Goal: Information Seeking & Learning: Learn about a topic

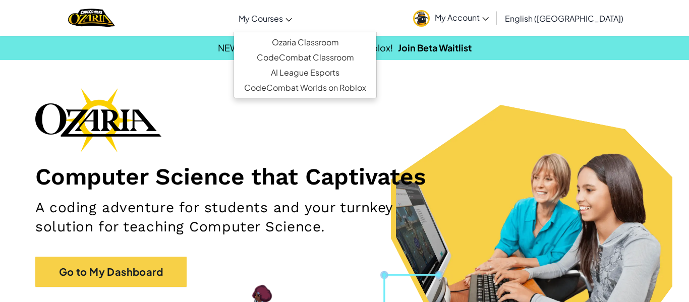
click at [283, 22] on span "My Courses" at bounding box center [261, 18] width 44 height 11
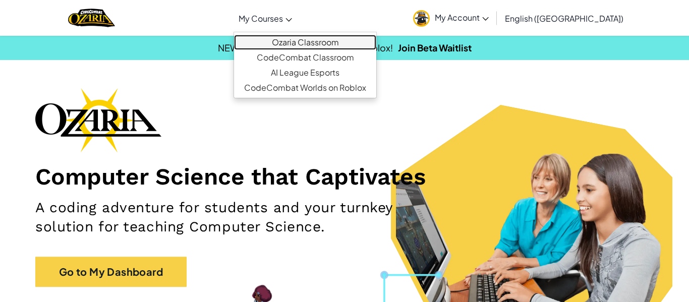
click at [334, 35] on link "Ozaria Classroom" at bounding box center [305, 42] width 142 height 15
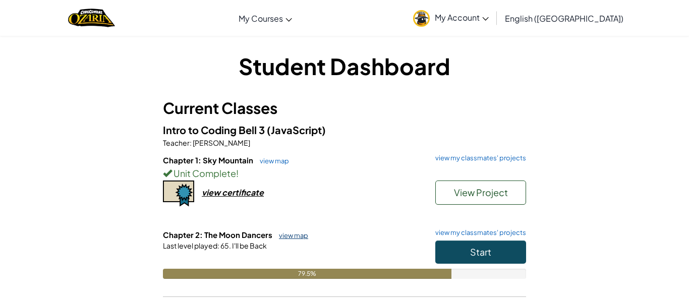
click at [286, 237] on link "view map" at bounding box center [291, 236] width 34 height 8
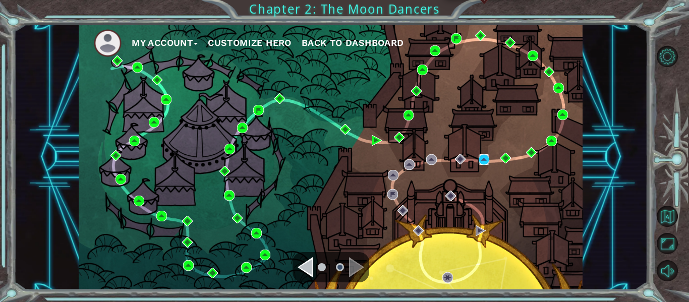
click at [484, 161] on img at bounding box center [484, 159] width 11 height 11
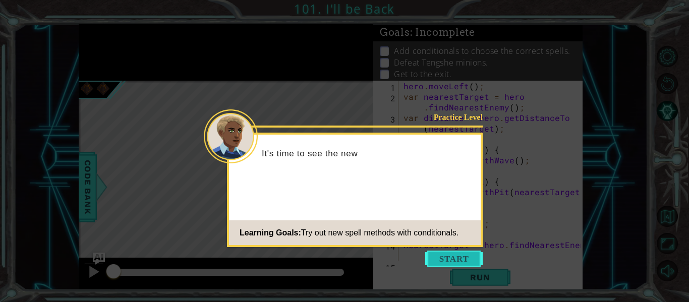
click at [452, 253] on button "Start" at bounding box center [454, 259] width 58 height 16
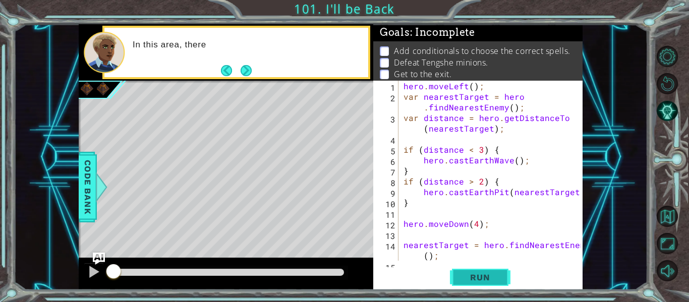
click at [468, 274] on span "Run" at bounding box center [480, 278] width 40 height 10
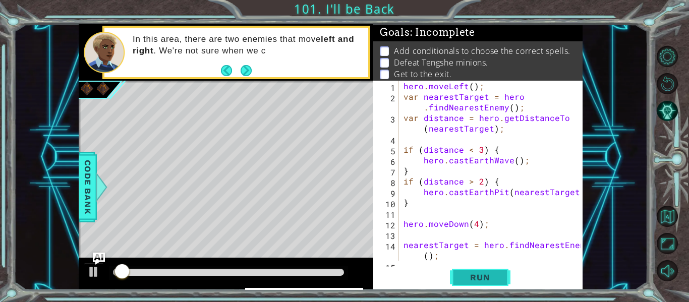
click at [468, 274] on span "Run" at bounding box center [480, 278] width 40 height 10
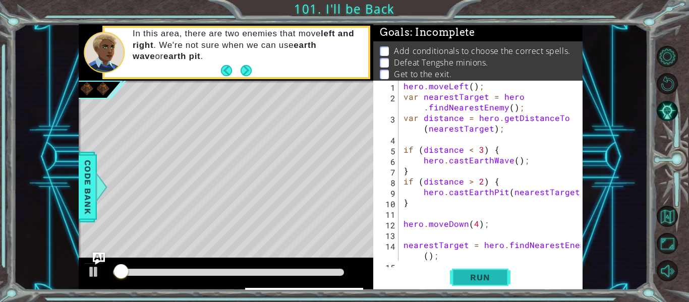
click at [468, 274] on span "Run" at bounding box center [480, 278] width 40 height 10
click at [246, 68] on button "Next" at bounding box center [246, 70] width 11 height 11
click at [0, 0] on icon at bounding box center [0, 0] width 0 height 0
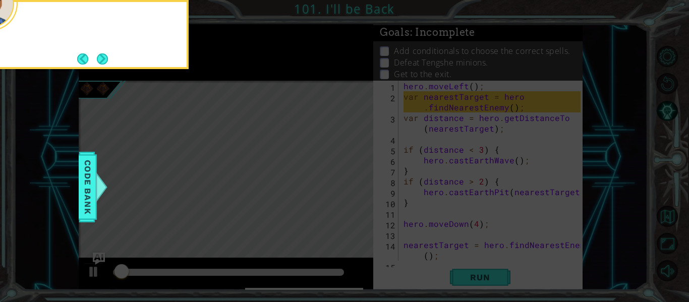
click at [246, 68] on icon at bounding box center [344, 151] width 689 height 302
click at [103, 65] on button "Next" at bounding box center [102, 59] width 11 height 11
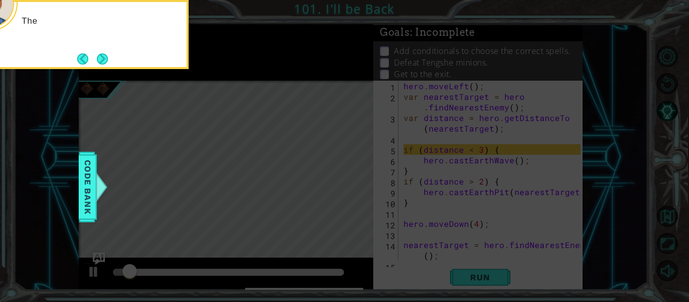
click at [103, 65] on button "Next" at bounding box center [102, 59] width 11 height 11
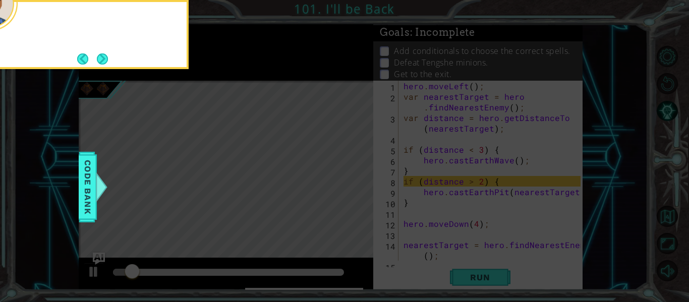
click at [103, 65] on button "Next" at bounding box center [102, 59] width 11 height 11
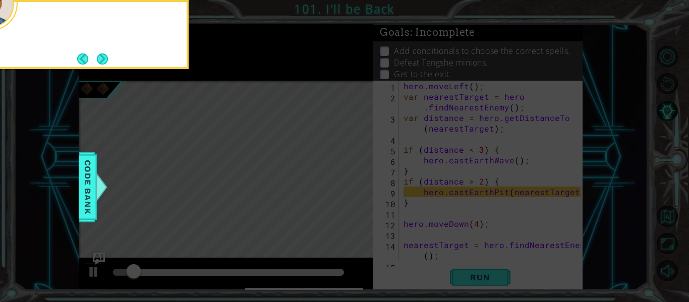
click at [103, 65] on button "Next" at bounding box center [102, 59] width 11 height 11
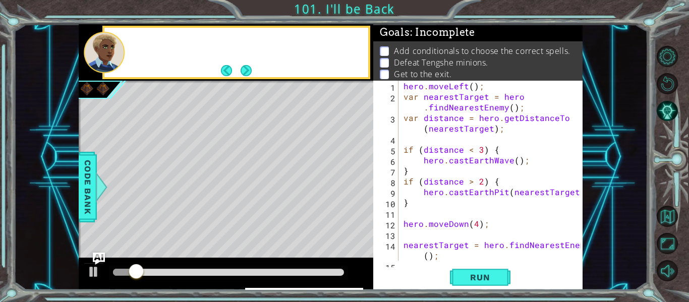
click at [103, 65] on div at bounding box center [104, 52] width 41 height 41
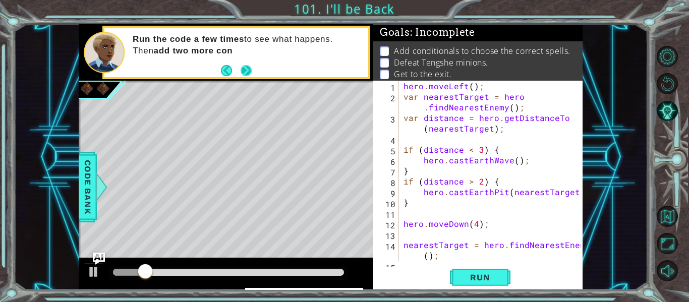
click at [247, 72] on button "Next" at bounding box center [246, 70] width 11 height 11
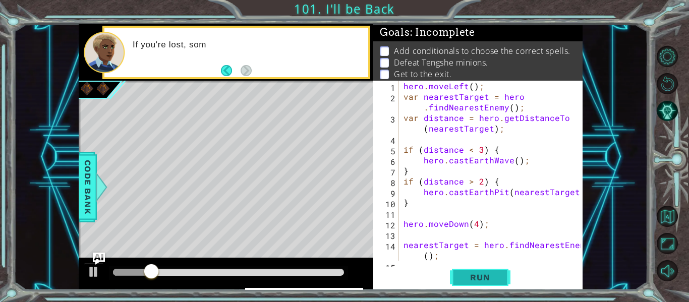
click at [476, 281] on span "Run" at bounding box center [480, 278] width 40 height 10
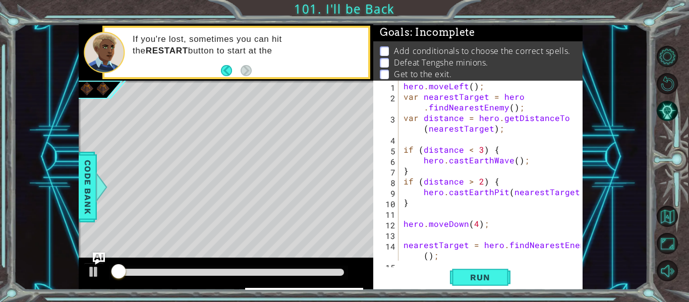
scroll to position [64, 0]
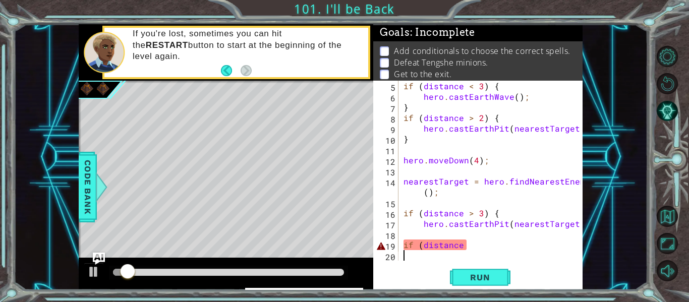
click at [432, 244] on div "if ( distance < 3 ) { hero . castEarthWave ( ) ; } if ( distance > 2 ) { hero .…" at bounding box center [494, 181] width 184 height 201
type textarea "if (distance"
click at [418, 259] on div "if ( distance < 3 ) { hero . castEarthWave ( ) ; } if ( distance > 2 ) { hero .…" at bounding box center [494, 181] width 184 height 201
click at [467, 248] on div "if ( distance < 3 ) { hero . castEarthWave ( ) ; } if ( distance > 2 ) { hero .…" at bounding box center [494, 181] width 184 height 201
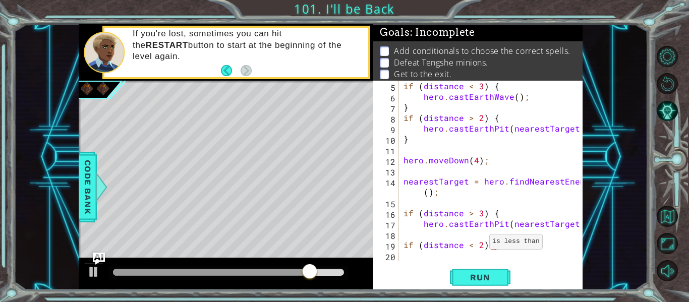
scroll to position [0, 5]
type textarea "if (distance < 2) {"
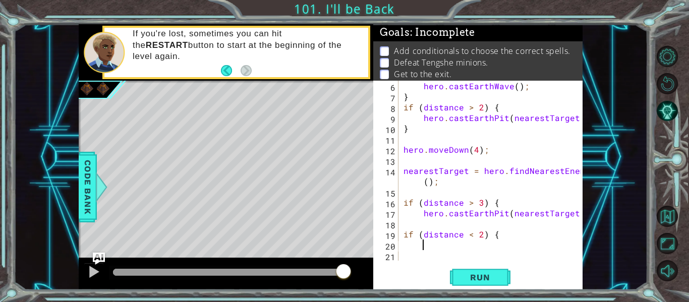
scroll to position [74, 0]
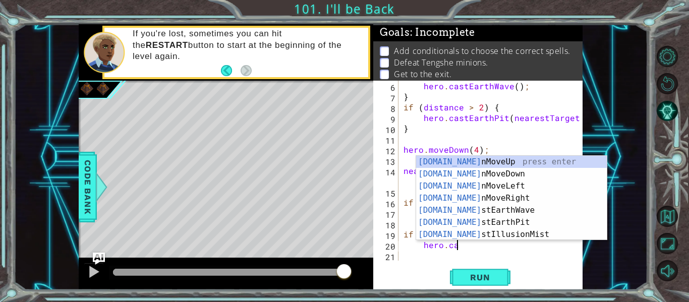
type textarea "hero.cast"
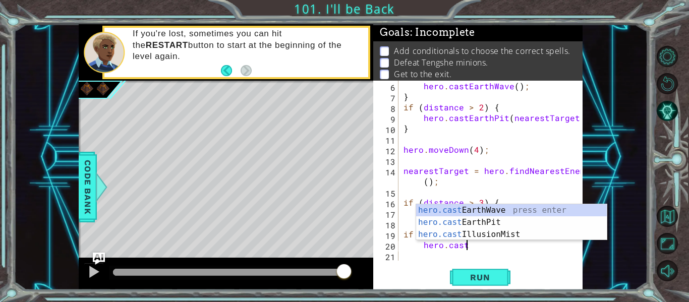
scroll to position [85, 0]
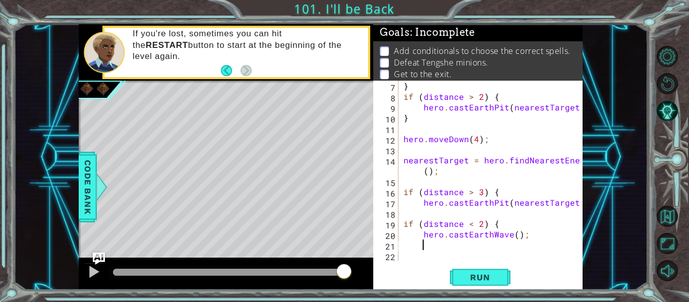
click at [514, 234] on div "} if ( distance > 2 ) { hero . castEarthPit ( nearestTarget ) ; } hero . moveDo…" at bounding box center [494, 181] width 184 height 201
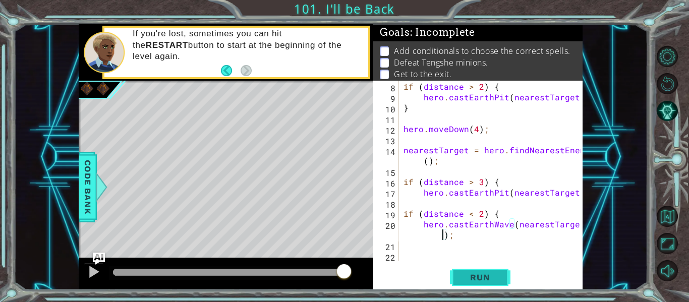
type textarea "hero.castEarthWave(nearestTarget);"
click at [469, 283] on button "Run" at bounding box center [480, 278] width 61 height 21
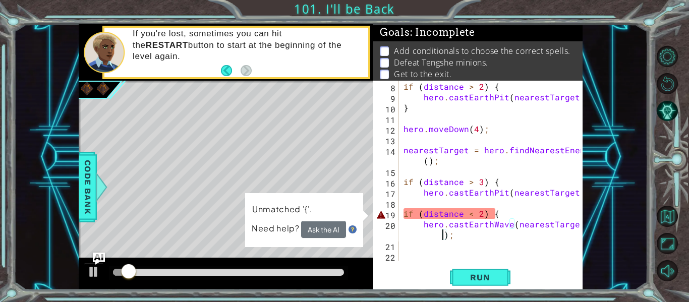
click at [456, 243] on div "} if ( distance > 2 ) { hero . castEarthPit ( nearestTarget ) ; } hero . moveDo…" at bounding box center [494, 171] width 184 height 201
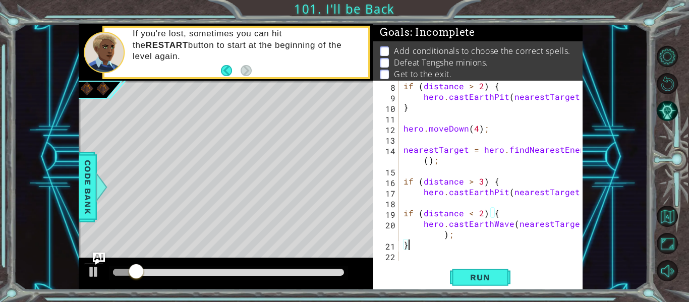
scroll to position [95, 0]
click at [479, 274] on span "Run" at bounding box center [480, 278] width 40 height 10
type textarea "}"
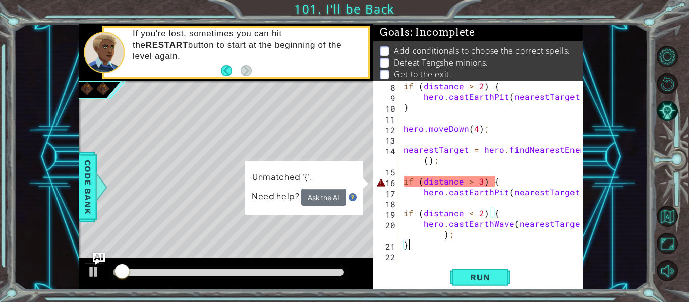
click at [484, 200] on div "if ( distance > 2 ) { hero . castEarthPit ( nearestTarget ) ; } hero . moveDown…" at bounding box center [494, 181] width 184 height 201
type textarea "}"
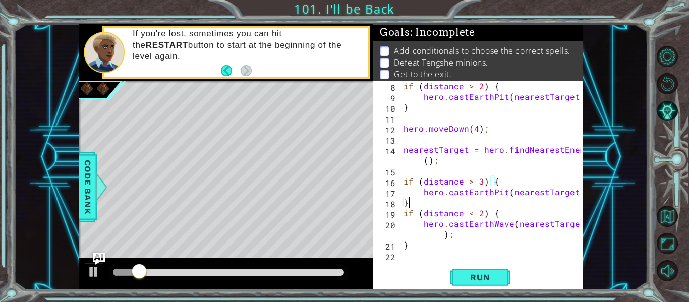
click at [468, 174] on div "if ( distance > 2 ) { hero . castEarthPit ( nearestTarget ) ; } hero . moveDown…" at bounding box center [494, 181] width 184 height 201
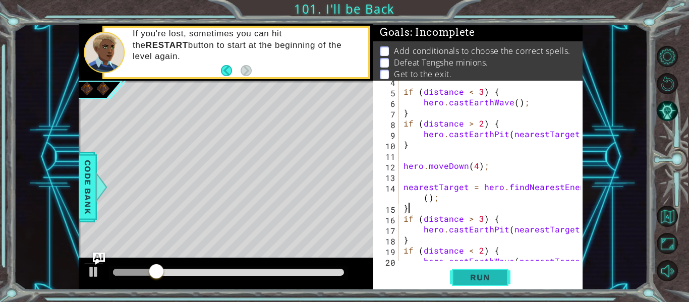
type textarea "}"
click at [470, 278] on span "Run" at bounding box center [480, 278] width 40 height 10
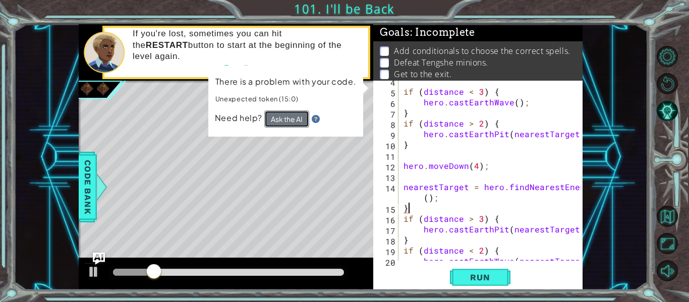
click at [282, 124] on button "Ask the AI" at bounding box center [286, 119] width 45 height 17
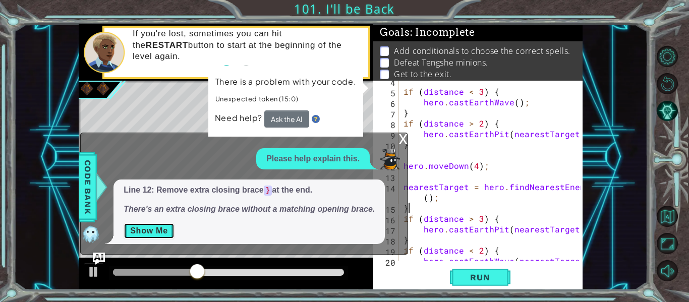
click at [169, 231] on button "Show Me" at bounding box center [149, 231] width 51 height 16
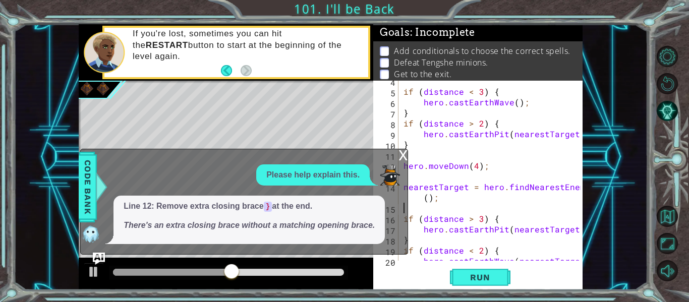
click at [404, 157] on div "x" at bounding box center [403, 154] width 9 height 10
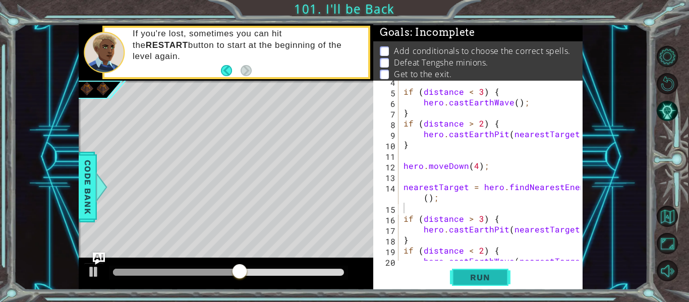
click at [467, 274] on span "Run" at bounding box center [480, 278] width 40 height 10
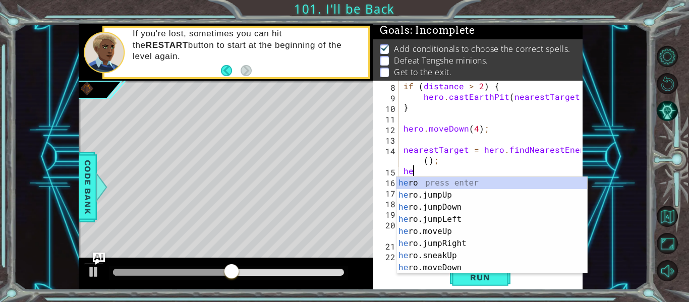
scroll to position [0, 0]
type textarea "h"
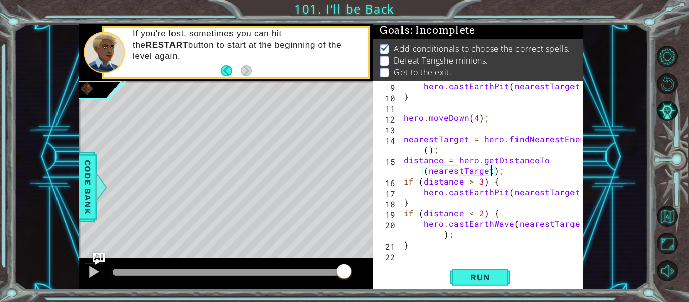
scroll to position [106, 0]
click at [404, 182] on div "hero . castEarthPit ( nearestTarget ) ; } hero . moveDown ( 4 ) ; nearestTarget…" at bounding box center [494, 181] width 184 height 201
type textarea "if (distance > 3) {"
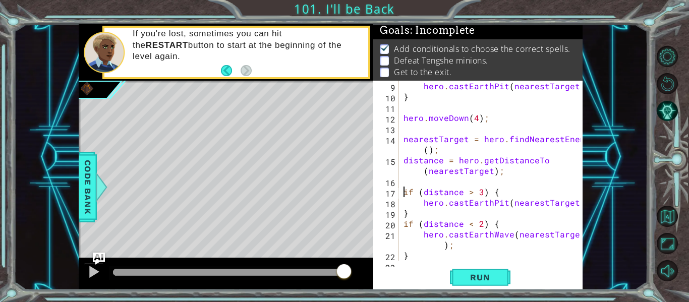
scroll to position [117, 0]
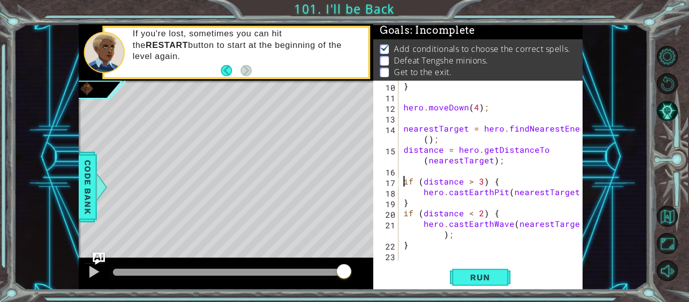
click at [414, 254] on div "} hero . moveDown ( 4 ) ; nearestTarget = hero . findNearestEnemy ( ) ; distanc…" at bounding box center [494, 181] width 184 height 201
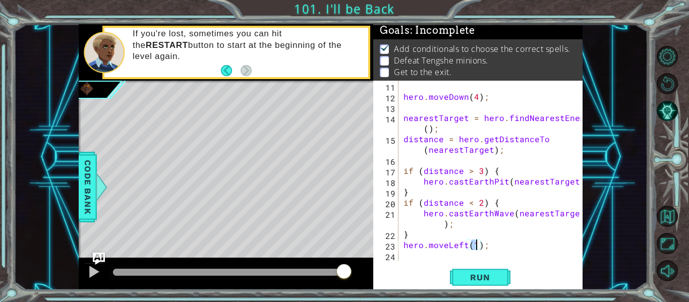
scroll to position [0, 5]
type textarea "hero.moveLeft(4);"
click at [406, 260] on div "hero . moveDown ( 4 ) ; nearestTarget = hero . findNearestEnemy ( ) ; distance …" at bounding box center [494, 181] width 184 height 201
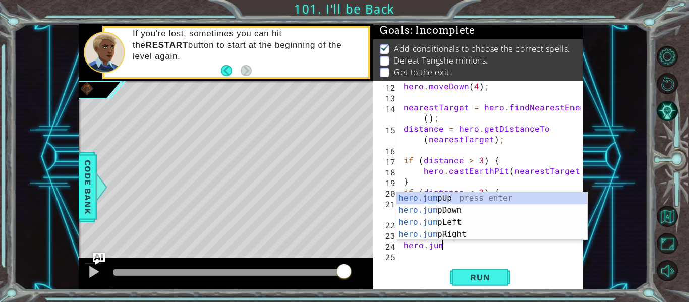
scroll to position [0, 2]
type textarea "hero.jump"
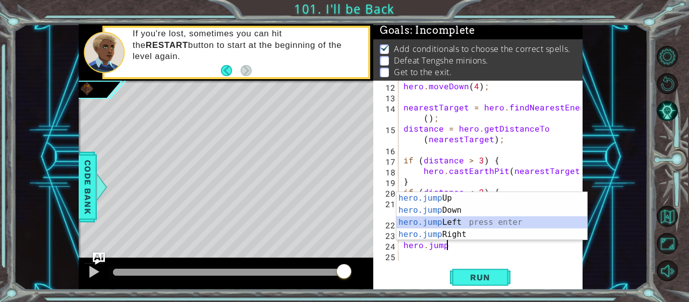
scroll to position [148, 0]
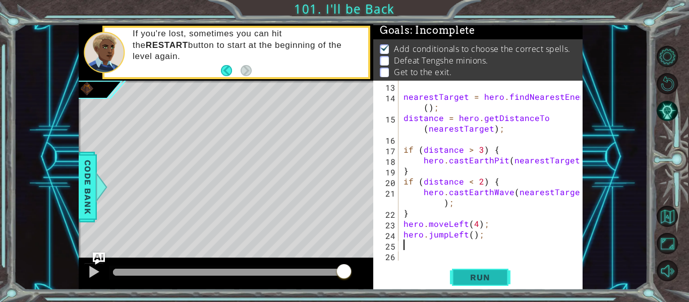
click at [467, 282] on span "Run" at bounding box center [480, 278] width 40 height 10
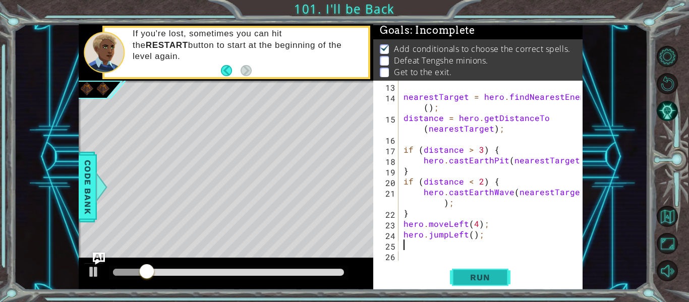
click at [467, 281] on span "Run" at bounding box center [480, 278] width 40 height 10
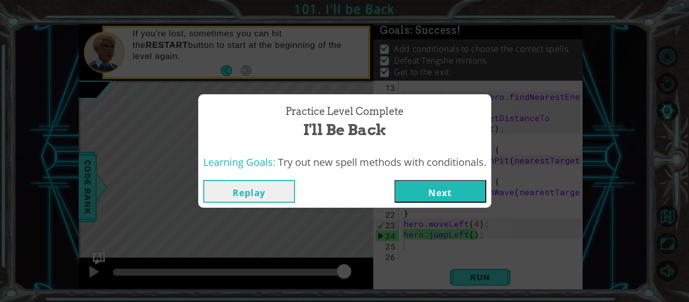
click at [406, 199] on button "Next" at bounding box center [441, 191] width 92 height 23
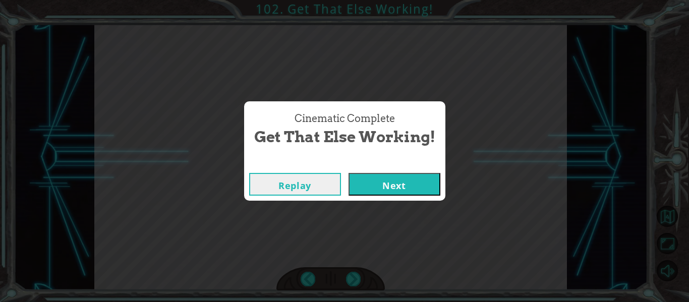
click at [418, 190] on button "Next" at bounding box center [395, 184] width 92 height 23
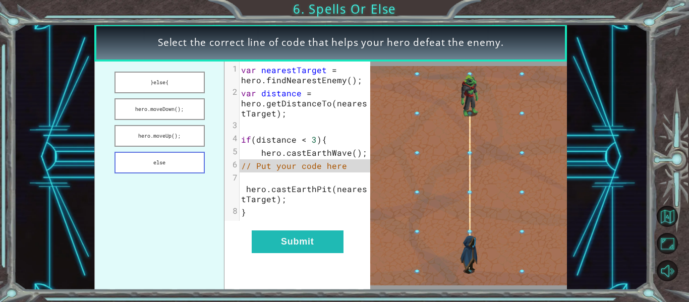
click at [179, 165] on button "else" at bounding box center [160, 163] width 90 height 22
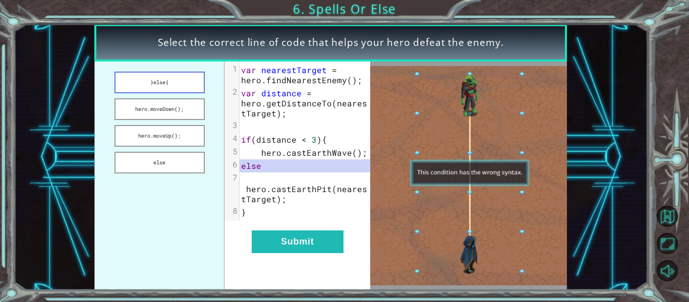
click at [186, 88] on button "}else{" at bounding box center [160, 83] width 90 height 22
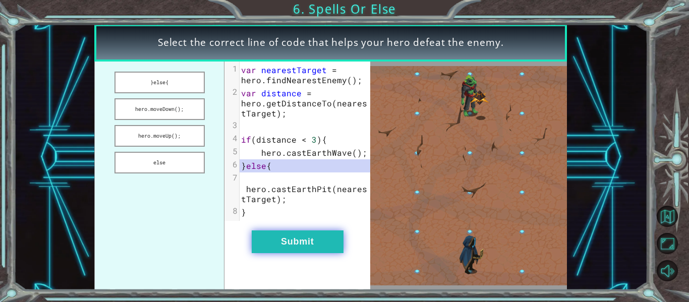
click at [268, 239] on button "Submit" at bounding box center [298, 242] width 92 height 23
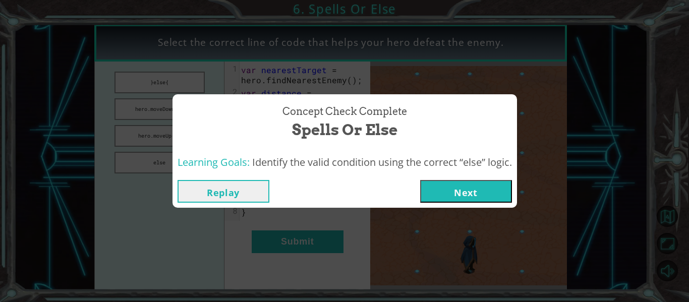
click at [445, 198] on button "Next" at bounding box center [466, 191] width 92 height 23
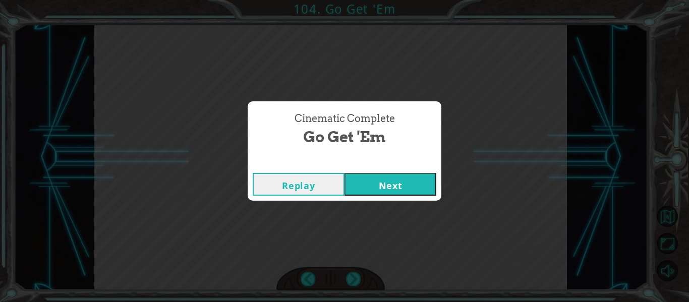
click at [379, 182] on button "Next" at bounding box center [391, 184] width 92 height 23
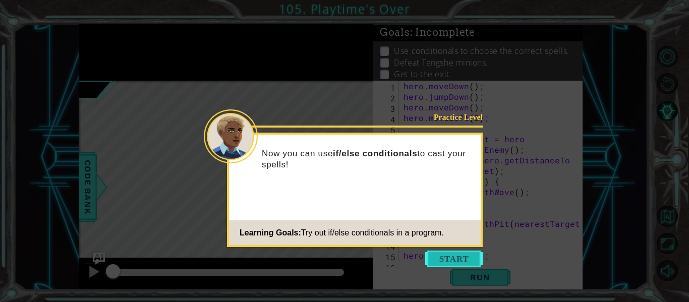
click at [451, 253] on button "Start" at bounding box center [454, 259] width 58 height 16
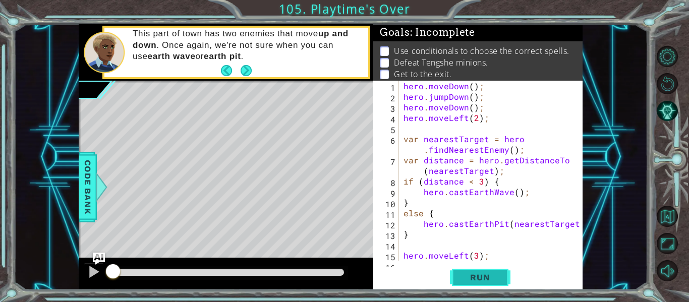
click at [488, 281] on span "Run" at bounding box center [480, 278] width 40 height 10
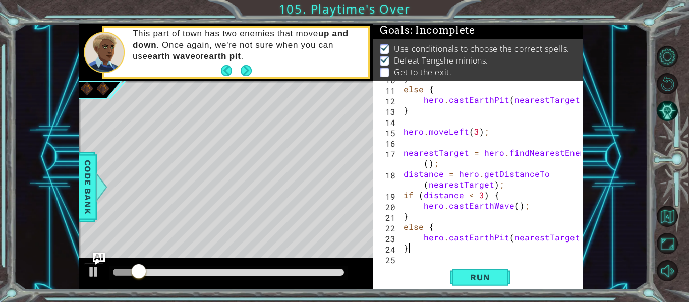
scroll to position [127, 0]
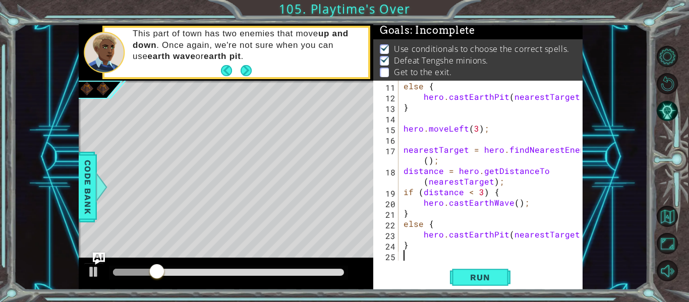
click at [408, 257] on div "else { hero . castEarthPit ( nearestTarget ) ; } hero . moveLeft ( 3 ) ; neares…" at bounding box center [494, 181] width 184 height 201
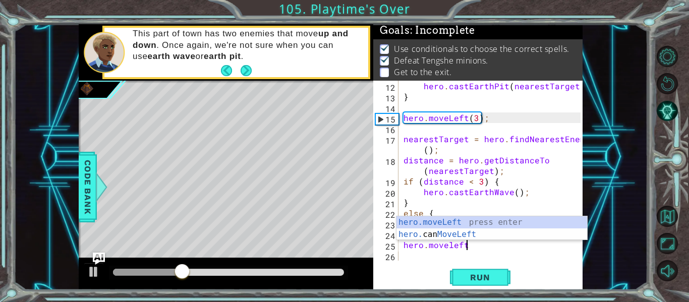
scroll to position [0, 4]
type textarea "hero.moveLeft(1);"
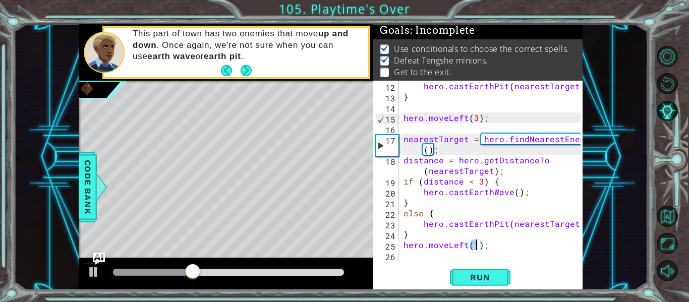
click at [406, 258] on div "hero . castEarthPit ( nearestTarget ) ; } hero . moveLeft ( 3 ) ; nearestTarget…" at bounding box center [494, 181] width 184 height 201
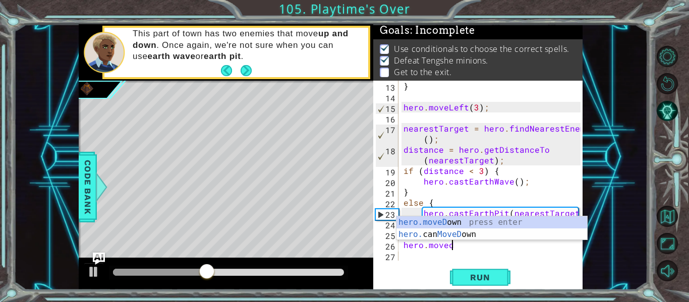
scroll to position [0, 3]
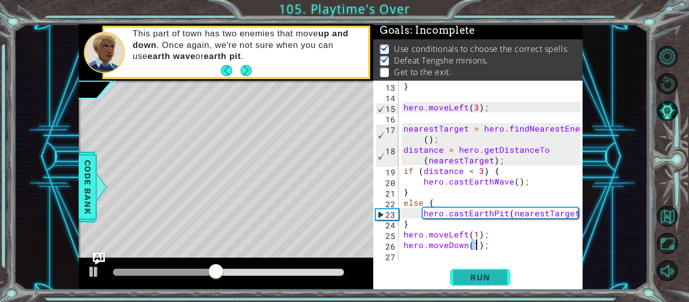
type textarea "hero.moveDown(1);"
click at [455, 276] on button "Run" at bounding box center [480, 278] width 61 height 21
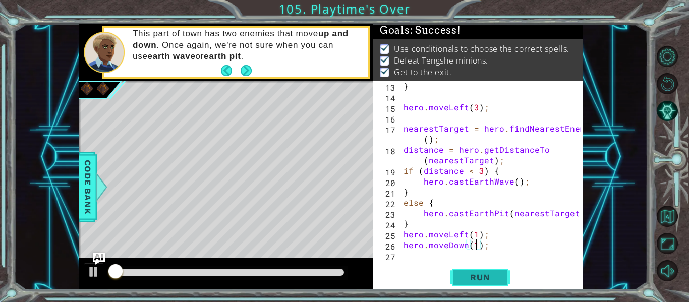
click at [455, 276] on button "Run" at bounding box center [480, 278] width 61 height 21
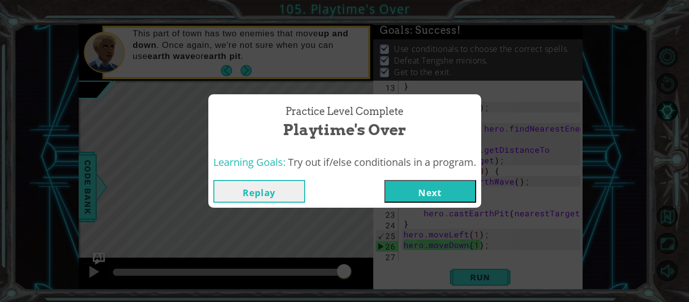
click at [406, 186] on button "Next" at bounding box center [431, 191] width 92 height 23
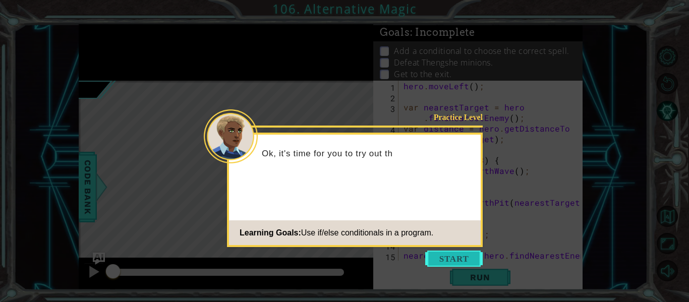
click at [465, 261] on button "Start" at bounding box center [454, 259] width 58 height 16
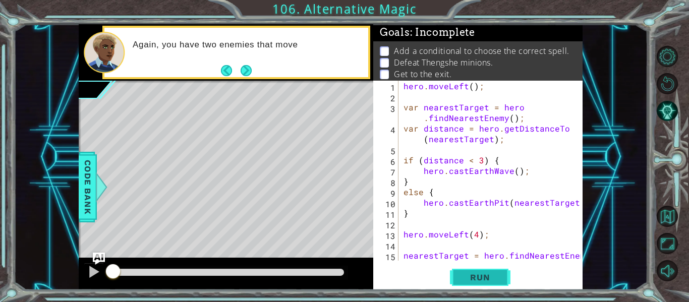
click at [478, 278] on span "Run" at bounding box center [480, 278] width 40 height 10
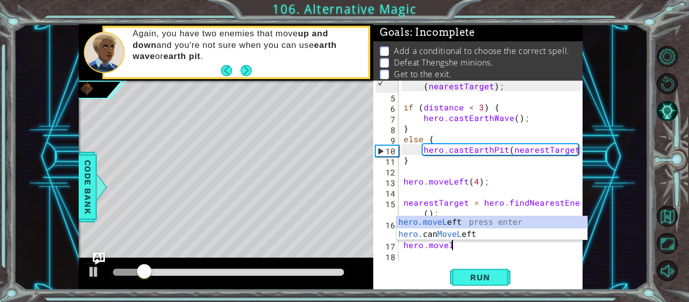
scroll to position [0, 3]
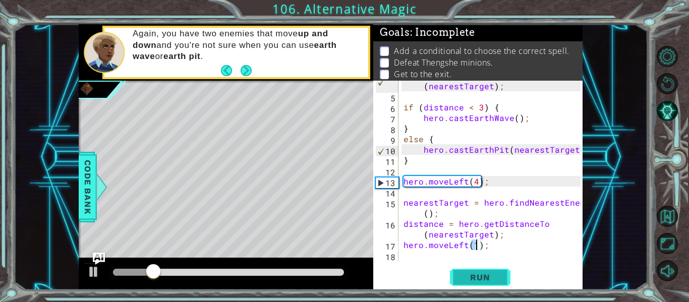
click at [475, 277] on span "Run" at bounding box center [480, 278] width 40 height 10
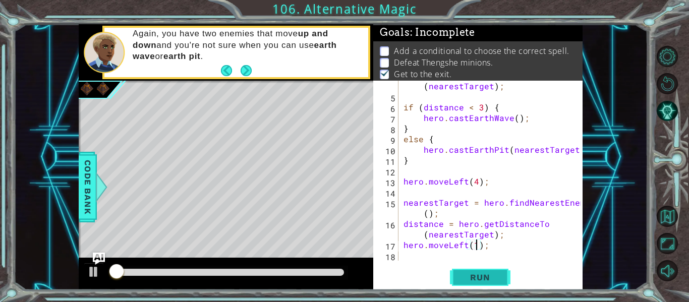
scroll to position [2, 0]
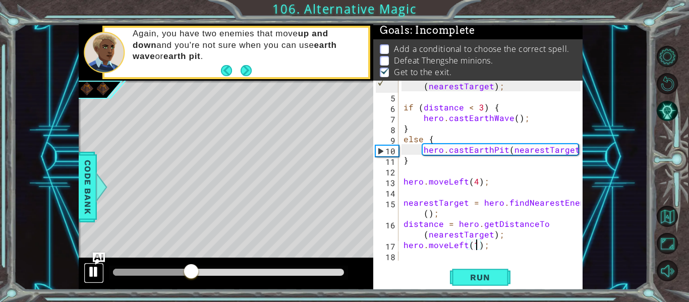
click at [91, 277] on div at bounding box center [93, 271] width 13 height 13
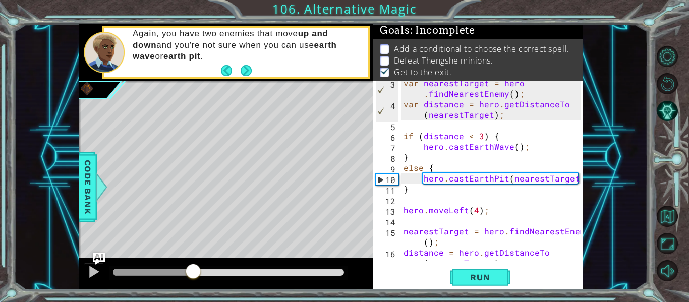
scroll to position [24, 0]
click at [442, 164] on div "var nearestTarget = hero . findNearestEnemy ( ) ; var distance = hero . getDist…" at bounding box center [494, 189] width 184 height 223
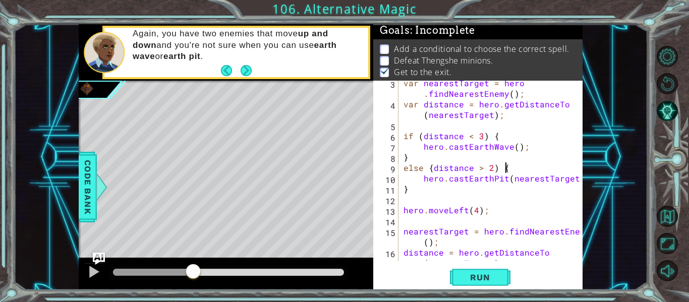
scroll to position [0, 6]
click at [481, 270] on button "Run" at bounding box center [480, 278] width 61 height 21
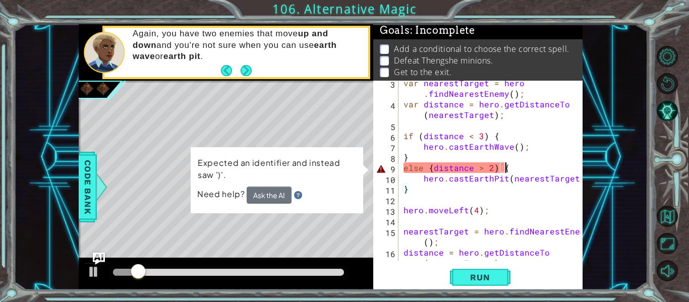
click at [433, 170] on div "var nearestTarget = hero . findNearestEnemy ( ) ; var distance = hero . getDist…" at bounding box center [494, 189] width 184 height 223
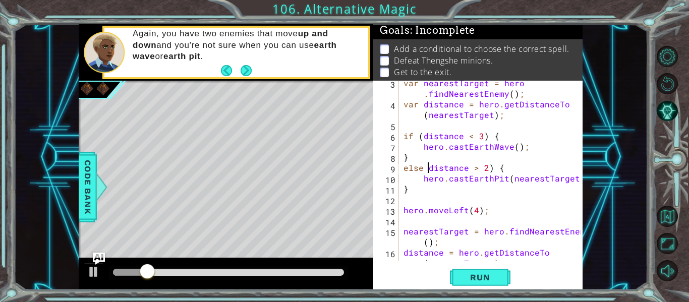
scroll to position [0, 2]
click at [469, 273] on span "Run" at bounding box center [480, 278] width 40 height 10
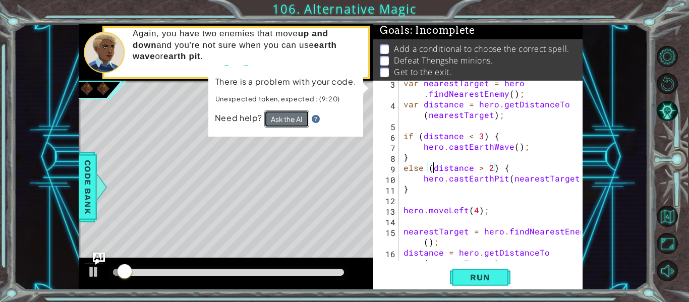
click at [297, 121] on button "Ask the AI" at bounding box center [286, 119] width 45 height 17
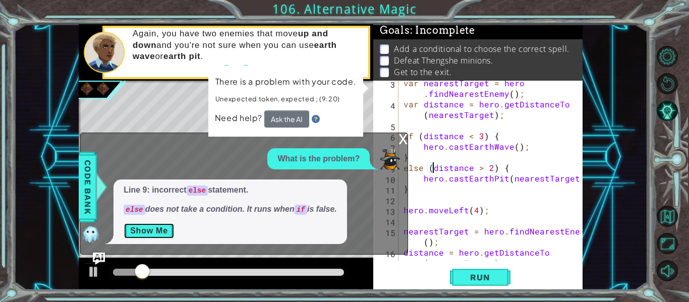
click at [158, 229] on button "Show Me" at bounding box center [149, 231] width 51 height 16
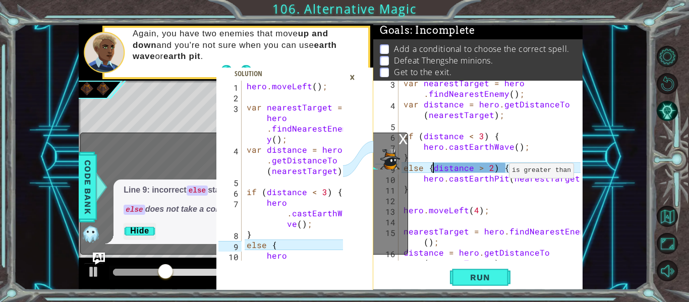
click at [497, 170] on div "var nearestTarget = hero . findNearestEnemy ( ) ; var distance = hero . getDist…" at bounding box center [494, 189] width 184 height 223
click at [353, 76] on div "×" at bounding box center [353, 77] width 16 height 17
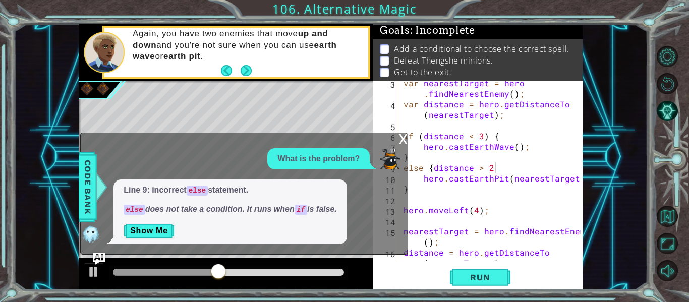
click at [401, 138] on div "x" at bounding box center [403, 138] width 9 height 10
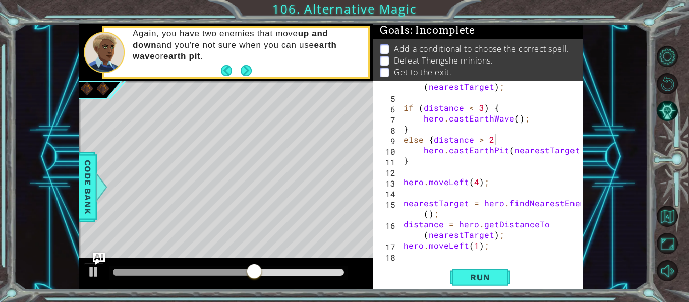
scroll to position [52, 0]
click at [403, 203] on div "var distance = hero . getDistanceTo ( nearestTarget ) ; if ( distance < 3 ) { h…" at bounding box center [494, 177] width 184 height 212
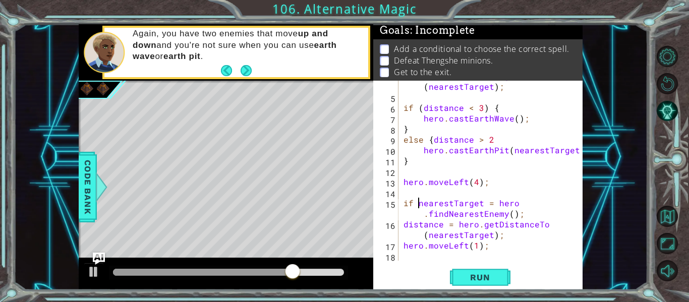
scroll to position [0, 2]
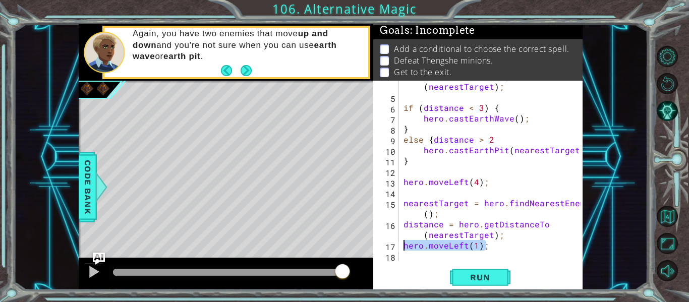
drag, startPoint x: 487, startPoint y: 248, endPoint x: 389, endPoint y: 243, distance: 97.5
click at [389, 243] on div "nearestTarget = hero.findNearestEnemy(); 4 5 6 7 8 9 10 11 12 13 14 15 16 17 18…" at bounding box center [476, 171] width 207 height 180
type textarea "hero.moveLeft(1);"
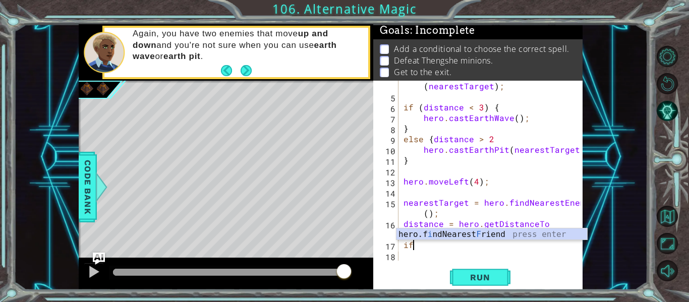
scroll to position [0, 0]
type textarea "i"
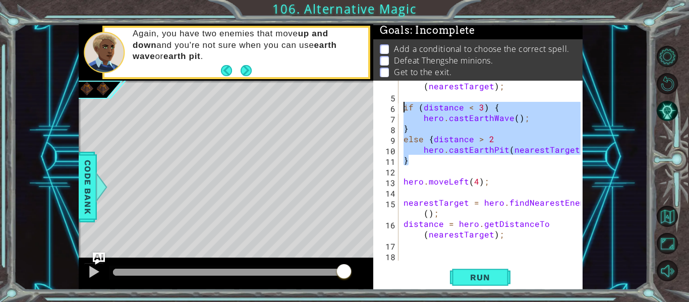
drag, startPoint x: 435, startPoint y: 162, endPoint x: 403, endPoint y: 108, distance: 62.0
click at [403, 108] on div "var distance = hero . getDistanceTo ( nearestTarget ) ; if ( distance < 3 ) { h…" at bounding box center [494, 176] width 184 height 212
type textarea "if (distance < 3) { hero.castEarthWave();"
click at [420, 250] on div "var distance = hero . getDistanceTo ( nearestTarget ) ; if ( distance < 3 ) { h…" at bounding box center [494, 176] width 184 height 212
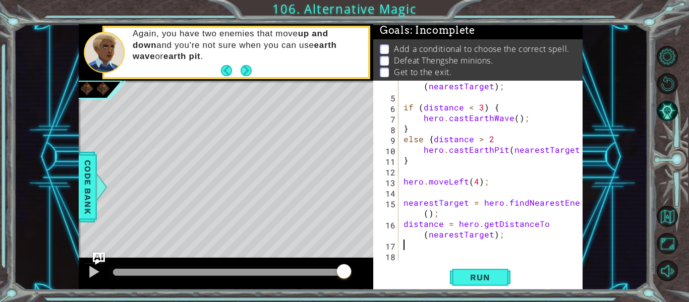
click at [414, 257] on div "var distance = hero . getDistanceTo ( nearestTarget ) ; if ( distance < 3 ) { h…" at bounding box center [494, 176] width 184 height 212
paste textarea "}"
type textarea "}"
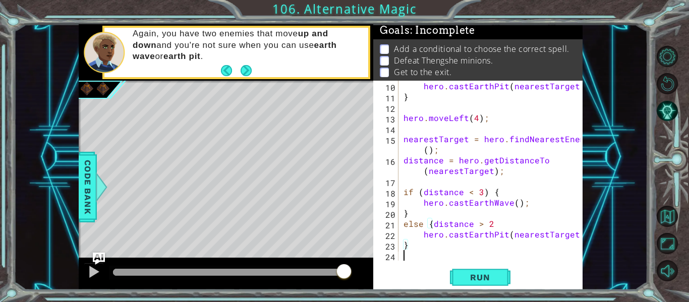
click at [417, 257] on div "hero . castEarthPit ( nearestTarget ) ; } hero . moveLeft ( 4 ) ; nearestTarget…" at bounding box center [494, 181] width 184 height 201
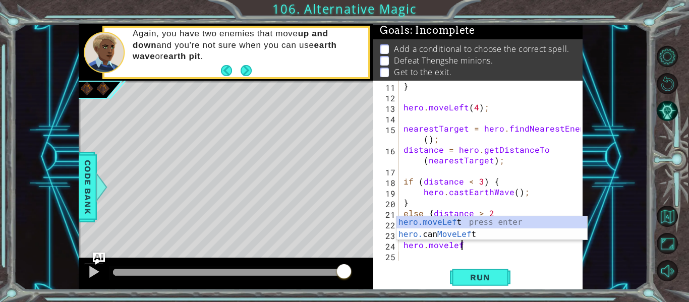
scroll to position [0, 4]
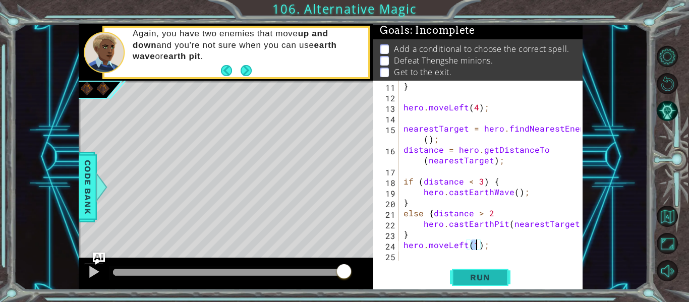
type textarea "hero.moveLeft(1);"
click at [460, 279] on span "Run" at bounding box center [480, 278] width 40 height 10
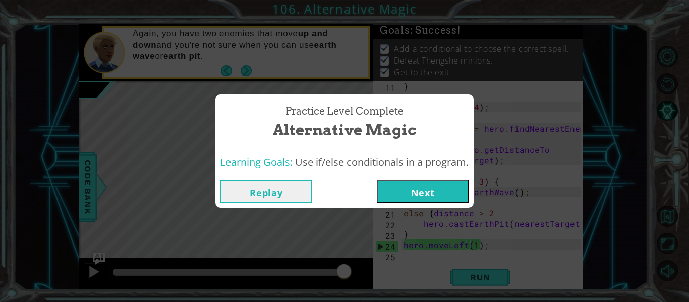
click at [438, 190] on button "Next" at bounding box center [423, 191] width 92 height 23
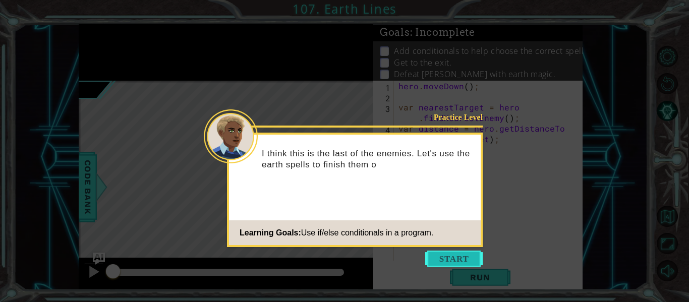
click at [460, 253] on button "Start" at bounding box center [454, 259] width 58 height 16
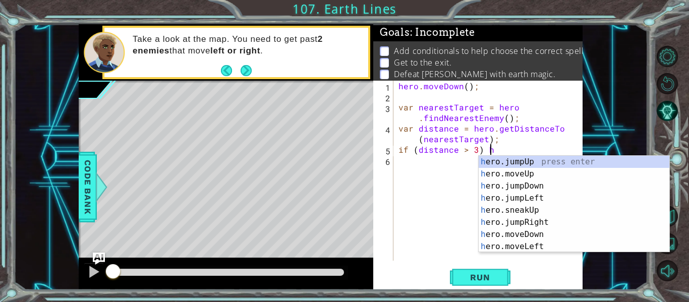
scroll to position [0, 5]
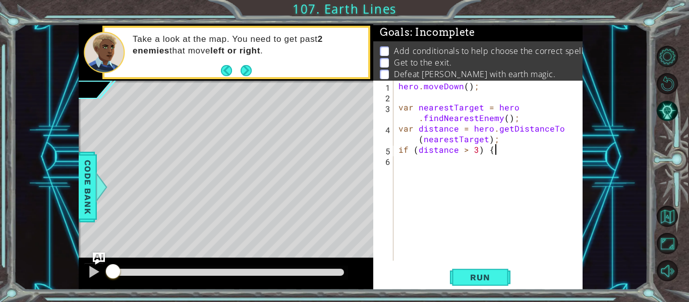
type textarea "if (distance > 3) {"
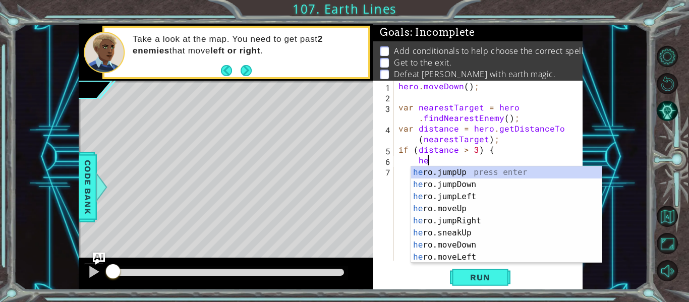
scroll to position [0, 2]
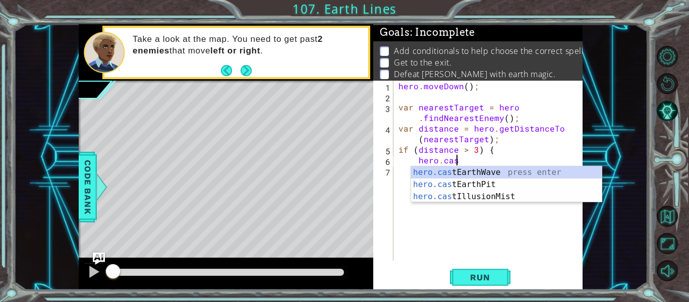
type textarea "hero.cast"
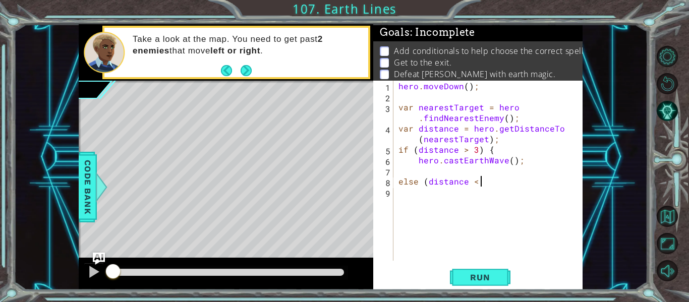
scroll to position [0, 5]
type textarea "else (distance < 2) {"
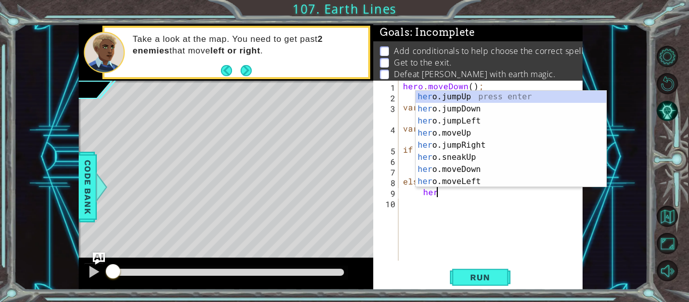
scroll to position [0, 2]
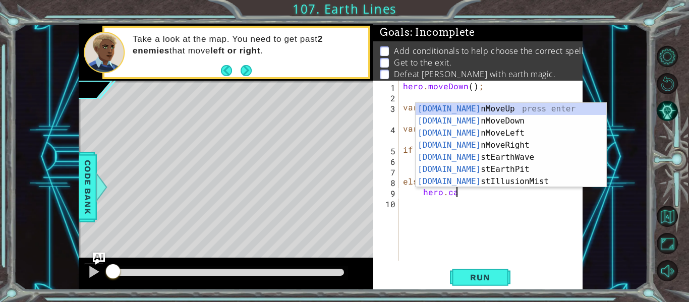
type textarea "hero.cast"
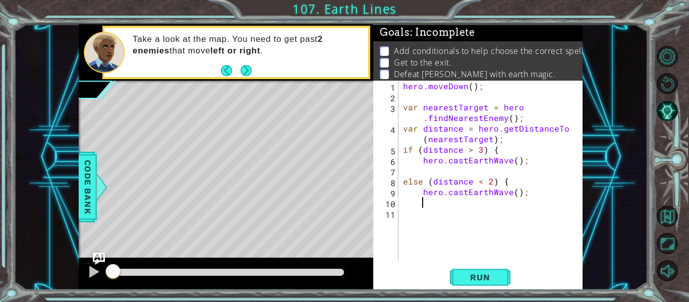
scroll to position [0, 1]
click at [509, 161] on div "hero . moveDown ( ) ; var nearestTarget = hero . findNearestEnemy ( ) ; var dis…" at bounding box center [493, 181] width 185 height 201
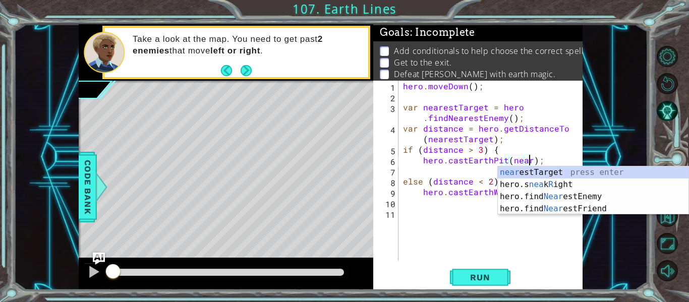
scroll to position [0, 8]
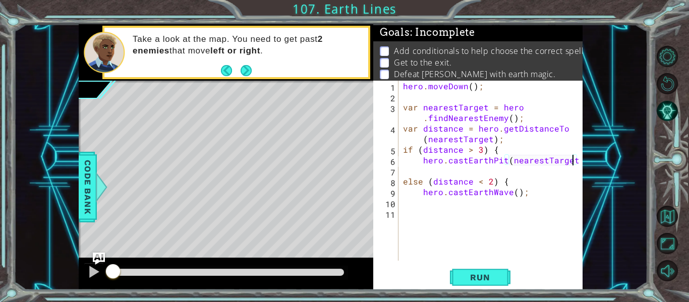
click at [514, 195] on div "hero . moveDown ( ) ; var nearestTarget = hero . findNearestEnemy ( ) ; var dis…" at bounding box center [493, 181] width 185 height 201
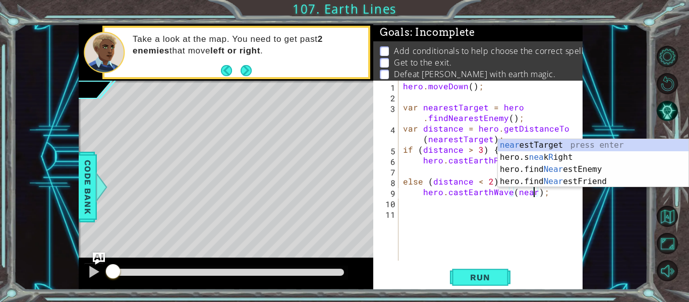
type textarea "hero.castEarthWave(nearestTarget);"
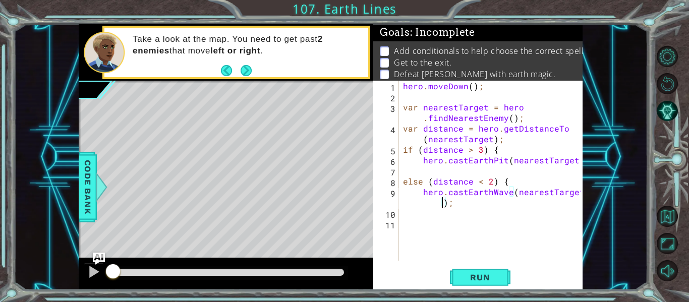
click at [482, 213] on div "hero . moveDown ( ) ; var nearestTarget = hero . findNearestEnemy ( ) ; var dis…" at bounding box center [493, 181] width 185 height 201
click at [476, 208] on div "hero . moveDown ( ) ; var nearestTarget = hero . findNearestEnemy ( ) ; var dis…" at bounding box center [493, 181] width 185 height 201
click at [438, 169] on div "hero . moveDown ( ) ; var nearestTarget = hero . findNearestEnemy ( ) ; var dis…" at bounding box center [493, 181] width 185 height 201
type textarea "{"
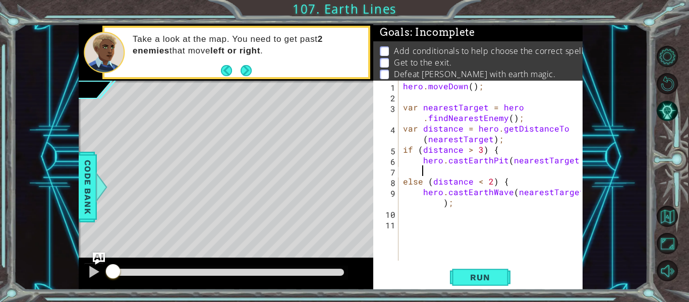
scroll to position [0, 1]
click at [422, 192] on div "hero . moveDown ( ) ; var nearestTarget = hero . findNearestEnemy ( ) ; var dis…" at bounding box center [493, 181] width 185 height 201
type textarea "hero.castEarthWave(nearestTarget);"
click at [485, 211] on div "hero . moveDown ( ) ; var nearestTarget = hero . findNearestEnemy ( ) ; var dis…" at bounding box center [493, 181] width 185 height 201
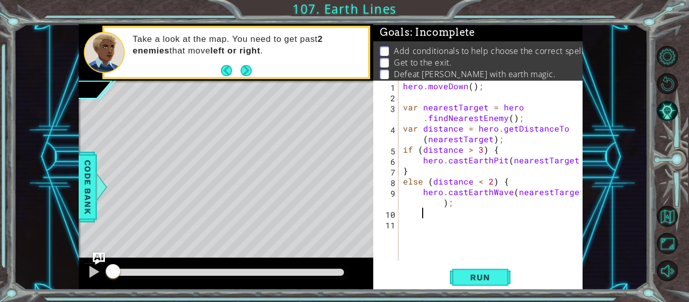
click at [478, 209] on div "hero . moveDown ( ) ; var nearestTarget = hero . findNearestEnemy ( ) ; var dis…" at bounding box center [493, 181] width 185 height 201
click at [466, 204] on div "hero . moveDown ( ) ; var nearestTarget = hero . findNearestEnemy ( ) ; var dis…" at bounding box center [493, 181] width 185 height 201
click at [474, 282] on span "Run" at bounding box center [480, 278] width 40 height 10
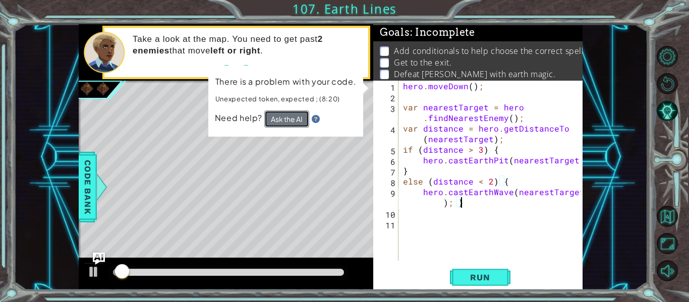
click at [288, 122] on button "Ask the AI" at bounding box center [286, 119] width 45 height 17
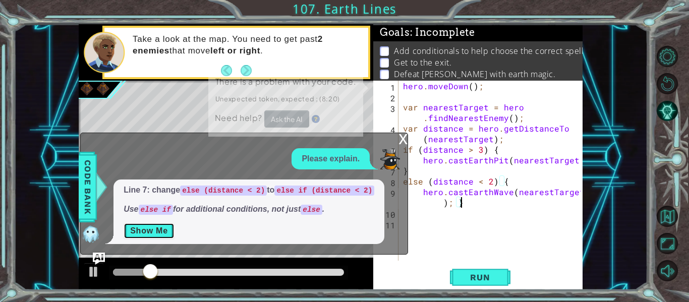
click at [151, 226] on button "Show Me" at bounding box center [149, 231] width 51 height 16
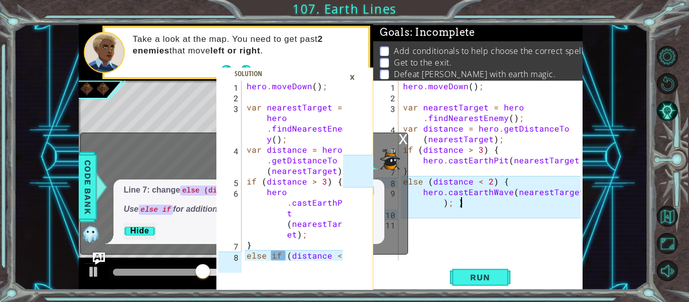
click at [418, 159] on div "hero . moveDown ( ) ; var nearestTarget = hero . findNearestEnemy ( ) ; var dis…" at bounding box center [493, 181] width 185 height 201
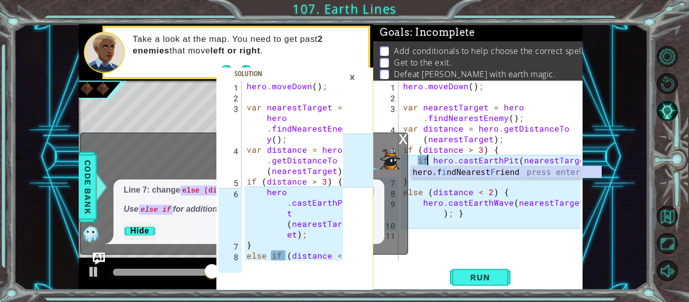
scroll to position [0, 2]
click at [469, 275] on span "Run" at bounding box center [480, 278] width 40 height 10
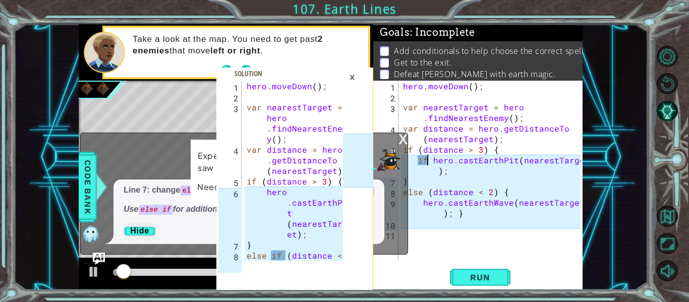
type textarea "hero.castEarthPit(nearestTarget);"
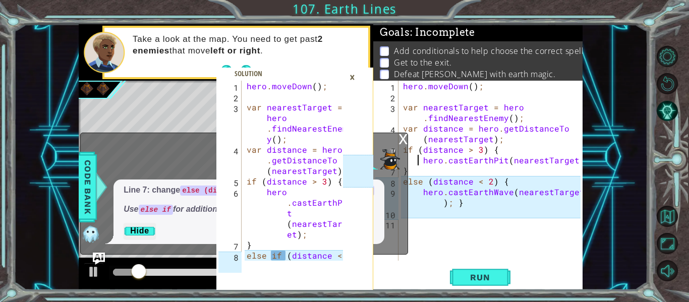
click at [281, 256] on div "hero . moveDown ( ) ; var nearestTarget = hero . findNearestEnem y ( ) ; var di…" at bounding box center [296, 187] width 103 height 212
type textarea "else if (distance < 2) {"
click at [426, 185] on div "hero . moveDown ( ) ; var nearestTarget = hero . findNearestEnemy ( ) ; var dis…" at bounding box center [493, 181] width 185 height 201
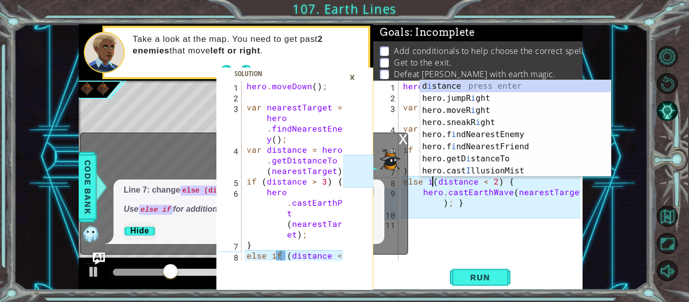
scroll to position [0, 3]
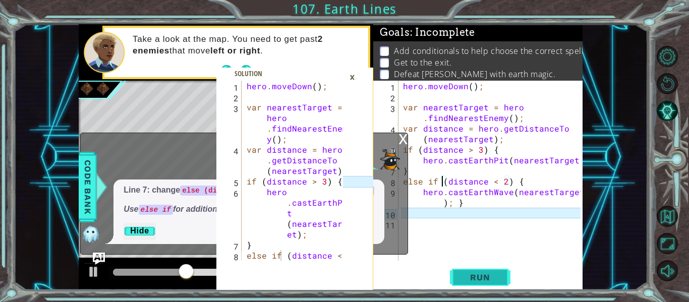
type textarea "else if (distance < 2) {"
click at [458, 273] on button "Run" at bounding box center [480, 278] width 61 height 21
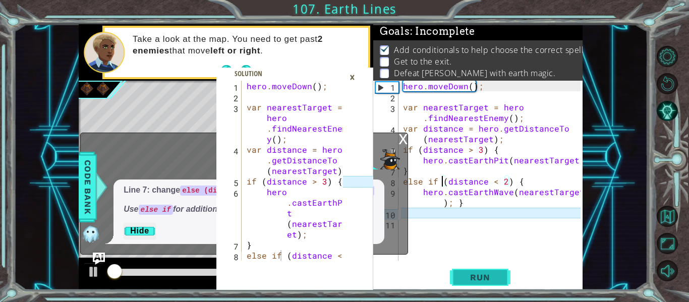
scroll to position [2, 0]
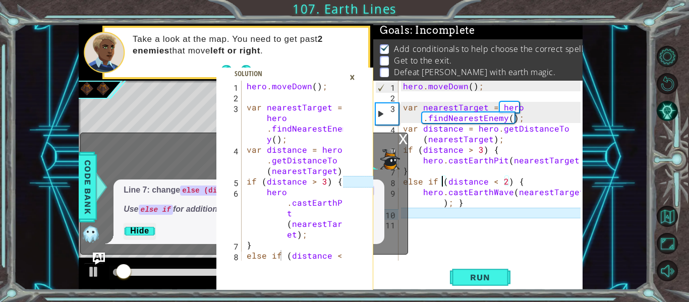
click at [404, 143] on div "x" at bounding box center [403, 138] width 9 height 10
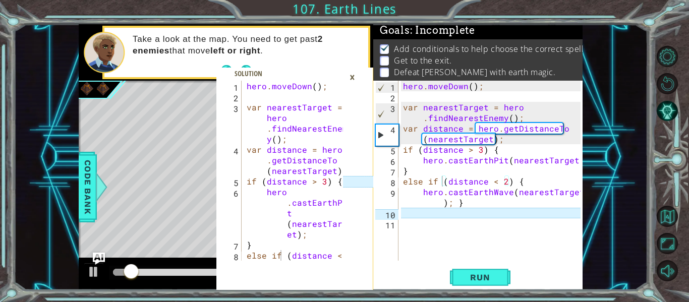
click at [353, 76] on div "×" at bounding box center [353, 77] width 16 height 17
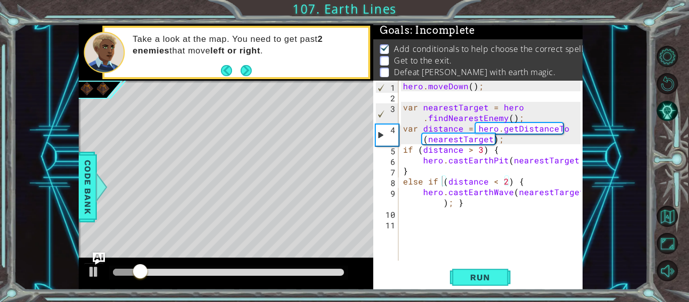
click at [451, 219] on div "hero . moveDown ( ) ; var nearestTarget = hero . findNearestEnemy ( ) ; var dis…" at bounding box center [493, 181] width 185 height 201
click at [402, 147] on div "hero . moveDown ( ) ; var nearestTarget = hero . findNearestEnemy ( ) ; var dis…" at bounding box center [493, 181] width 185 height 201
type textarea "if (distance > 3) {"
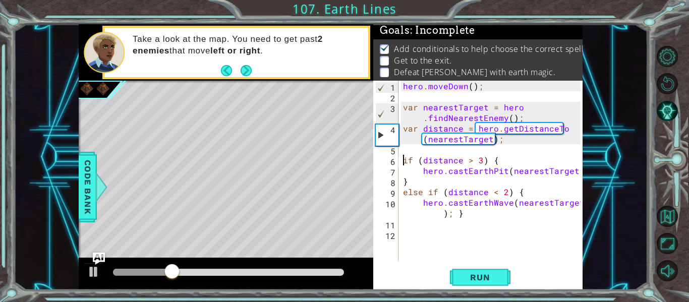
click at [405, 153] on div "hero . moveDown ( ) ; var nearestTarget = hero . findNearestEnemy ( ) ; var dis…" at bounding box center [493, 181] width 185 height 201
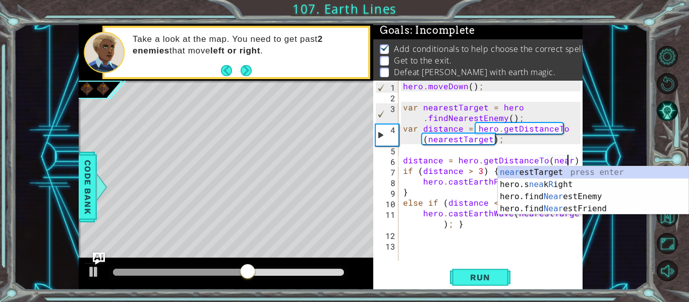
scroll to position [0, 11]
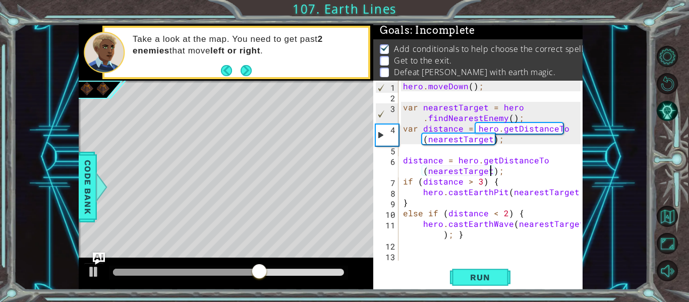
click at [502, 182] on div "hero . moveDown ( ) ; var nearestTarget = hero . findNearestEnemy ( ) ; var dis…" at bounding box center [493, 181] width 185 height 201
click at [403, 184] on div "hero . moveDown ( ) ; var nearestTarget = hero . findNearestEnemy ( ) ; var dis…" at bounding box center [493, 181] width 185 height 201
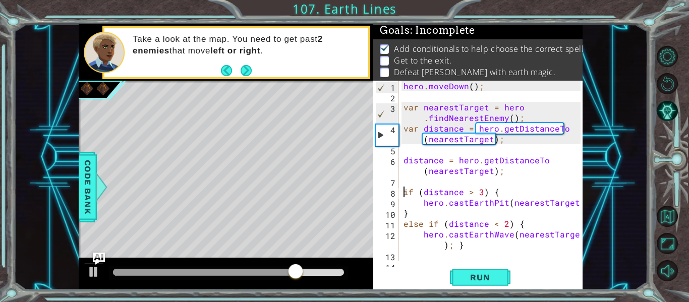
click at [403, 156] on div "hero . moveDown ( ) ; var nearestTarget = hero . findNearestEnemy ( ) ; var dis…" at bounding box center [494, 181] width 184 height 201
type textarea "distance = hero.getDistanceTo(nearestTarget);"
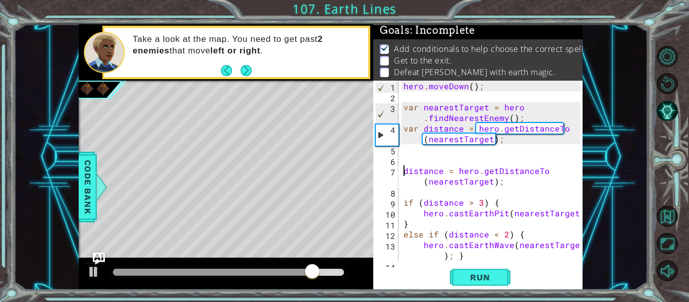
click at [406, 152] on div "hero . moveDown ( ) ; var nearestTarget = hero . findNearestEnemy ( ) ; var dis…" at bounding box center [494, 181] width 184 height 201
click at [404, 166] on div "hero . moveDown ( ) ; var nearestTarget = hero . findNearestEnemy ( ) ; var dis…" at bounding box center [494, 181] width 184 height 201
type textarea "distance = hero.getDistanceTo(nearestTarget);"
click at [405, 161] on div "hero . moveDown ( ) ; var nearestTarget = hero . findNearestEnemy ( ) ; var dis…" at bounding box center [494, 181] width 184 height 201
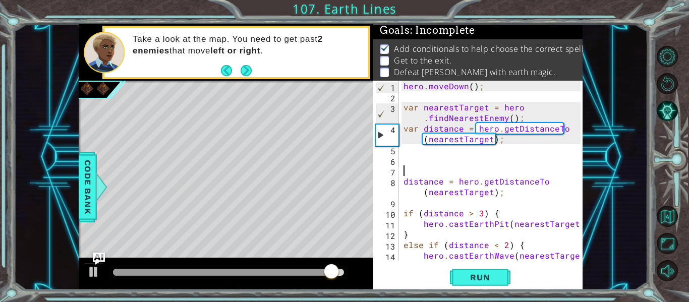
click at [406, 162] on div "hero . moveDown ( ) ; var nearestTarget = hero . findNearestEnemy ( ) ; var dis…" at bounding box center [494, 187] width 184 height 212
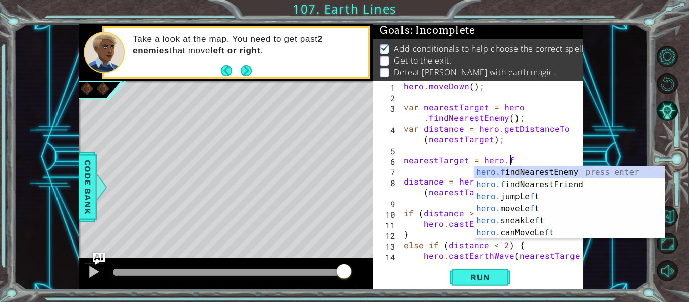
scroll to position [0, 7]
type textarea "nearestTarget = hero.fin"
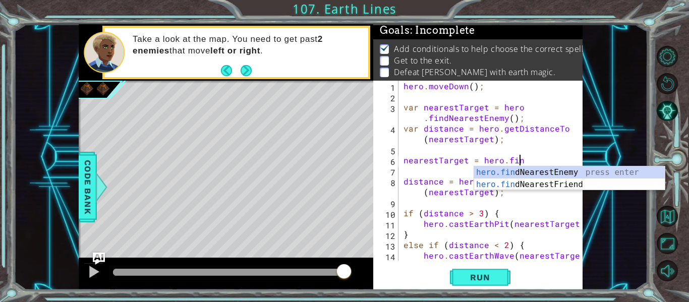
scroll to position [0, 0]
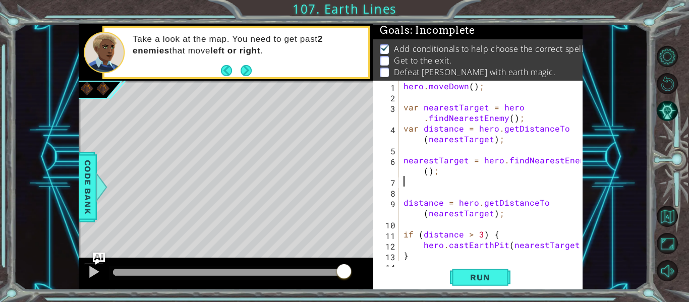
click at [437, 181] on div "hero . moveDown ( ) ; var nearestTarget = hero . findNearestEnemy ( ) ; var dis…" at bounding box center [494, 181] width 184 height 201
type textarea "nearestTarget = hero.findNearestEnemy();"
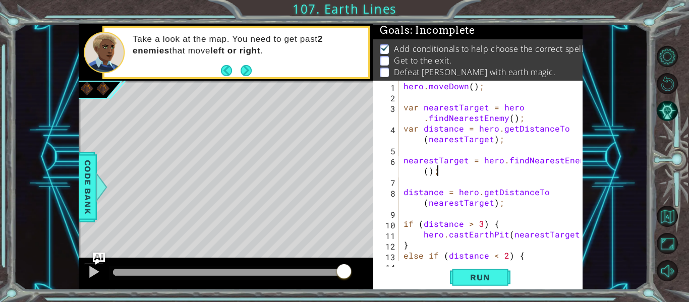
click at [421, 183] on div "hero . moveDown ( ) ; var nearestTarget = hero . findNearestEnemy ( ) ; var dis…" at bounding box center [494, 187] width 184 height 212
click at [471, 276] on span "Run" at bounding box center [480, 278] width 40 height 10
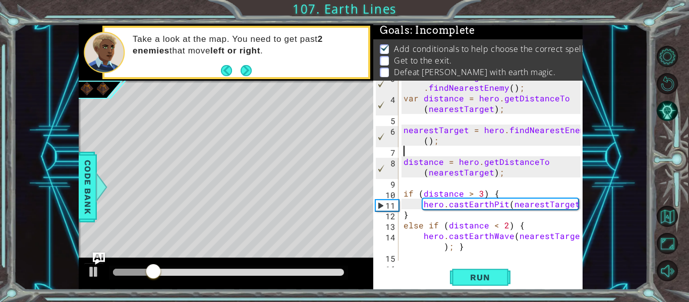
scroll to position [42, 0]
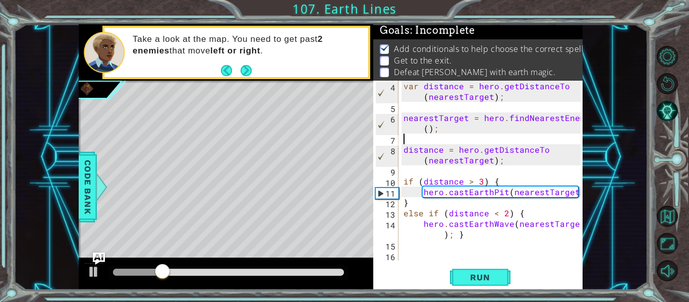
click at [423, 247] on div "var distance = hero . getDistanceTo ( nearestTarget ) ; nearestTarget = hero . …" at bounding box center [494, 187] width 184 height 212
click at [412, 248] on div "var distance = hero . getDistanceTo ( nearestTarget ) ; nearestTarget = hero . …" at bounding box center [494, 187] width 184 height 212
type textarea "hero.castEarthWave(nearestTarget); }"
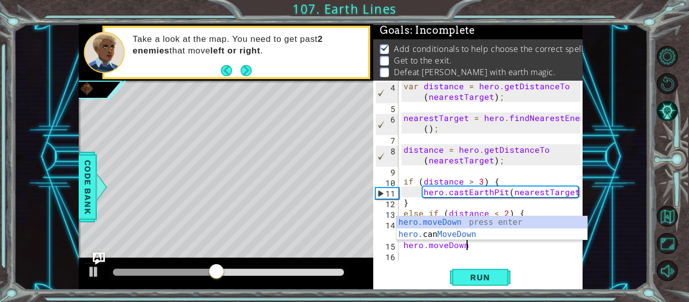
scroll to position [0, 4]
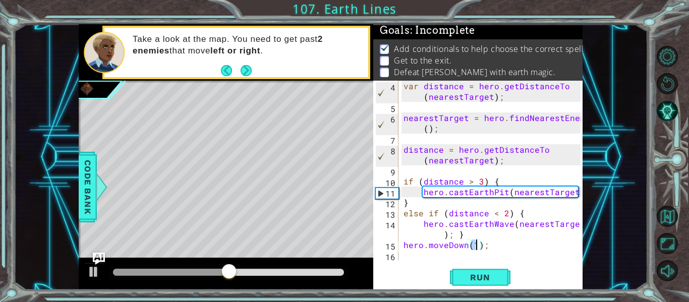
type textarea "hero.moveDown(4);"
click at [411, 258] on div "var distance = hero . getDistanceTo ( nearestTarget ) ; nearestTarget = hero . …" at bounding box center [494, 187] width 184 height 212
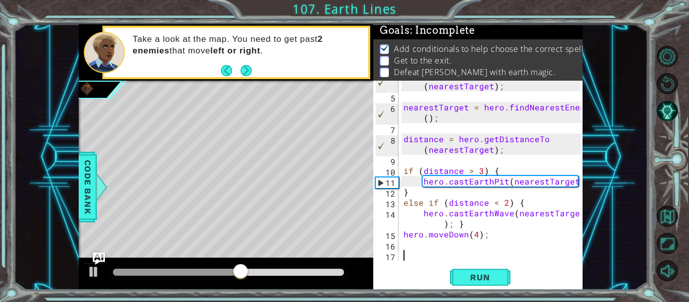
scroll to position [53, 0]
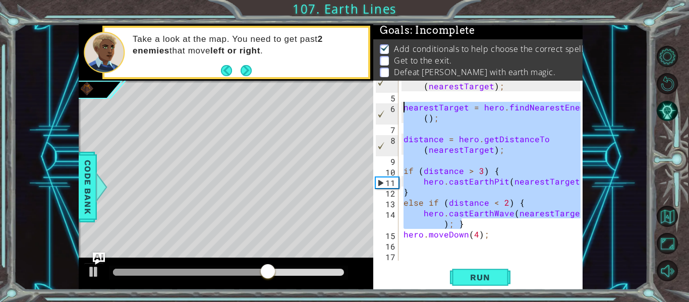
drag, startPoint x: 465, startPoint y: 227, endPoint x: 404, endPoint y: 105, distance: 135.9
click at [404, 105] on div "var distance = hero . getDistanceTo ( nearestTarget ) ; nearestTarget = hero . …" at bounding box center [494, 176] width 184 height 212
type textarea "nearestTarget = hero.findNearestEnemy();"
click at [406, 256] on div "var distance = hero . getDistanceTo ( nearestTarget ) ; nearestTarget = hero . …" at bounding box center [494, 176] width 184 height 212
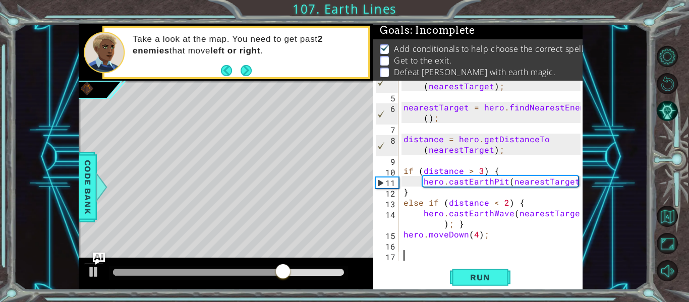
paste textarea "hero.castEarthWave(nearestTarget); }"
type textarea "hero.castEarthWave(nearestTarget); }"
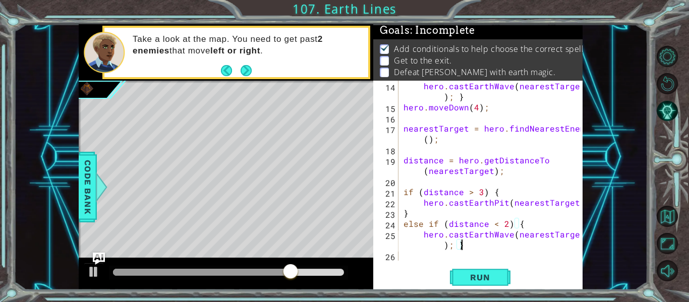
click at [418, 260] on div "hero . castEarthWave ( nearestTarget ) ; } hero . moveDown ( 4 ) ; nearestTarge…" at bounding box center [494, 187] width 184 height 212
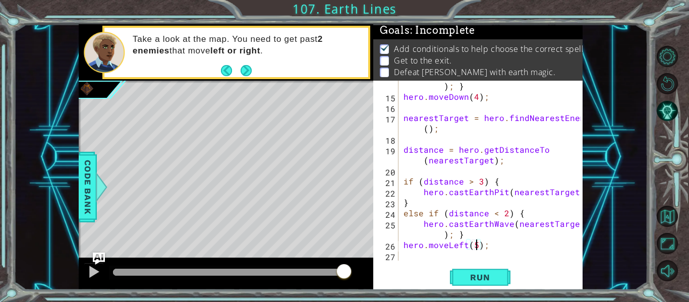
scroll to position [0, 5]
click at [489, 276] on span "Run" at bounding box center [480, 278] width 40 height 10
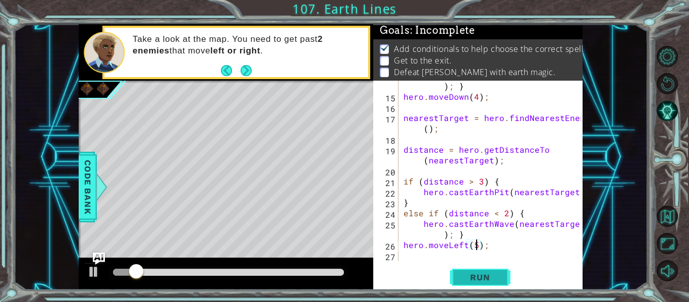
click at [489, 276] on span "Run" at bounding box center [480, 278] width 40 height 10
click at [93, 277] on div at bounding box center [93, 271] width 13 height 13
click at [402, 243] on div "hero . castEarthWave ( nearestTarget ) ; } hero . moveDown ( 4 ) ; nearestTarge…" at bounding box center [494, 176] width 184 height 212
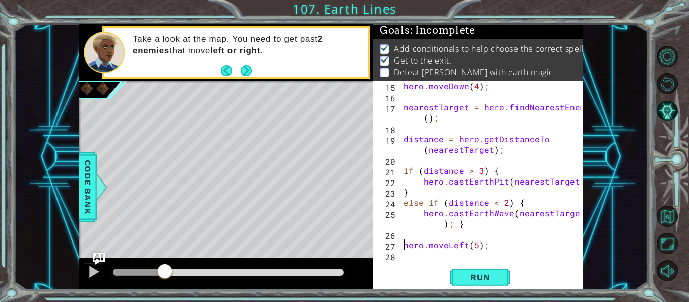
scroll to position [201, 0]
click at [485, 280] on span "Run" at bounding box center [480, 278] width 40 height 10
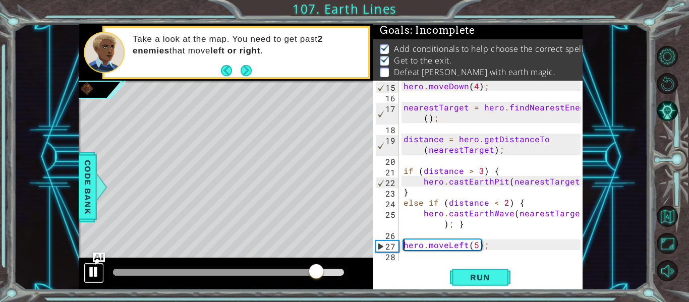
click at [89, 277] on div at bounding box center [93, 271] width 13 height 13
click at [471, 277] on span "Run" at bounding box center [480, 278] width 40 height 10
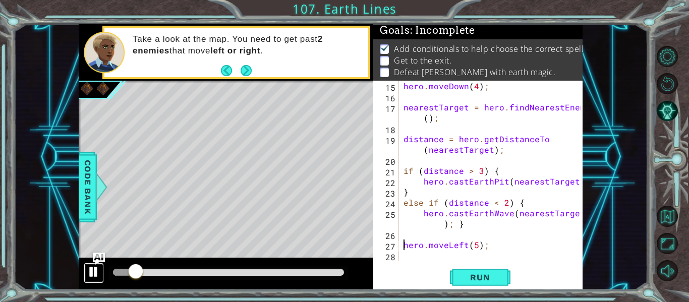
click at [96, 276] on div at bounding box center [93, 271] width 13 height 13
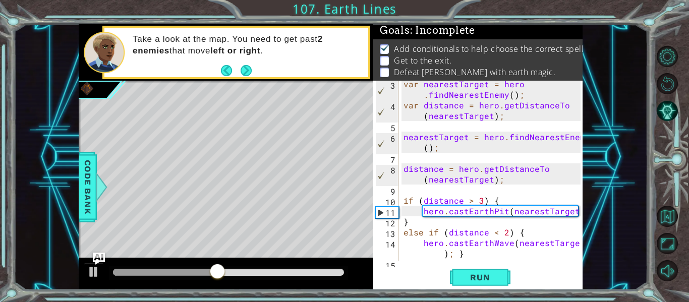
scroll to position [18, 0]
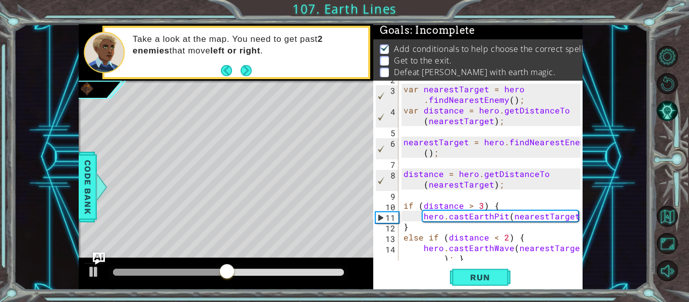
click at [105, 276] on div at bounding box center [226, 274] width 295 height 32
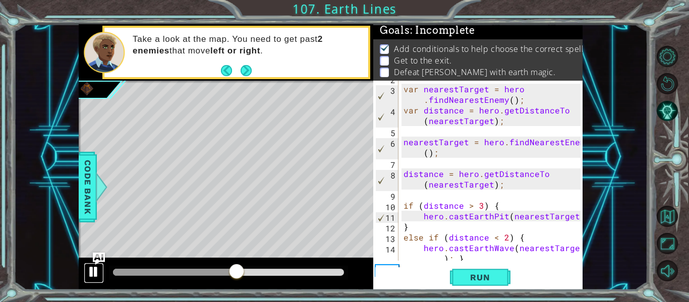
click at [94, 276] on div at bounding box center [93, 271] width 13 height 13
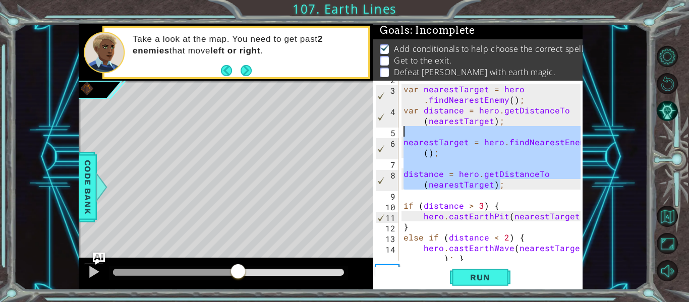
drag, startPoint x: 507, startPoint y: 186, endPoint x: 392, endPoint y: 129, distance: 128.0
click at [392, 129] on div "hero.moveLeft(5); 2 3 4 5 6 7 8 9 10 11 12 13 14 15 var nearestTarget = hero . …" at bounding box center [476, 171] width 207 height 180
type textarea "nearestTarget = hero.findNearestEnemy();"
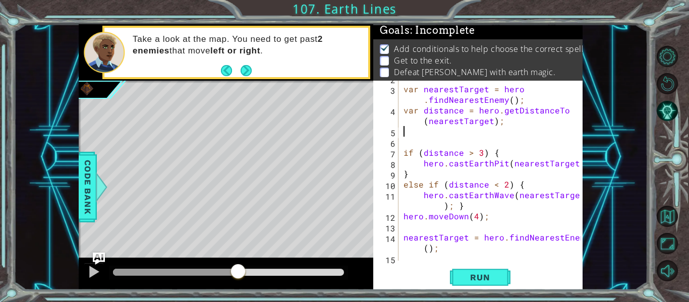
scroll to position [0, 0]
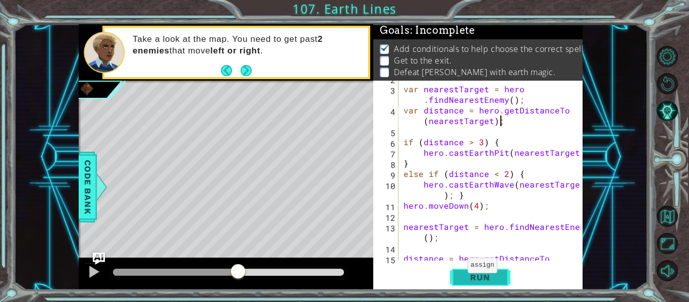
click at [458, 276] on button "Run" at bounding box center [480, 278] width 61 height 21
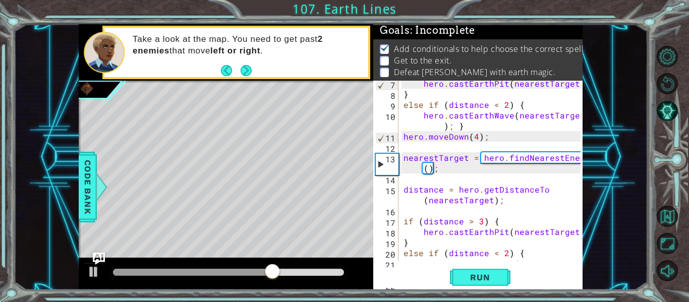
scroll to position [130, 0]
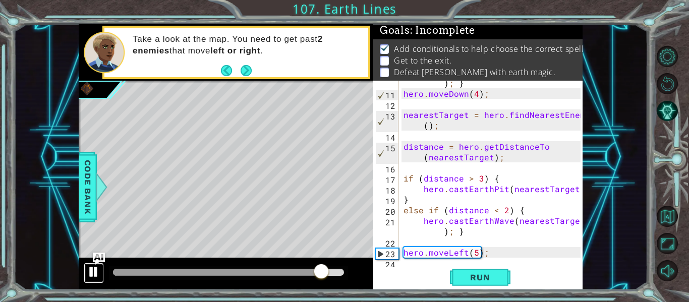
click at [90, 274] on div at bounding box center [93, 271] width 13 height 13
click at [413, 177] on div "hero . castEarthWave ( nearestTarget ) ; } hero . moveDown ( 4 ) ; nearestTarge…" at bounding box center [494, 173] width 184 height 212
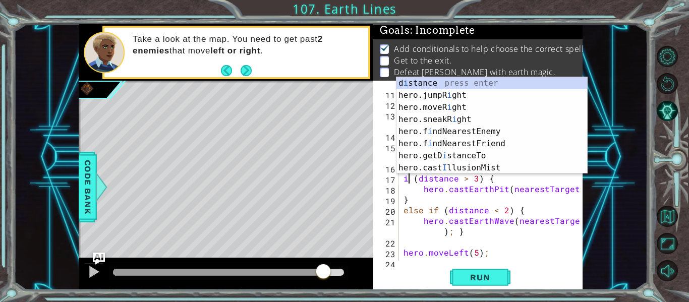
scroll to position [0, 1]
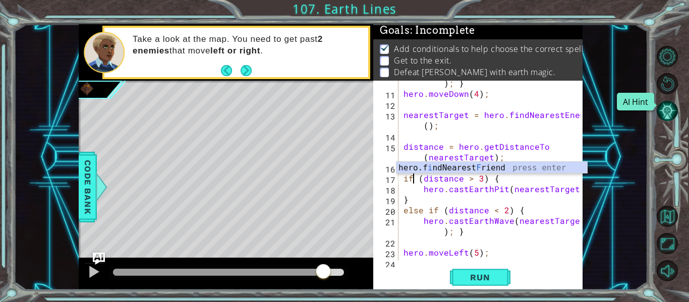
click at [669, 105] on button "AI Hint" at bounding box center [667, 110] width 21 height 21
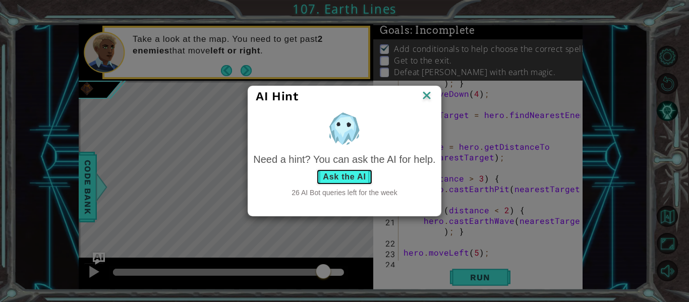
click at [336, 171] on button "Ask the AI" at bounding box center [344, 177] width 56 height 16
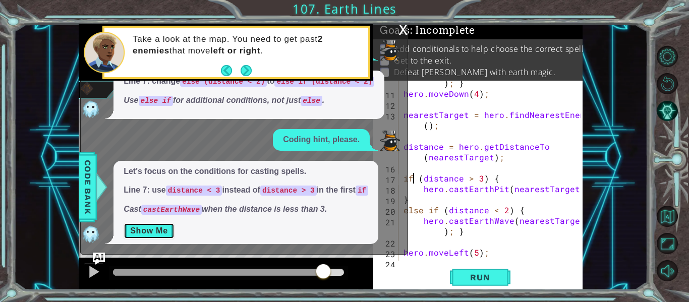
click at [140, 232] on button "Show Me" at bounding box center [149, 231] width 51 height 16
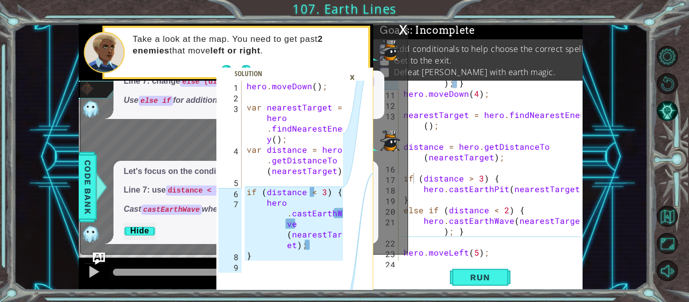
click at [352, 78] on div "×" at bounding box center [353, 77] width 16 height 17
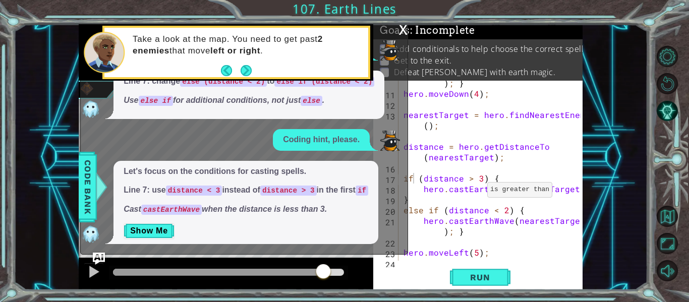
click at [475, 179] on div "hero . castEarthWave ( nearestTarget ) ; } hero . moveDown ( 4 ) ; nearestTarge…" at bounding box center [494, 173] width 184 height 212
click at [468, 179] on div "hero . castEarthWave ( nearestTarget ) ; } hero . moveDown ( 4 ) ; nearestTarge…" at bounding box center [494, 173] width 184 height 212
click at [144, 234] on button "Show Me" at bounding box center [149, 231] width 51 height 16
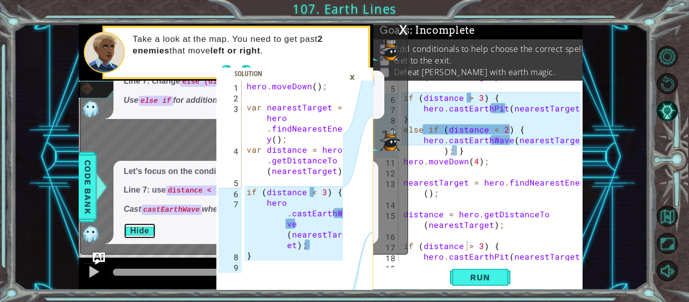
scroll to position [0, 0]
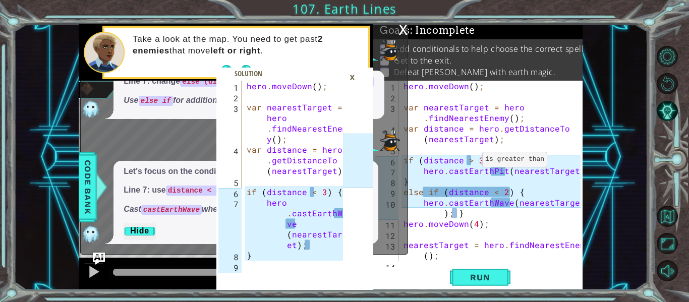
click at [470, 162] on div "hero . moveDown ( ) ; var nearestTarget = hero . findNearestEnemy ( ) ; var dis…" at bounding box center [494, 181] width 184 height 201
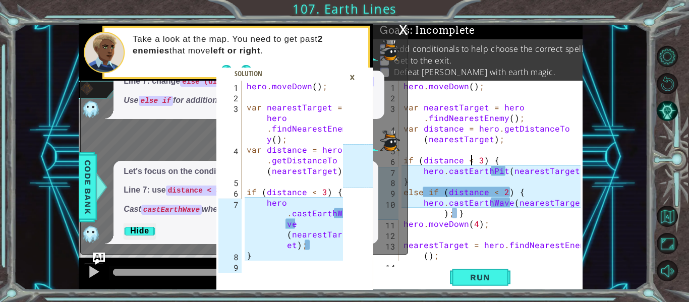
click at [503, 174] on div "hero . moveDown ( ) ; var nearestTarget = hero . findNearestEnemy ( ) ; var dis…" at bounding box center [494, 181] width 184 height 201
click at [506, 174] on div "hero . moveDown ( ) ; var nearestTarget = hero . findNearestEnemy ( ) ; var dis…" at bounding box center [494, 181] width 184 height 201
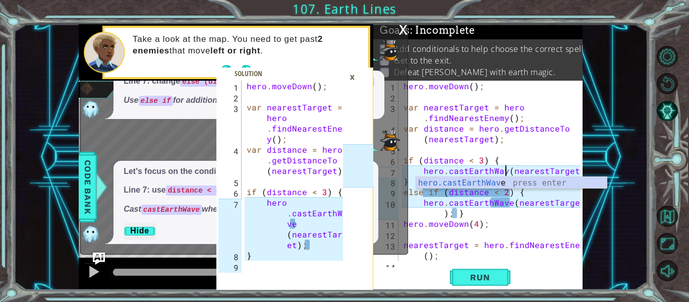
scroll to position [0, 7]
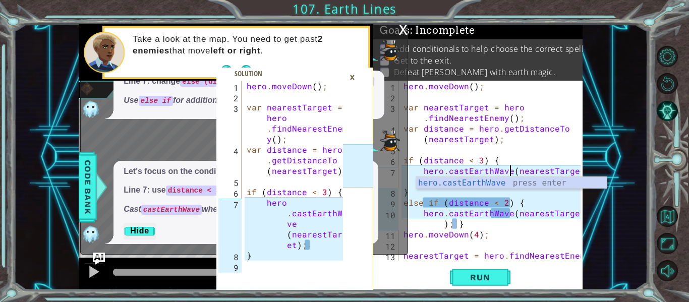
click at [507, 213] on div "hero . moveDown ( ) ; var nearestTarget = hero . findNearestEnemy ( ) ; var dis…" at bounding box center [494, 187] width 184 height 212
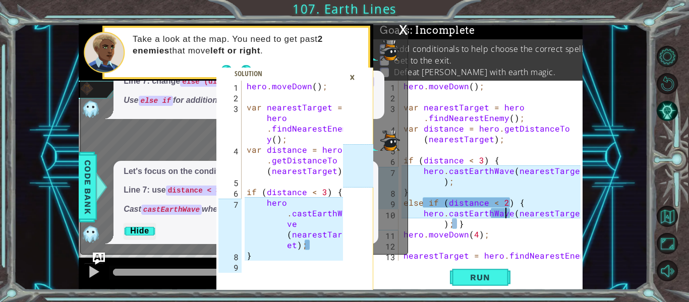
click at [507, 213] on div "hero . moveDown ( ) ; var nearestTarget = hero . findNearestEnemy ( ) ; var dis…" at bounding box center [494, 187] width 184 height 212
click at [507, 214] on div "hero . moveDown ( ) ; var nearestTarget = hero . findNearestEnemy ( ) ; var dis…" at bounding box center [491, 171] width 179 height 180
click at [511, 214] on div "hero . moveDown ( ) ; var nearestTarget = hero . findNearestEnemy ( ) ; var dis…" at bounding box center [494, 187] width 184 height 212
drag, startPoint x: 511, startPoint y: 214, endPoint x: 492, endPoint y: 213, distance: 18.7
click at [492, 213] on div "hero . moveDown ( ) ; var nearestTarget = hero . findNearestEnemy ( ) ; var dis…" at bounding box center [494, 187] width 184 height 212
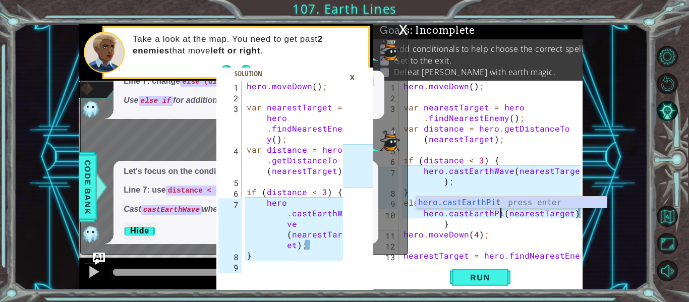
scroll to position [0, 7]
click at [516, 235] on div "hero . moveDown ( ) ; var nearestTarget = hero . findNearestEnemy ( ) ; var dis…" at bounding box center [494, 187] width 184 height 212
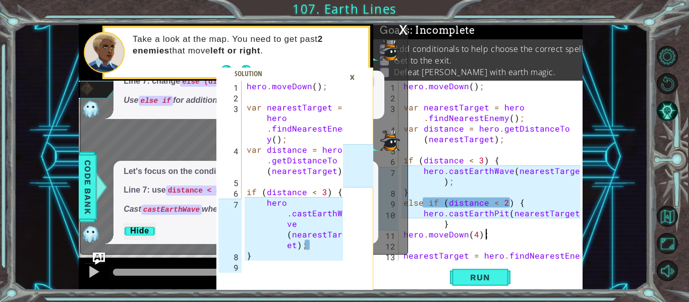
scroll to position [0, 5]
click at [496, 202] on div "hero . moveDown ( ) ; var nearestTarget = hero . findNearestEnemy ( ) ; var dis…" at bounding box center [494, 187] width 184 height 212
click at [437, 203] on div "hero . moveDown ( ) ; var nearestTarget = hero . findNearestEnemy ( ) ; var dis…" at bounding box center [494, 187] width 184 height 212
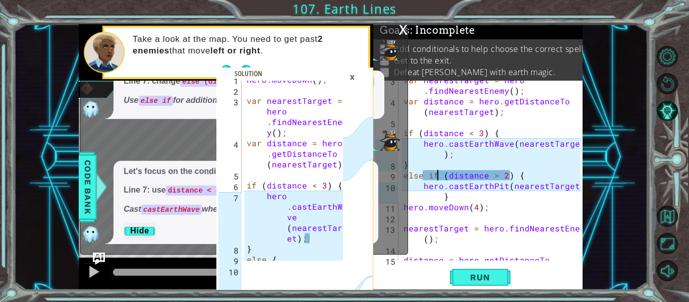
scroll to position [28, 0]
type textarea "else if (distance > 2) {"
click at [356, 76] on div "×" at bounding box center [353, 77] width 16 height 17
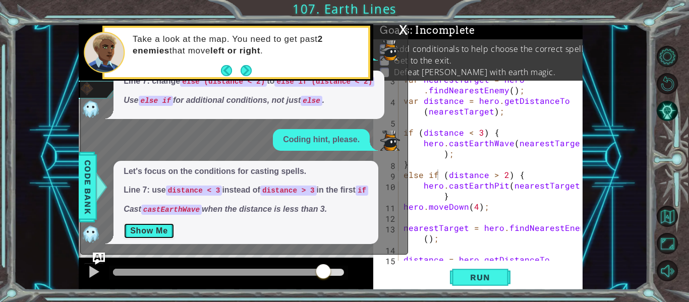
click at [146, 225] on button "Show Me" at bounding box center [149, 231] width 51 height 16
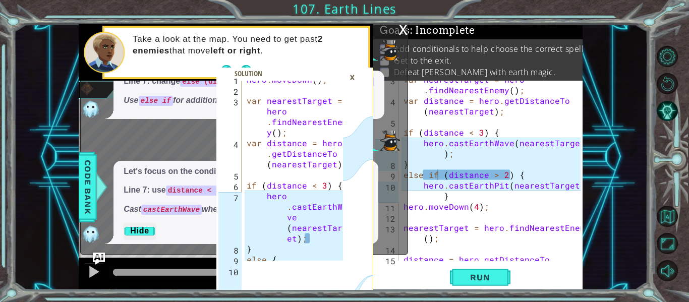
type textarea "hero.castEarthWave(nearestTarget);"
click at [315, 207] on div "hero . moveDown ( ) ; var nearestTarget = hero . findNearestEnem y ( ) ; var di…" at bounding box center [296, 174] width 103 height 201
click at [356, 80] on div "×" at bounding box center [353, 77] width 16 height 17
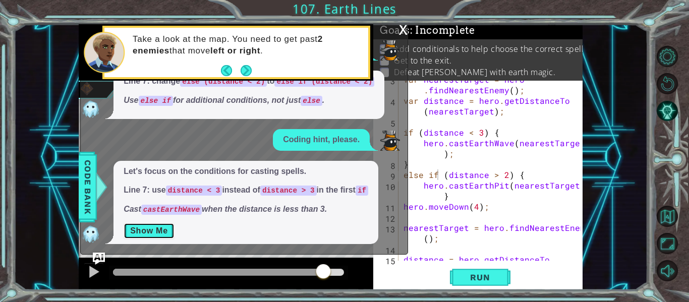
click at [158, 223] on button "Show Me" at bounding box center [149, 231] width 51 height 16
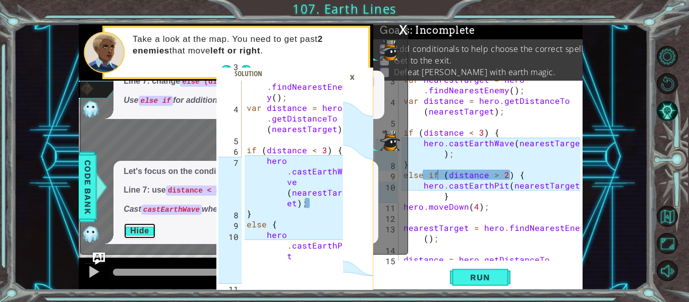
scroll to position [42, 0]
click at [479, 189] on div "var nearestTarget = hero . findNearestEnemy ( ) ; var distance = hero . getDist…" at bounding box center [494, 185] width 184 height 223
click at [499, 179] on div "var nearestTarget = hero . findNearestEnemy ( ) ; var distance = hero . getDist…" at bounding box center [494, 185] width 184 height 223
click at [506, 176] on div "var nearestTarget = hero . findNearestEnemy ( ) ; var distance = hero . getDist…" at bounding box center [494, 185] width 184 height 223
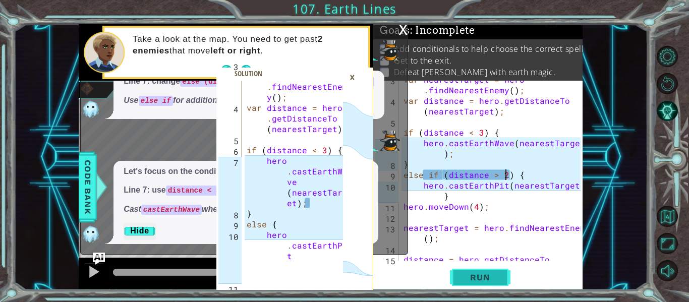
type textarea "else if (distance > 2) {"
click at [498, 285] on button "Run" at bounding box center [480, 278] width 61 height 21
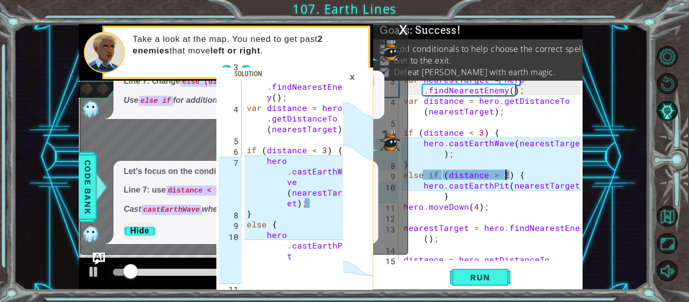
click at [352, 80] on div "×" at bounding box center [353, 77] width 16 height 17
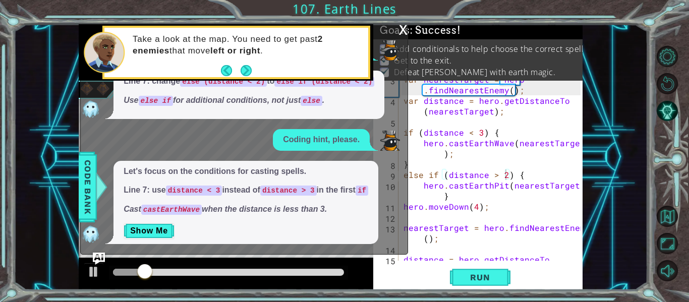
click at [401, 33] on div "x" at bounding box center [403, 29] width 9 height 10
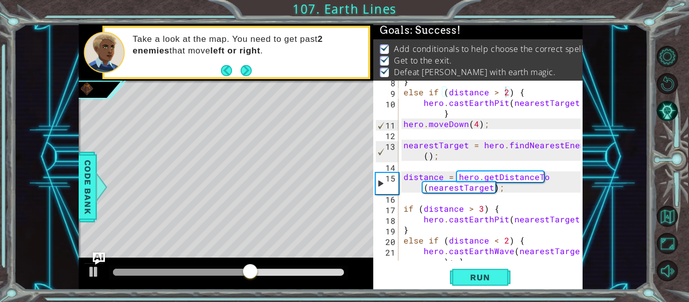
scroll to position [148, 0]
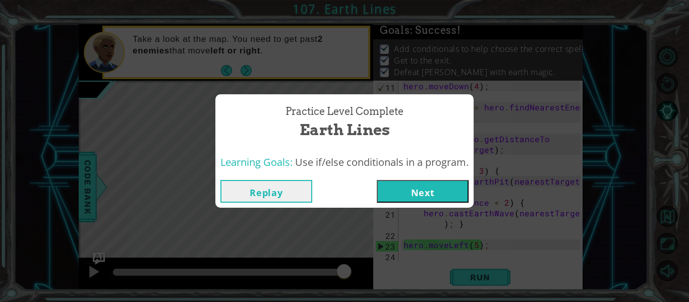
click at [423, 195] on button "Next" at bounding box center [423, 191] width 92 height 23
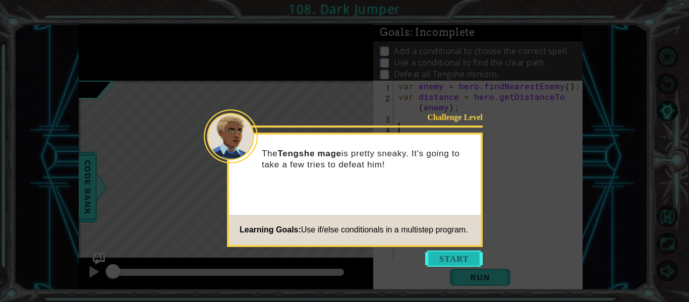
click at [464, 255] on button "Start" at bounding box center [454, 259] width 58 height 16
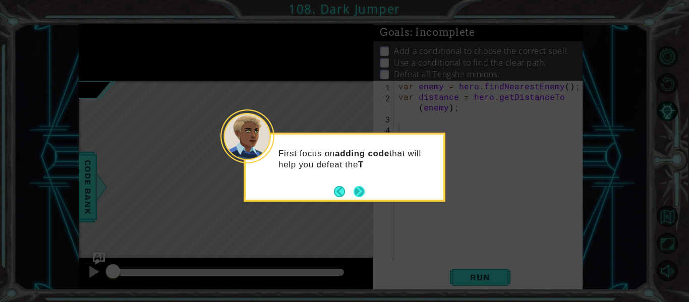
click at [361, 191] on button "Next" at bounding box center [359, 191] width 11 height 11
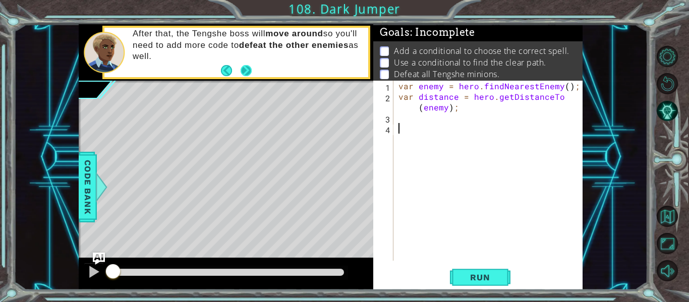
click at [247, 70] on button "Next" at bounding box center [246, 70] width 11 height 11
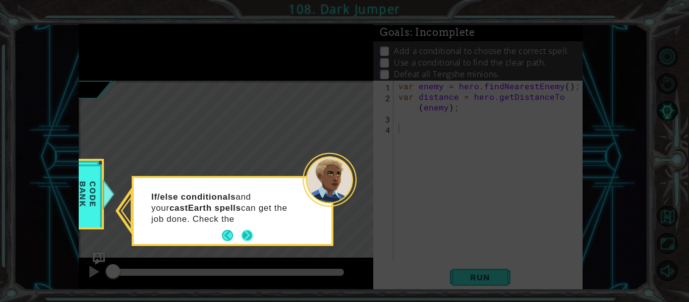
click at [249, 239] on button "Next" at bounding box center [247, 235] width 11 height 11
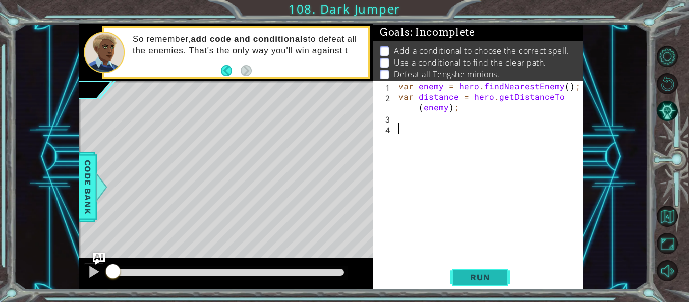
click at [470, 275] on span "Run" at bounding box center [480, 278] width 40 height 10
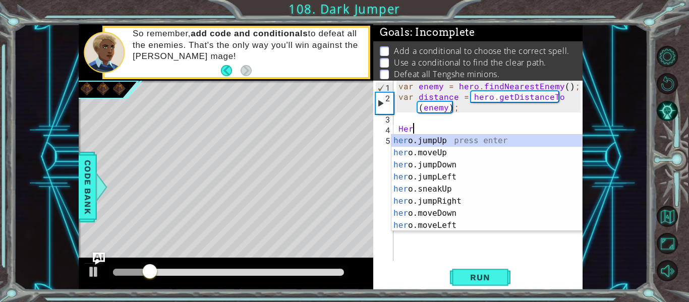
type textarea "H"
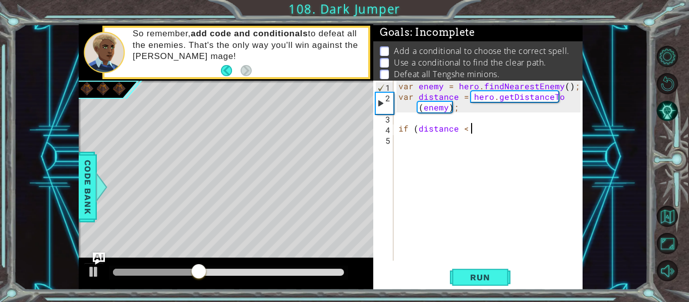
scroll to position [0, 5]
type textarea "if (distance < 3)"
type textarea "if (distance < 3) {"
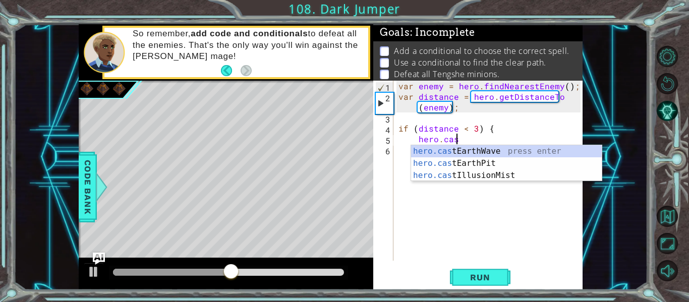
type textarea "hero.cast"
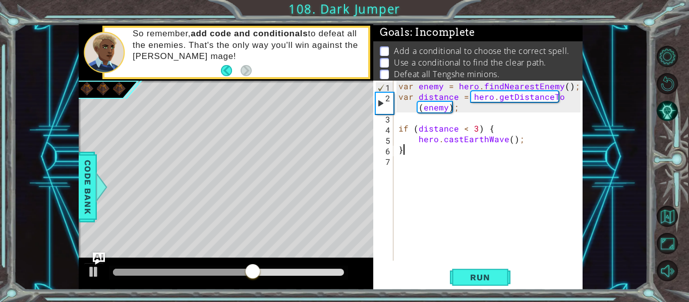
scroll to position [0, 1]
click at [510, 141] on div "var enemy = hero . findNearestEnemy ( ) ; var distance = hero . getDistanceTo (…" at bounding box center [491, 181] width 189 height 201
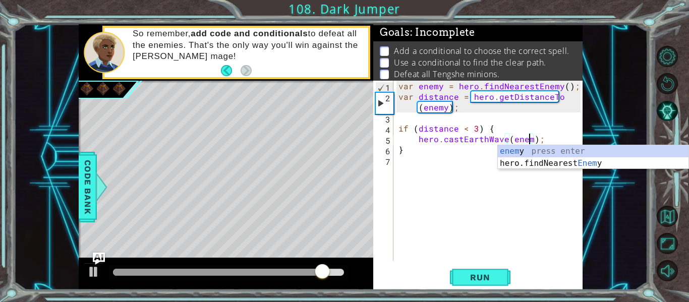
scroll to position [0, 9]
click at [471, 151] on div "var enemy = hero . findNearestEnemy ( ) ; var distance = hero . getDistanceTo (…" at bounding box center [491, 181] width 189 height 201
type textarea "}"
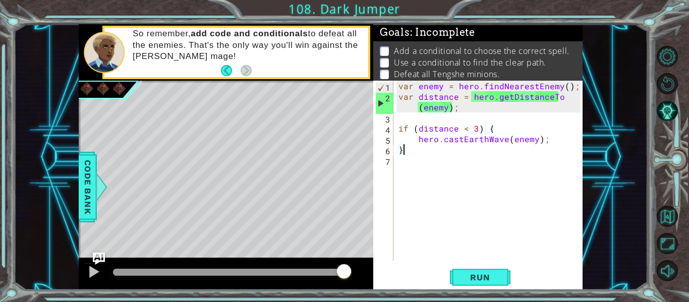
click at [445, 167] on div "var enemy = hero . findNearestEnemy ( ) ; var distance = hero . getDistanceTo (…" at bounding box center [491, 181] width 189 height 201
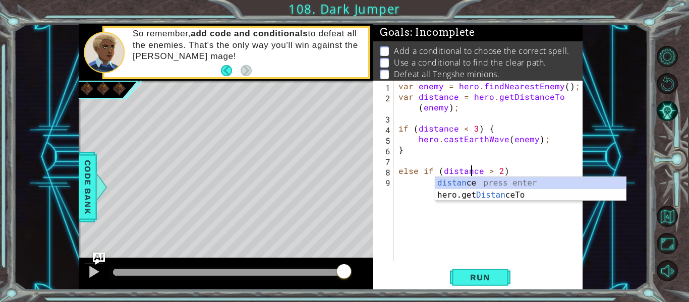
scroll to position [0, 5]
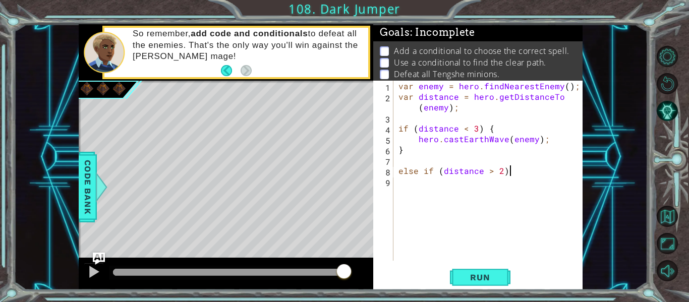
type textarea "else if (distance > 2) {"
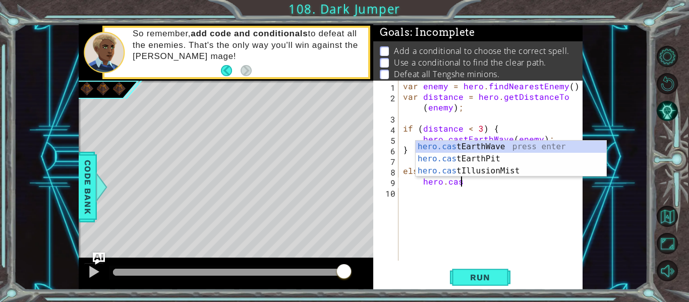
scroll to position [0, 4]
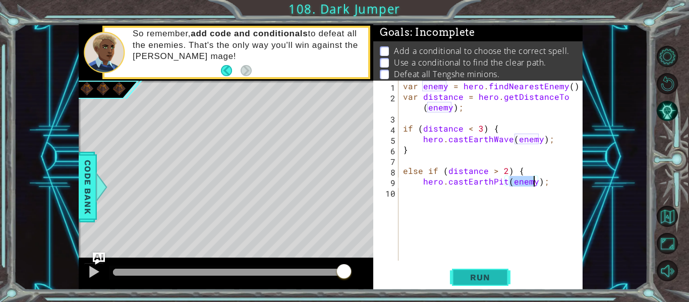
type textarea "hero.castEarthPit(enemy);"
click at [495, 273] on span "Run" at bounding box center [480, 278] width 40 height 10
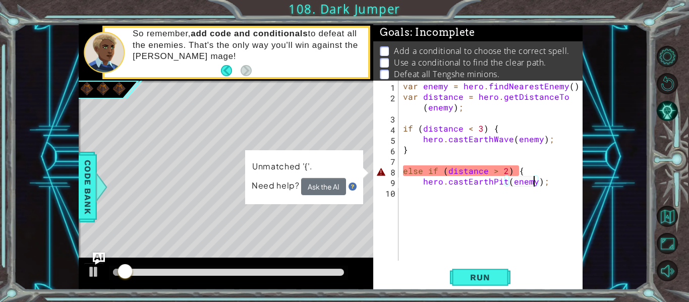
click at [553, 187] on div "var enemy = hero . findNearestEnemy ( ) ; var distance = hero . getDistanceTo (…" at bounding box center [493, 181] width 185 height 201
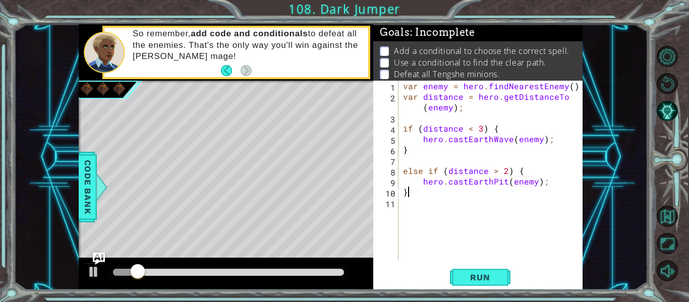
scroll to position [0, 1]
click at [484, 273] on span "Run" at bounding box center [480, 278] width 40 height 10
type textarea "}"
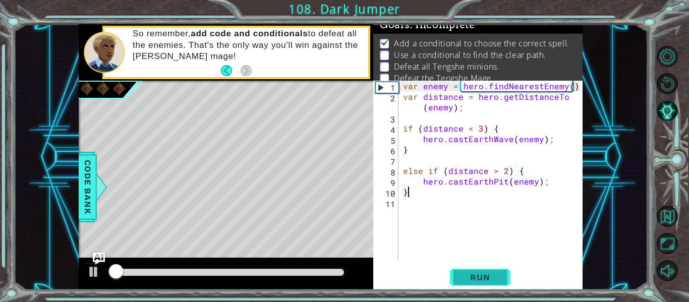
scroll to position [8, 0]
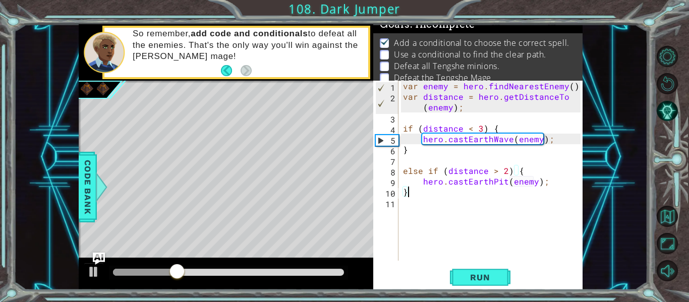
click at [411, 213] on div "var enemy = hero . findNearestEnemy ( ) ; var distance = hero . getDistanceTo (…" at bounding box center [493, 181] width 185 height 201
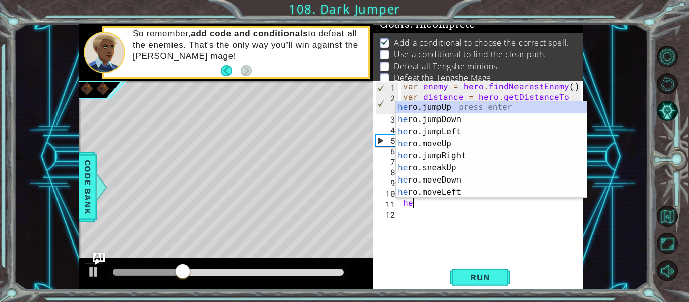
type textarea "h"
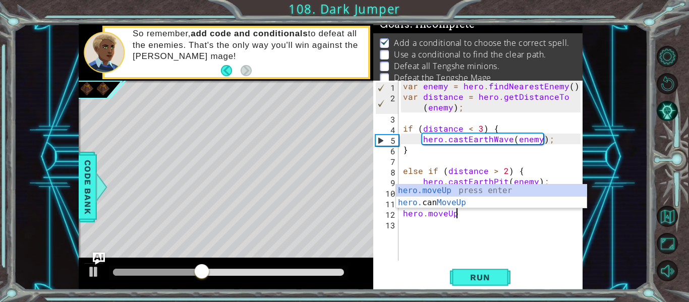
scroll to position [0, 3]
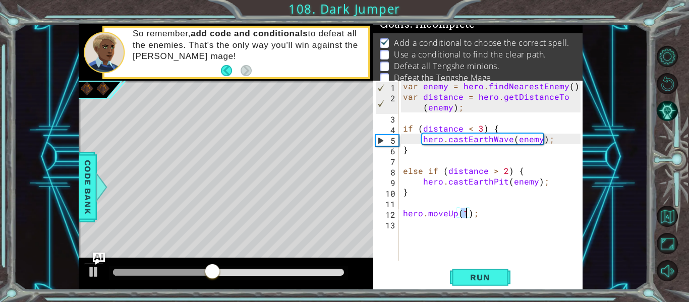
type textarea "hero.moveUp(2);"
click at [407, 222] on div "var enemy = hero . findNearestEnemy ( ) ; var distance = hero . getDistanceTo (…" at bounding box center [493, 181] width 185 height 201
click at [464, 217] on div "var enemy = hero . findNearestEnemy ( ) ; var distance = hero . getDistanceTo (…" at bounding box center [493, 181] width 185 height 201
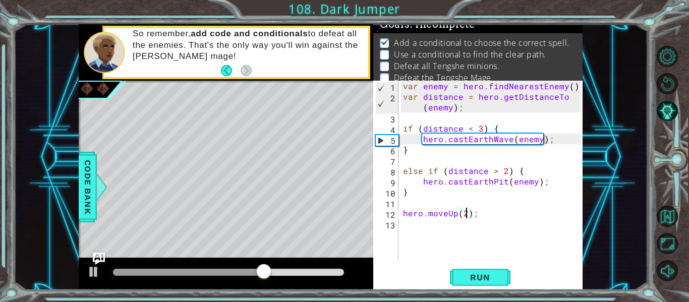
scroll to position [0, 4]
type textarea "hero.moveUp(2);"
click at [477, 276] on span "Run" at bounding box center [480, 278] width 40 height 10
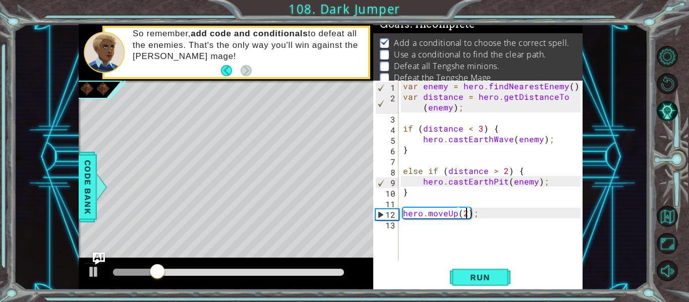
click at [435, 227] on div "var enemy = hero . findNearestEnemy ( ) ; var distance = hero . getDistanceTo (…" at bounding box center [493, 181] width 185 height 201
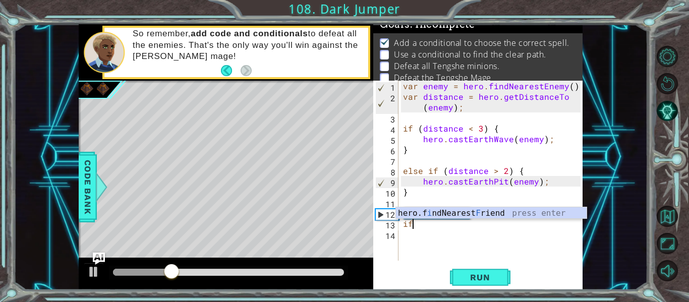
type textarea "i"
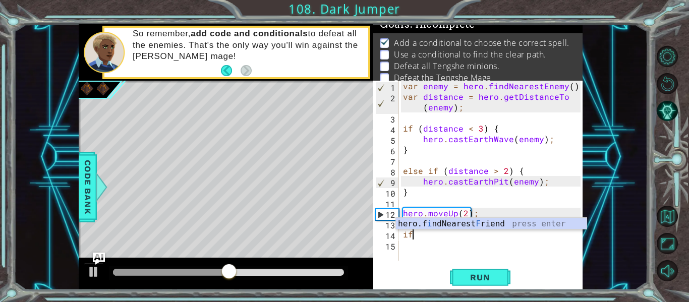
type textarea "i"
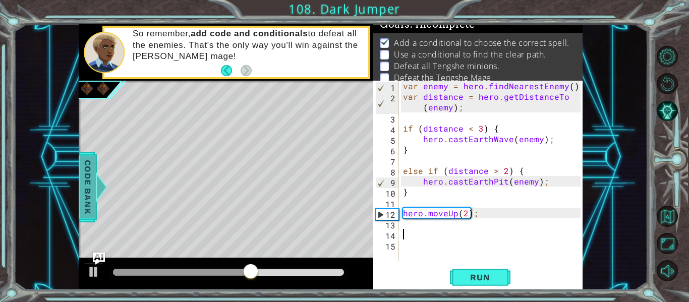
click at [88, 216] on span "Code Bank" at bounding box center [88, 187] width 16 height 62
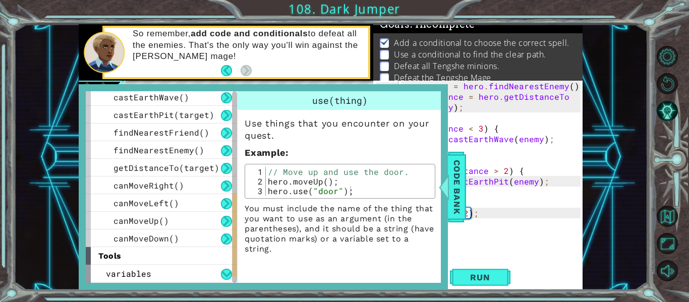
scroll to position [303, 0]
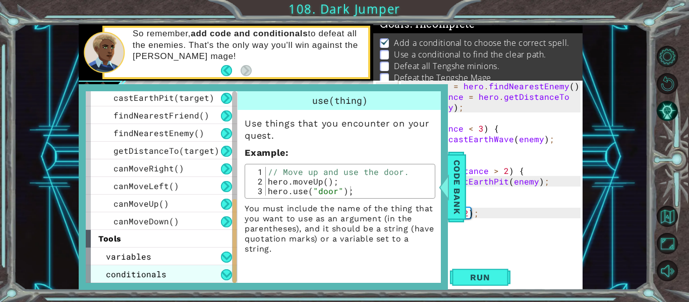
click at [134, 265] on div "conditionals" at bounding box center [161, 274] width 151 height 18
click at [176, 273] on div "conditionals" at bounding box center [161, 274] width 151 height 18
click at [197, 276] on div "conditionals" at bounding box center [161, 274] width 151 height 18
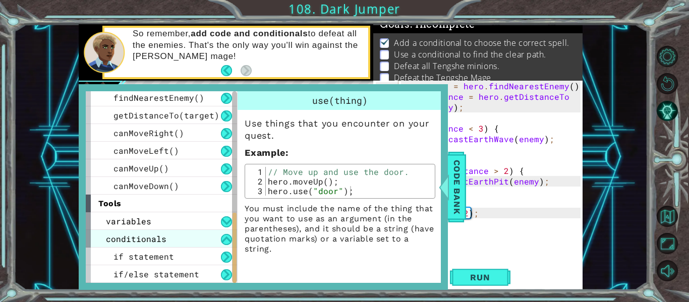
click at [205, 276] on div "if/else statement" at bounding box center [161, 274] width 151 height 18
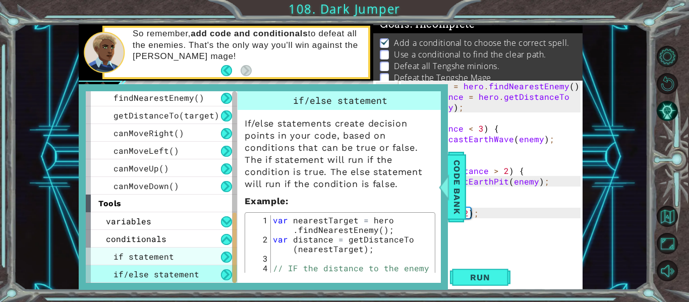
click at [200, 260] on div "if statement" at bounding box center [161, 257] width 151 height 18
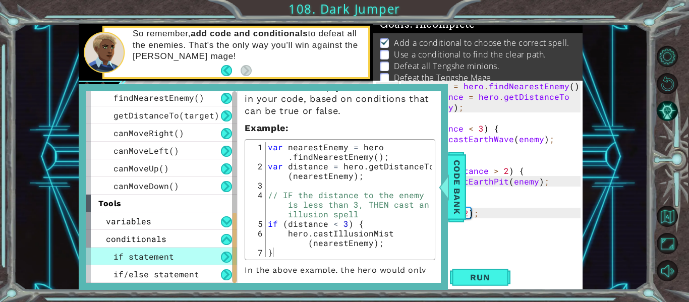
scroll to position [34, 0]
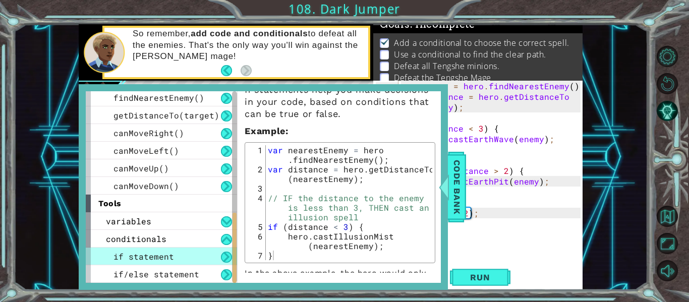
type textarea "hero.castIllusionMist(nearestEnemy);"
click at [150, 271] on span "if/else statement" at bounding box center [157, 274] width 86 height 11
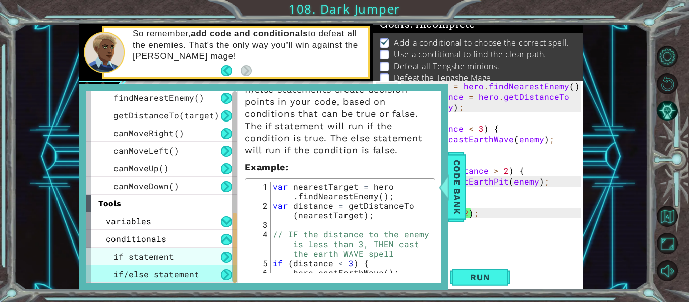
click at [159, 259] on span "if statement" at bounding box center [144, 256] width 61 height 11
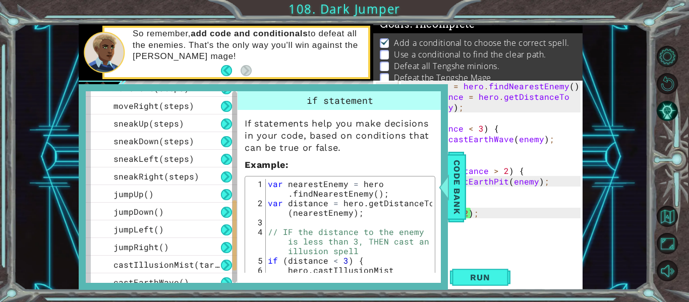
scroll to position [338, 0]
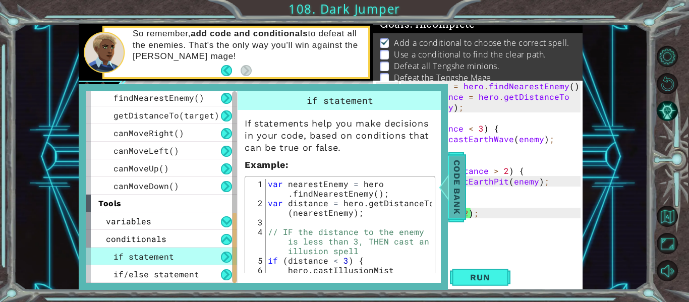
click at [460, 185] on span "Code Bank" at bounding box center [457, 187] width 16 height 62
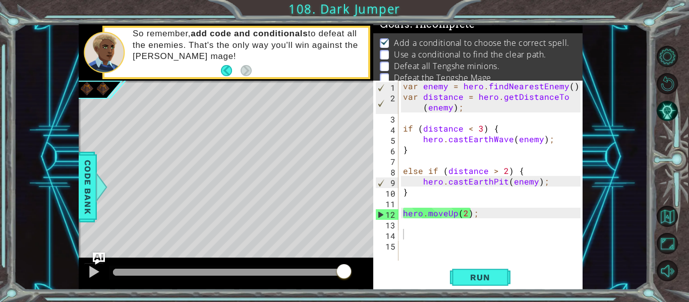
click at [429, 233] on div "var enemy = hero . findNearestEnemy ( ) ; var distance = hero . getDistanceTo (…" at bounding box center [493, 181] width 185 height 201
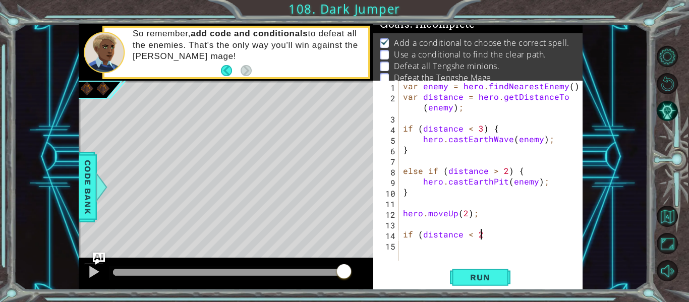
scroll to position [0, 5]
type textarea "if (distance < 2) {"
drag, startPoint x: 483, startPoint y: 237, endPoint x: 466, endPoint y: 238, distance: 16.7
click at [466, 238] on div "var enemy = hero . findNearestEnemy ( ) ; var distance = hero . getDistanceTo (…" at bounding box center [493, 181] width 185 height 201
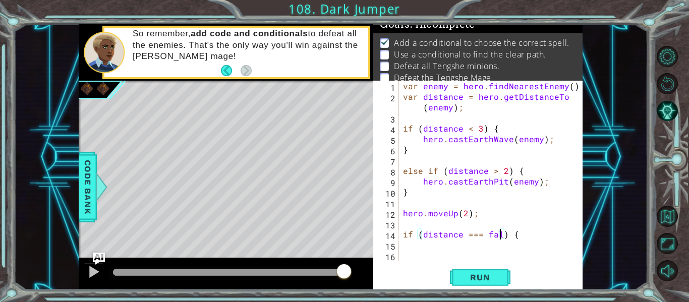
type textarea "if (distance === false) {"
click at [533, 231] on div "var enemy = hero . findNearestEnemy ( ) ; var distance = hero . getDistanceTo (…" at bounding box center [493, 181] width 185 height 201
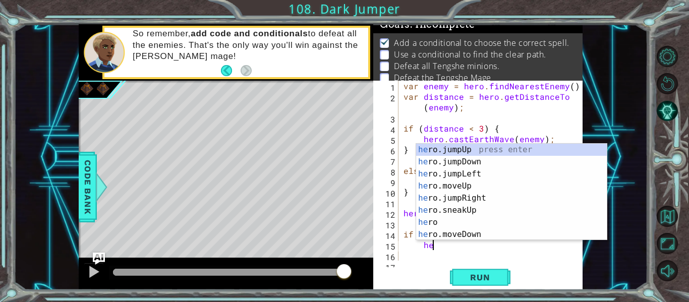
type textarea "h"
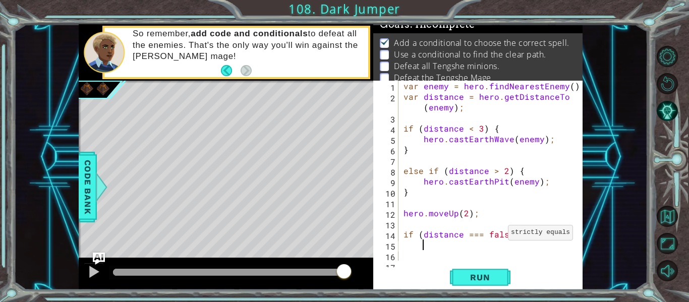
click at [496, 235] on div "var enemy = hero . findNearestEnemy ( ) ; var distance = hero . getDistanceTo (…" at bounding box center [494, 181] width 184 height 201
type textarea "if (distance === true) {"
click at [483, 250] on div "var enemy = hero . findNearestEnemy ( ) ; var distance = hero . getDistanceTo (…" at bounding box center [494, 181] width 184 height 201
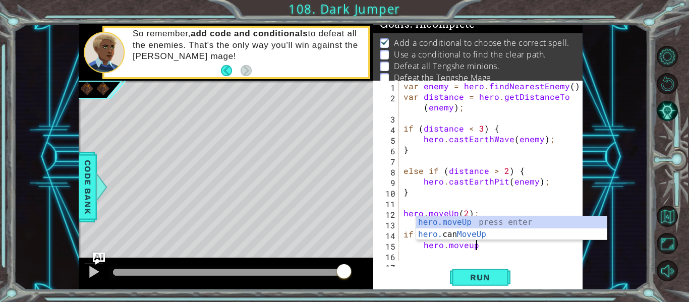
scroll to position [0, 4]
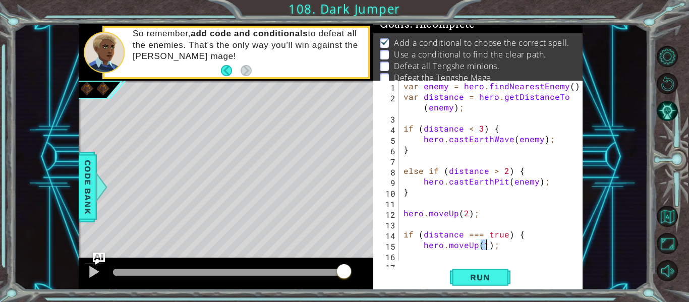
type textarea "hero.moveUp(2);"
click at [464, 253] on div "var enemy = hero . findNearestEnemy ( ) ; var distance = hero . getDistanceTo (…" at bounding box center [494, 181] width 184 height 201
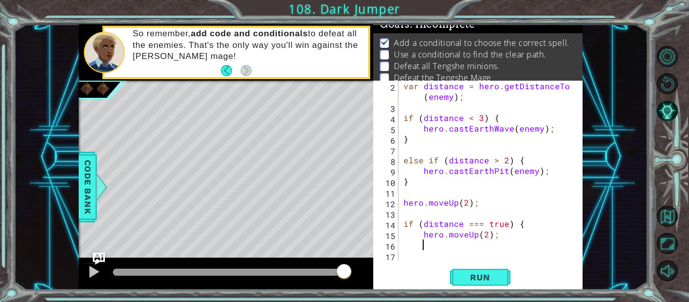
scroll to position [11, 0]
type textarea "}"
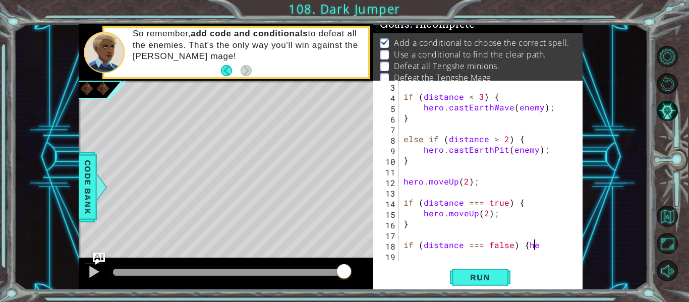
scroll to position [0, 8]
type textarea "if (distance === false) {"
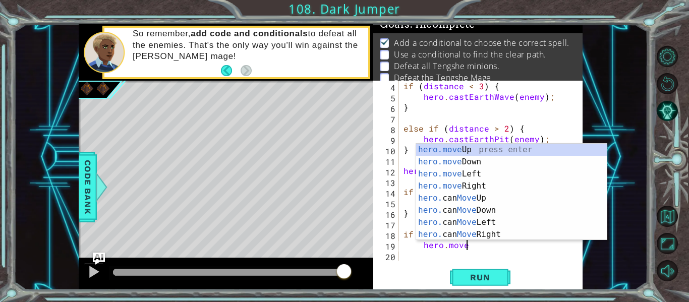
scroll to position [0, 4]
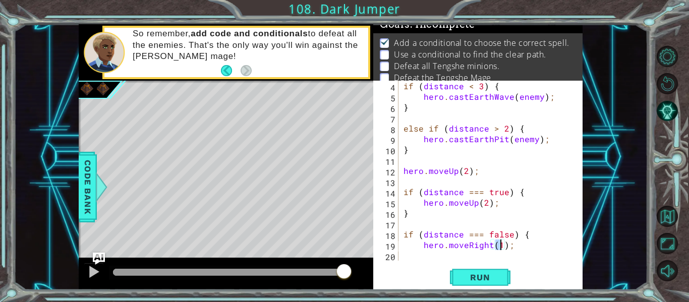
type textarea "hero.moveRight(2);"
click at [467, 257] on div "if ( distance < 3 ) { hero . castEarthWave ( enemy ) ; } else if ( distance > 2…" at bounding box center [494, 181] width 184 height 201
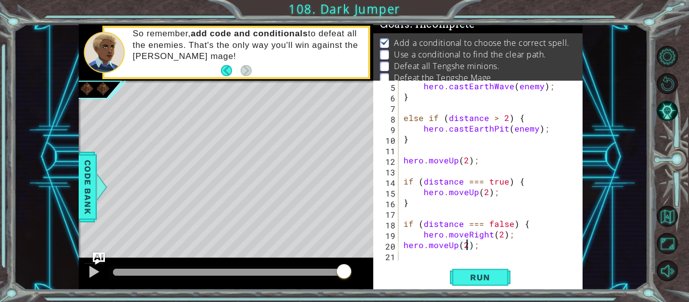
scroll to position [0, 4]
click at [442, 199] on div "hero . castEarthWave ( enemy ) ; } else if ( distance > 2 ) { hero . castEarthP…" at bounding box center [494, 181] width 184 height 201
click at [503, 197] on div "hero . castEarthWave ( enemy ) ; } else if ( distance > 2 ) { hero . castEarthP…" at bounding box center [494, 181] width 184 height 201
type textarea "hero.moveUp(2);"
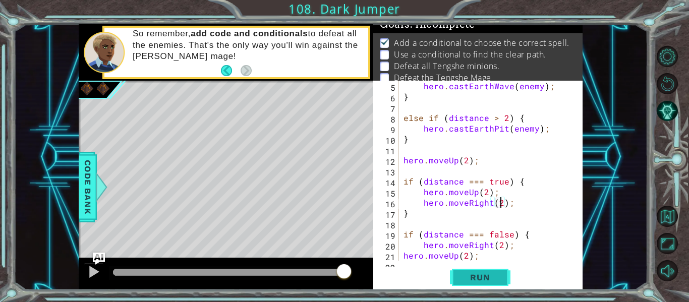
type textarea "hero.moveRight(2);"
click at [494, 275] on span "Run" at bounding box center [480, 278] width 40 height 10
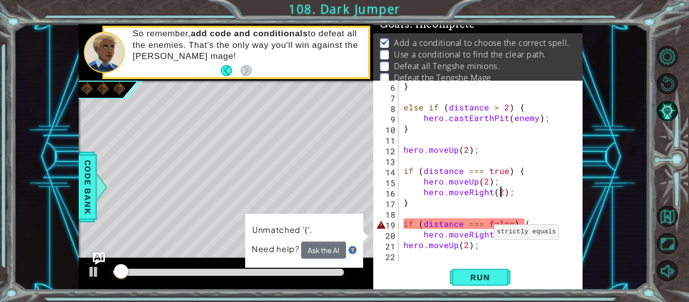
scroll to position [64, 0]
click at [446, 261] on div "hero.moveRight(2); 6 7 8 9 10 11 12 13 14 15 16 17 18 19 20 21 22 } else if ( d…" at bounding box center [477, 185] width 209 height 209
click at [433, 255] on div "} else if ( distance > 2 ) { hero . castEarthPit ( enemy ) ; } hero . moveUp ( …" at bounding box center [494, 181] width 184 height 201
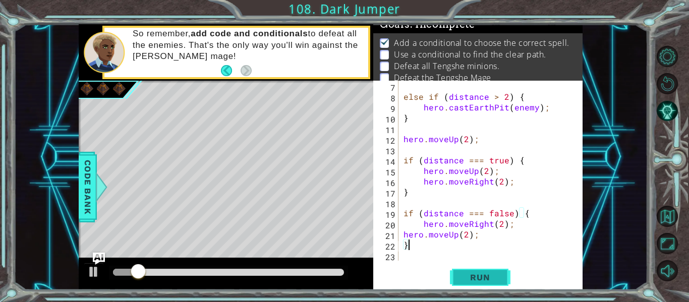
type textarea "}"
click at [483, 285] on button "Run" at bounding box center [480, 278] width 61 height 21
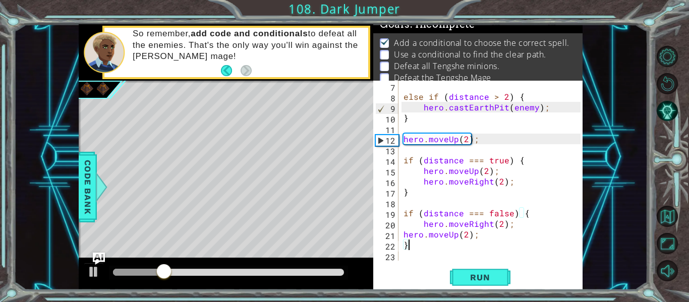
click at [416, 148] on div "else if ( distance > 2 ) { hero . castEarthPit ( enemy ) ; } hero . moveUp ( 2 …" at bounding box center [494, 181] width 184 height 201
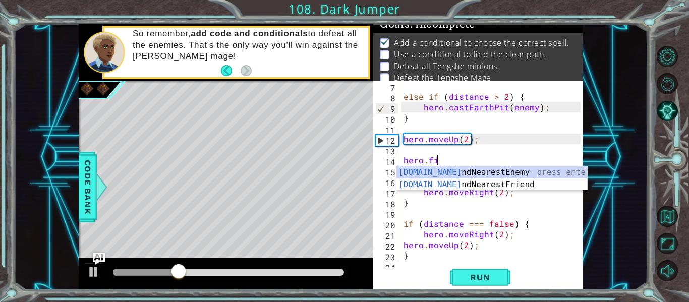
type textarea "hero.fin"
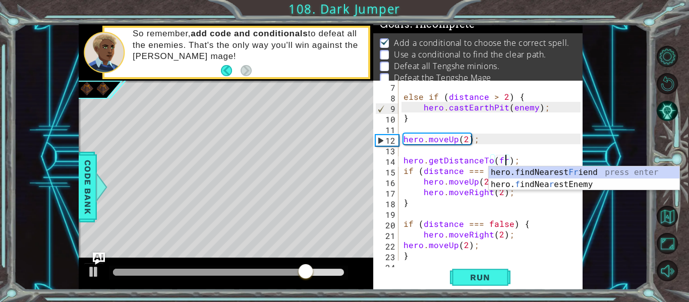
scroll to position [0, 6]
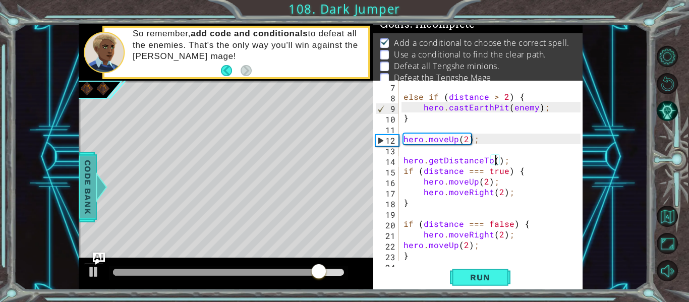
type textarea "hero.getDistanceTo();"
click at [84, 173] on span "Code Bank" at bounding box center [88, 187] width 16 height 62
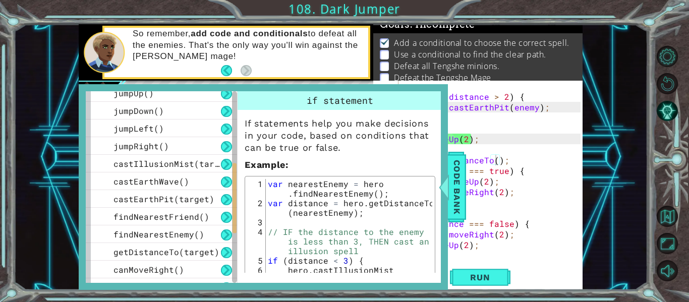
scroll to position [196, 0]
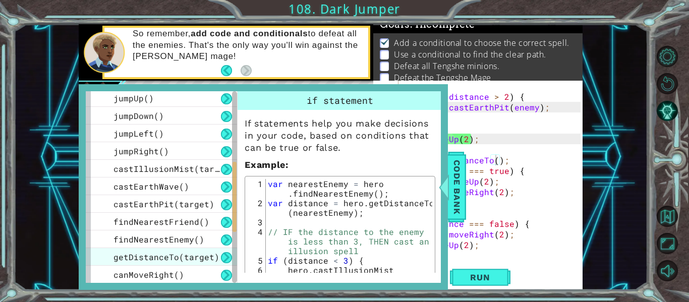
click at [174, 254] on span "getDistanceTo(target)" at bounding box center [167, 257] width 106 height 11
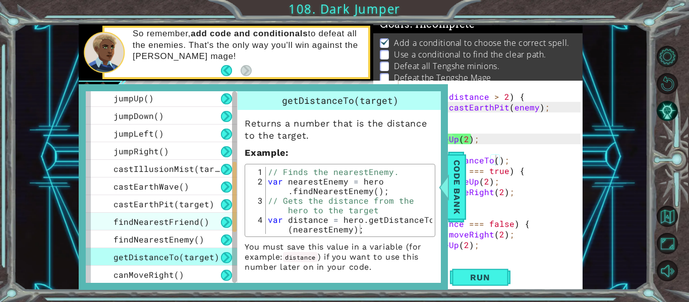
click at [180, 218] on span "findNearestFriend()" at bounding box center [162, 222] width 96 height 11
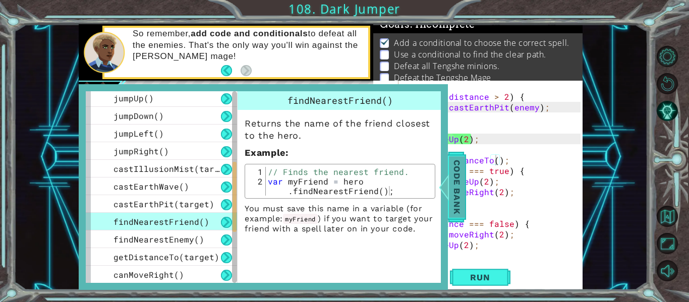
click at [451, 190] on span "Code Bank" at bounding box center [457, 187] width 16 height 62
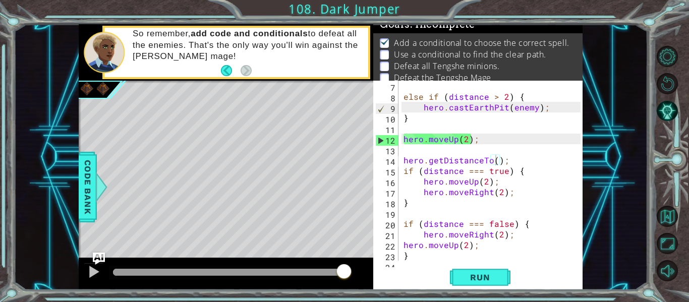
click at [441, 150] on div "else if ( distance > 2 ) { hero . castEarthPit ( enemy ) ; } hero . moveUp ( 2 …" at bounding box center [494, 181] width 184 height 201
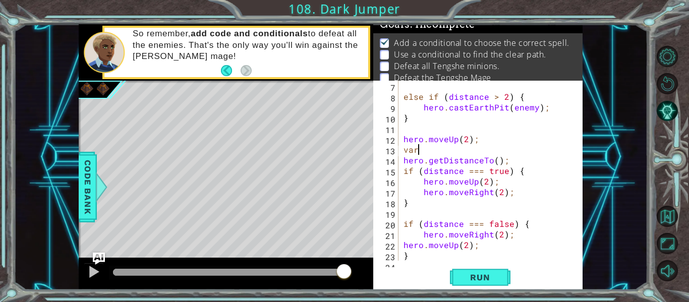
scroll to position [0, 1]
click at [83, 175] on span "Code Bank" at bounding box center [88, 187] width 16 height 62
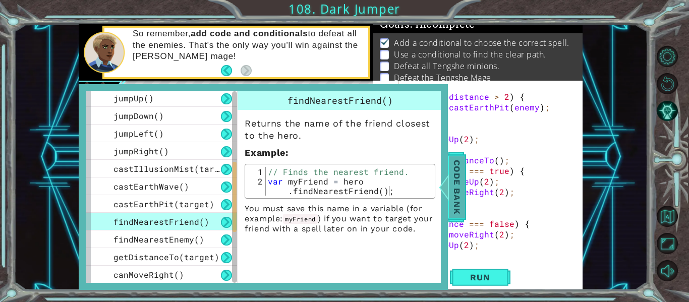
click at [457, 172] on span "Code Bank" at bounding box center [457, 187] width 16 height 62
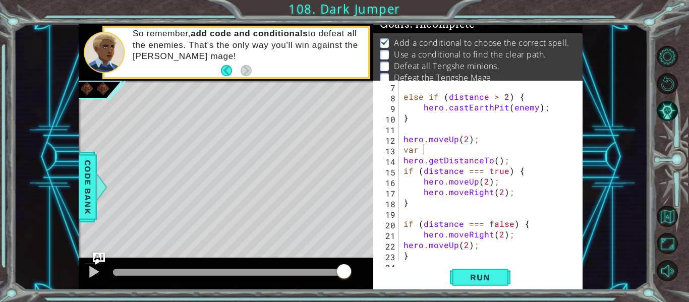
click at [444, 148] on div "else if ( distance > 2 ) { hero . castEarthPit ( enemy ) ; } hero . moveUp ( 2 …" at bounding box center [494, 181] width 184 height 201
click at [84, 162] on span "Code Bank" at bounding box center [88, 187] width 16 height 62
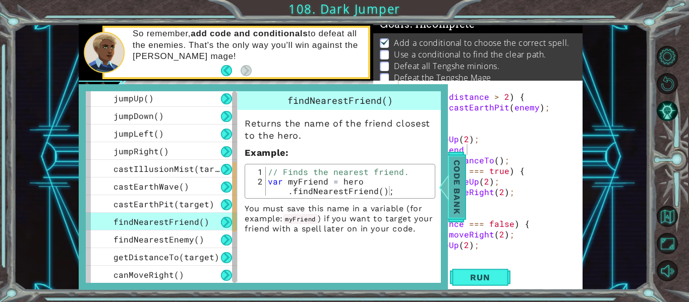
click at [463, 171] on span "Code Bank" at bounding box center [457, 187] width 16 height 62
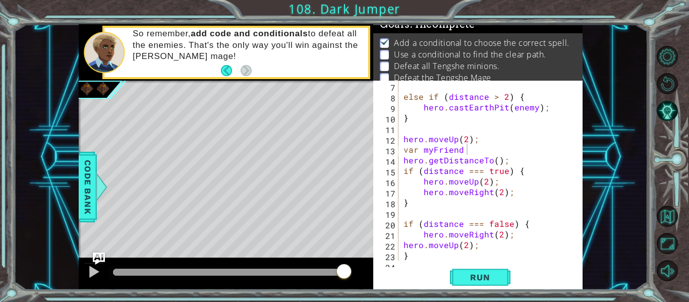
click at [468, 153] on div "else if ( distance > 2 ) { hero . castEarthPit ( enemy ) ; } hero . moveUp ( 2 …" at bounding box center [494, 181] width 184 height 201
click at [98, 181] on div at bounding box center [101, 187] width 13 height 30
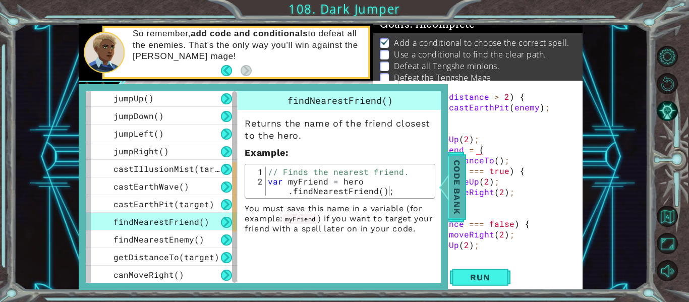
click at [458, 177] on span "Code Bank" at bounding box center [457, 187] width 16 height 62
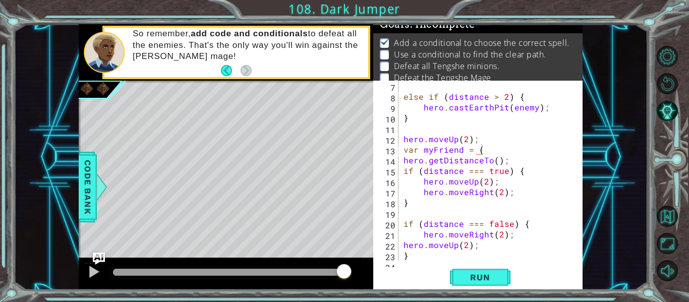
click at [487, 150] on div "else if ( distance > 2 ) { hero . castEarthPit ( enemy ) ; } hero . moveUp ( 2 …" at bounding box center [494, 181] width 184 height 201
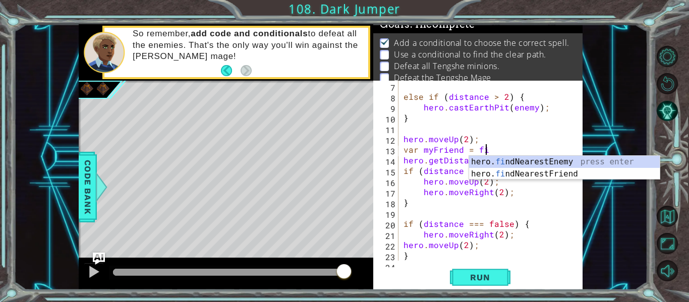
scroll to position [0, 5]
type textarea "var myFriend = find"
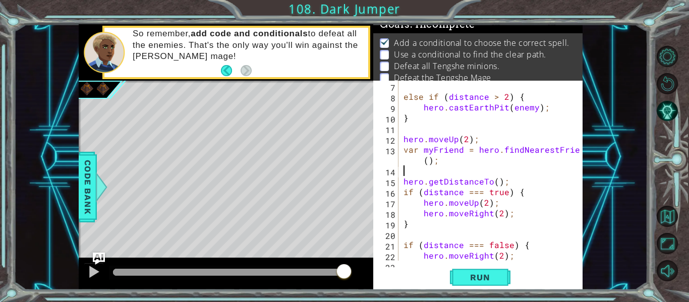
scroll to position [0, 0]
click at [407, 151] on div "else if ( distance > 2 ) { hero . castEarthPit ( enemy ) ; } hero . moveUp ( 2 …" at bounding box center [494, 181] width 184 height 201
type textarea "var myFriend = hero.findNearestFriend();"
click at [405, 150] on div "else if ( distance > 2 ) { hero . castEarthPit ( enemy ) ; } hero . moveUp ( 2 …" at bounding box center [494, 181] width 184 height 201
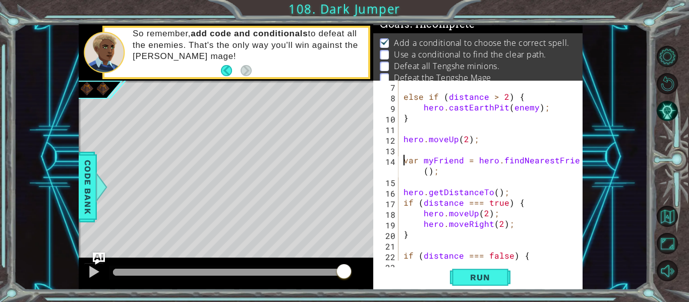
click at [431, 182] on div "else if ( distance > 2 ) { hero . castEarthPit ( enemy ) ; } hero . moveUp ( 2 …" at bounding box center [494, 181] width 184 height 201
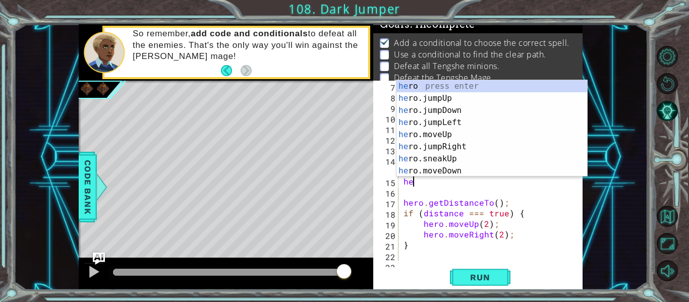
type textarea "h"
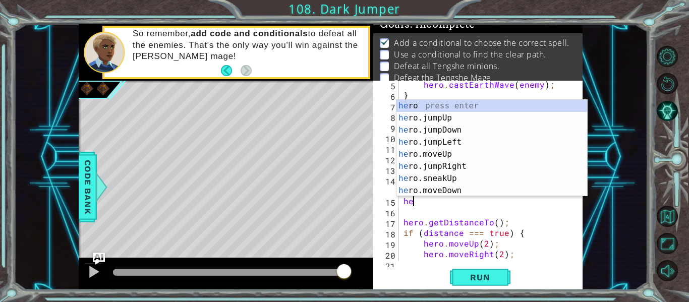
type textarea "h"
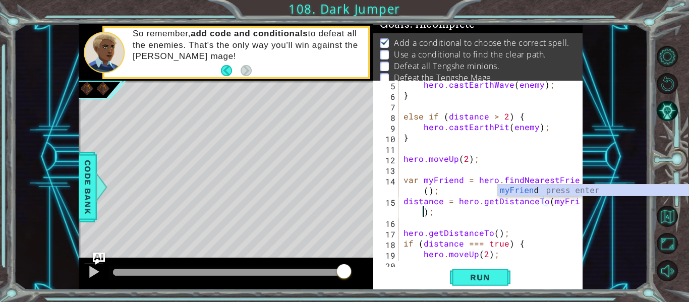
scroll to position [0, 12]
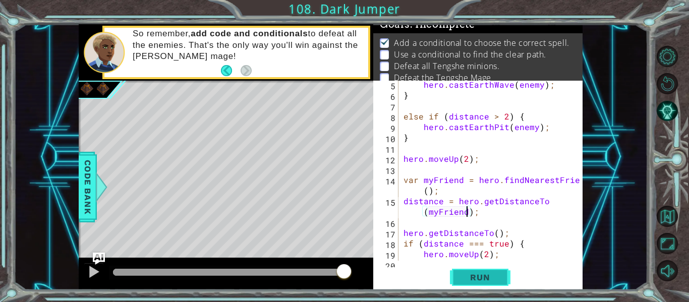
type textarea "distance = hero.getDistanceTo(myFriend);"
click at [478, 279] on span "Run" at bounding box center [480, 278] width 40 height 10
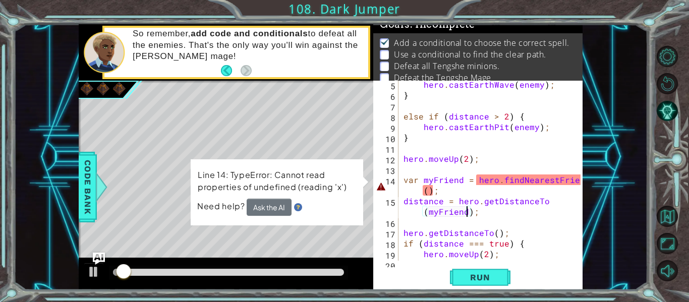
click at [445, 221] on div "hero . castEarthWave ( enemy ) ; } else if ( distance > 2 ) { hero . castEarthP…" at bounding box center [494, 179] width 184 height 201
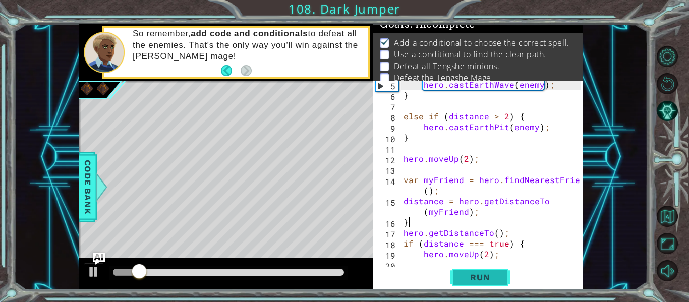
click at [463, 277] on span "Run" at bounding box center [480, 278] width 40 height 10
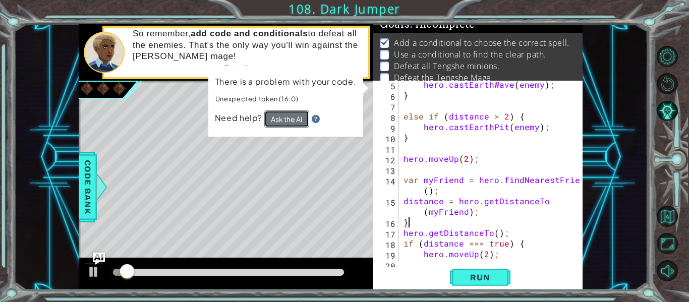
click at [306, 121] on button "Ask the AI" at bounding box center [286, 119] width 45 height 17
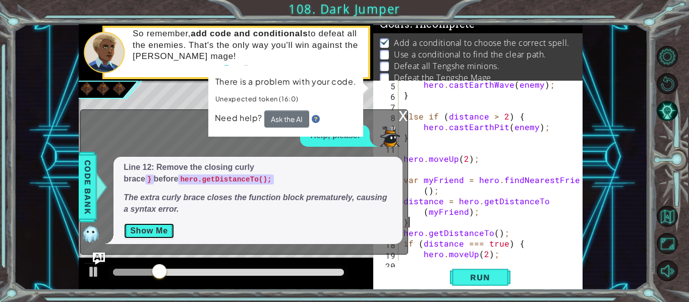
click at [158, 225] on button "Show Me" at bounding box center [149, 231] width 51 height 16
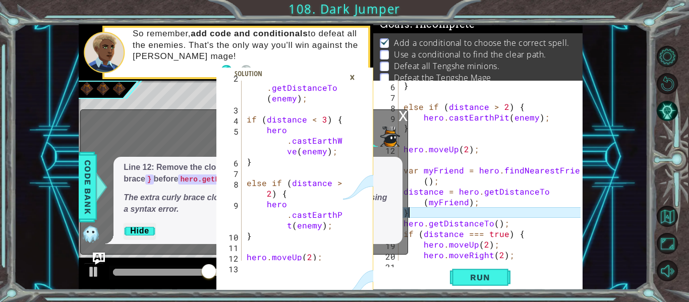
scroll to position [64, 0]
click at [355, 76] on div "×" at bounding box center [353, 77] width 16 height 17
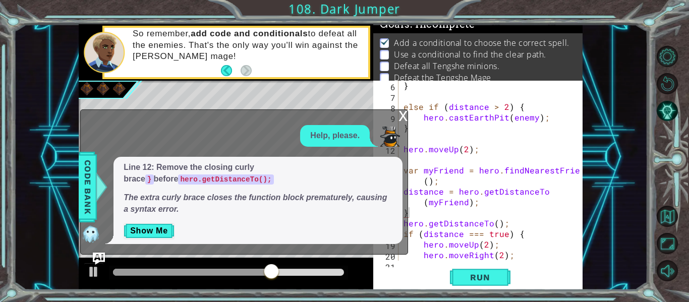
click at [411, 196] on div "} else if ( distance > 2 ) { hero . castEarthPit ( enemy ) ; } hero . moveUp ( …" at bounding box center [494, 180] width 184 height 201
type textarea "distance = hero.getDistanceTo(myFriend);"
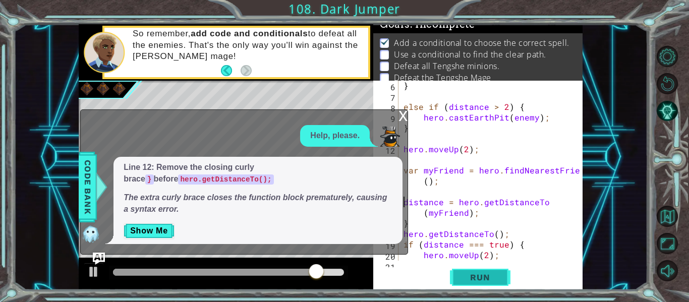
click at [454, 277] on button "Run" at bounding box center [480, 278] width 61 height 21
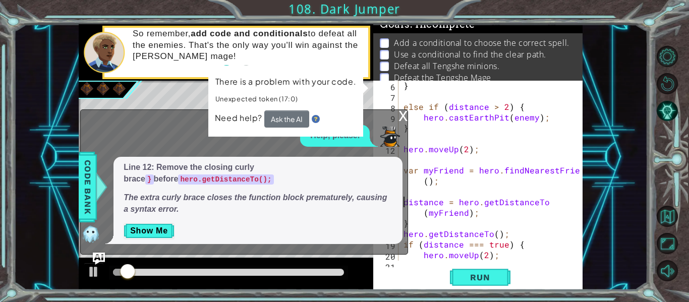
click at [476, 155] on div "} else if ( distance > 2 ) { hero . castEarthPit ( enemy ) ; } hero . moveUp ( …" at bounding box center [494, 180] width 184 height 201
click at [477, 152] on div "} else if ( distance > 2 ) { hero . castEarthPit ( enemy ) ; } hero . moveUp ( …" at bounding box center [494, 180] width 184 height 201
click at [407, 116] on div "x" at bounding box center [403, 115] width 9 height 10
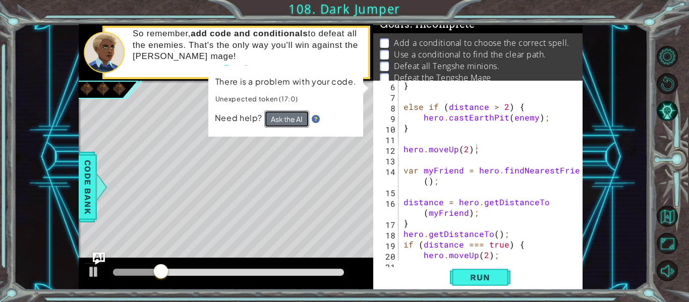
click at [293, 112] on button "Ask the AI" at bounding box center [286, 119] width 45 height 17
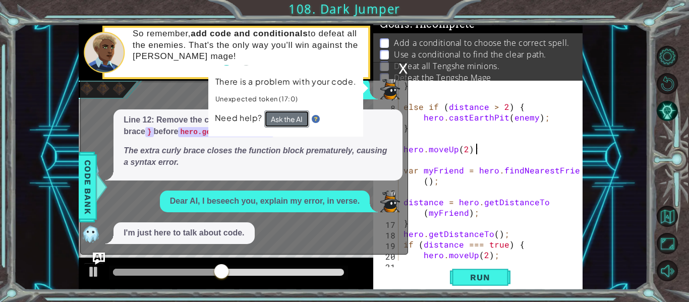
click at [290, 120] on button "Ask the AI" at bounding box center [286, 119] width 45 height 17
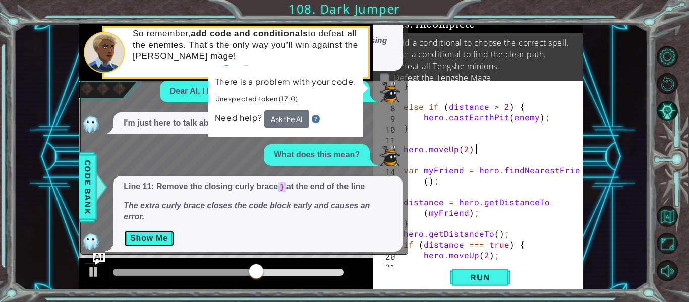
click at [147, 234] on button "Show Me" at bounding box center [149, 239] width 51 height 16
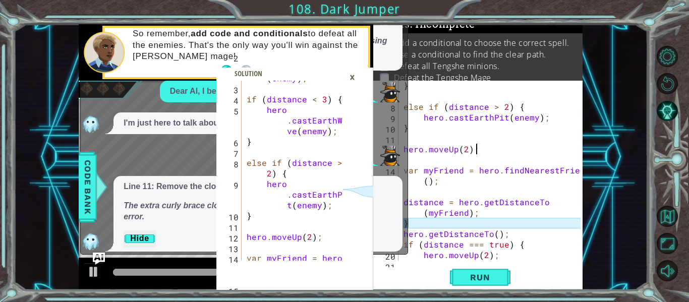
scroll to position [62, 0]
click at [416, 220] on div "} else if ( distance > 2 ) { hero . castEarthPit ( enemy ) ; } hero . moveUp ( …" at bounding box center [494, 180] width 184 height 201
type textarea "}"
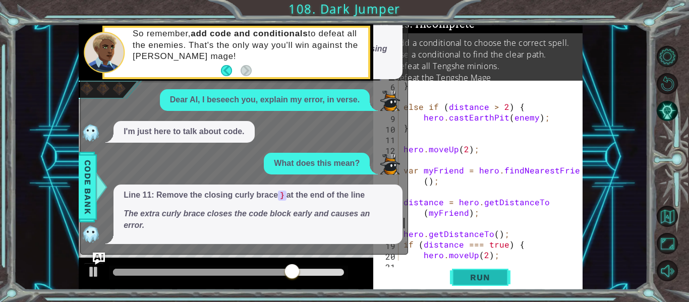
click at [472, 273] on span "Run" at bounding box center [480, 278] width 40 height 10
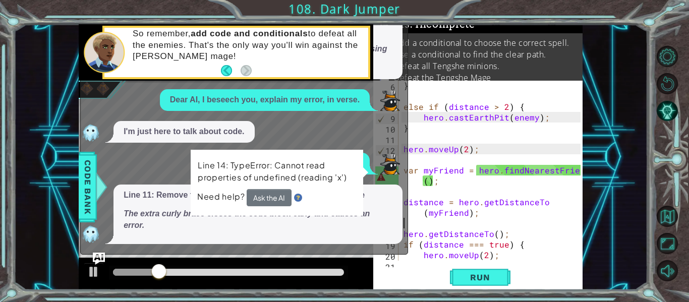
click at [444, 181] on div "} else if ( distance > 2 ) { hero . castEarthPit ( enemy ) ; } hero . moveUp ( …" at bounding box center [494, 180] width 184 height 201
click at [257, 201] on button "Ask the AI" at bounding box center [269, 197] width 45 height 17
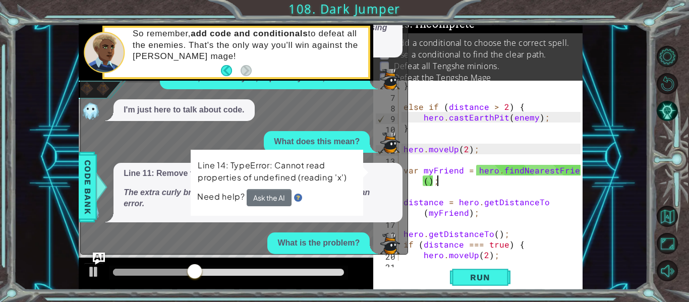
scroll to position [100, 0]
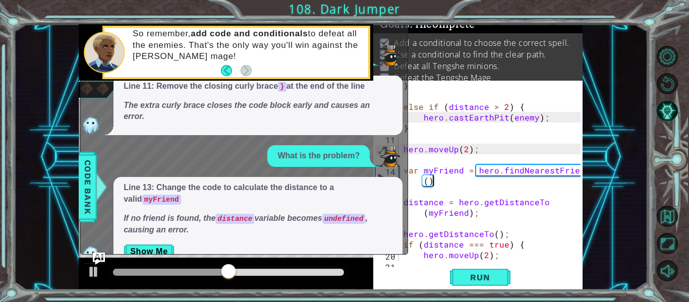
type textarea "var myFriend = hero.findNearestFriend();"
drag, startPoint x: 462, startPoint y: 171, endPoint x: 423, endPoint y: 168, distance: 39.0
click at [423, 168] on div "} else if ( distance > 2 ) { hero . castEarthPit ( enemy ) ; } hero . moveUp ( …" at bounding box center [494, 180] width 184 height 201
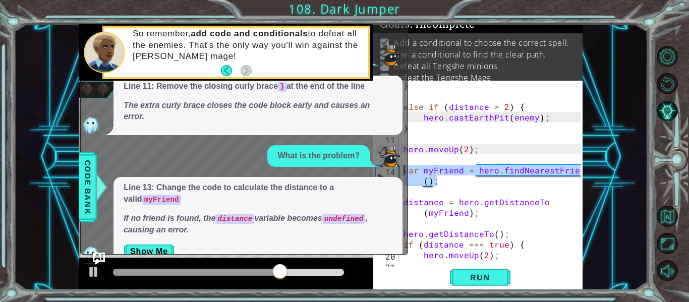
drag, startPoint x: 448, startPoint y: 181, endPoint x: 401, endPoint y: 172, distance: 47.4
click at [401, 172] on div "2 3 4 5 6 7 8 9 10 11 12 13 14 15 16 17 var distance = hero . getDistanceTo ( e…" at bounding box center [331, 157] width 504 height 266
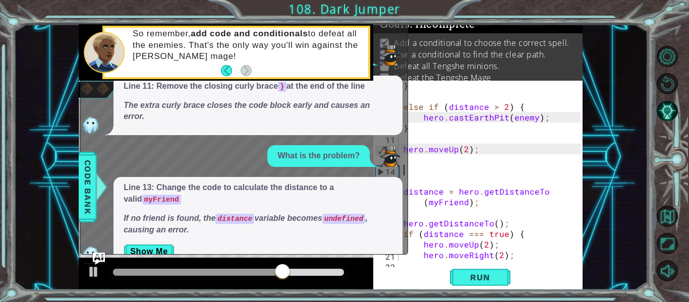
scroll to position [0, 0]
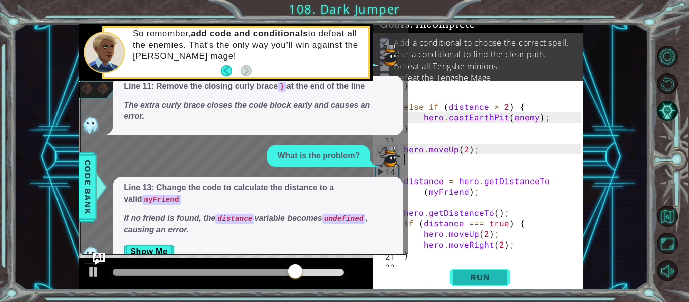
click at [474, 285] on button "Run" at bounding box center [480, 278] width 61 height 21
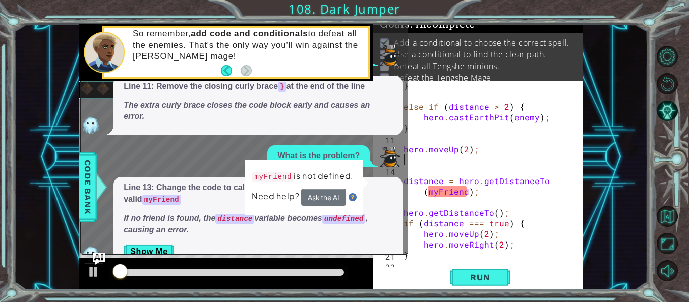
click at [451, 191] on div "} else if ( distance > 2 ) { hero . castEarthPit ( enemy ) ; } hero . moveUp ( …" at bounding box center [494, 180] width 184 height 201
type textarea "distance = hero.getDistanceTo(myFriend);"
click at [451, 191] on div "} else if ( distance > 2 ) { hero . castEarthPit ( enemy ) ; } hero . moveUp ( …" at bounding box center [494, 180] width 184 height 201
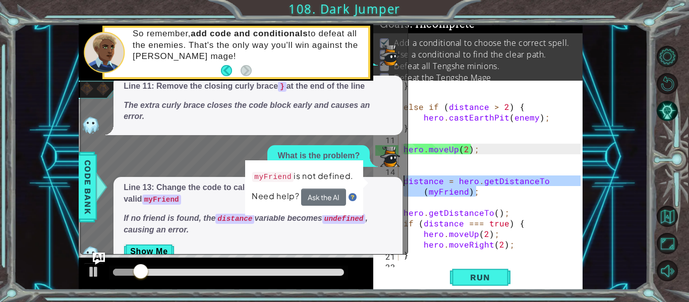
drag, startPoint x: 477, startPoint y: 193, endPoint x: 375, endPoint y: 183, distance: 102.9
click at [375, 183] on div "2 3 4 5 6 7 8 9 10 11 12 13 14 15 16 17 var distance = hero . getDistanceTo ( e…" at bounding box center [331, 157] width 504 height 266
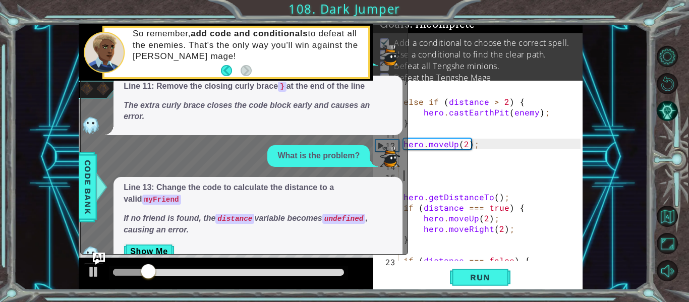
scroll to position [75, 0]
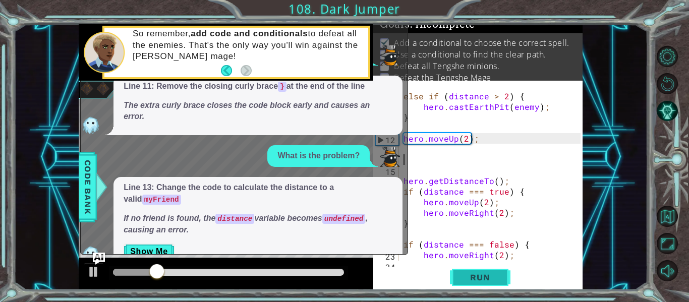
click at [472, 276] on span "Run" at bounding box center [480, 278] width 40 height 10
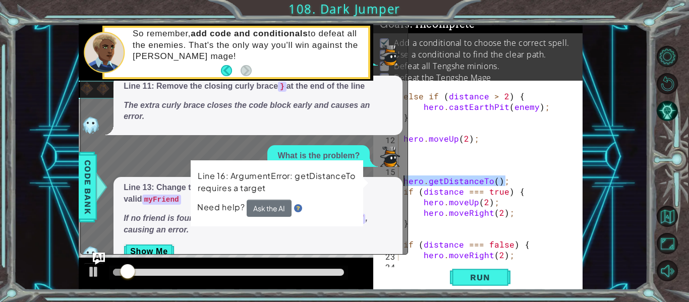
drag, startPoint x: 515, startPoint y: 184, endPoint x: 400, endPoint y: 181, distance: 115.1
click at [400, 181] on div "2 3 4 5 6 7 8 9 10 11 12 13 14 15 16 17 var distance = hero . getDistanceTo ( e…" at bounding box center [331, 157] width 504 height 266
type textarea "hero.getDistanceTo();"
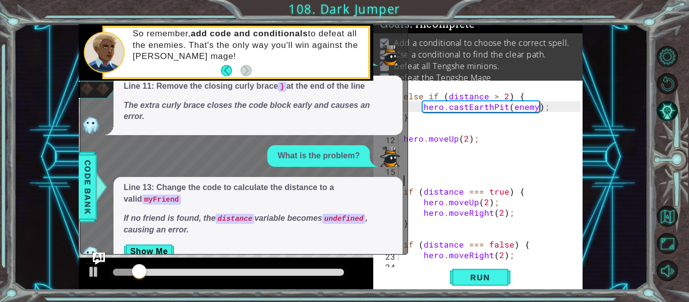
click at [417, 181] on div "else if ( distance > 2 ) { hero . castEarthPit ( enemy ) ; } hero . moveUp ( 2 …" at bounding box center [494, 180] width 184 height 201
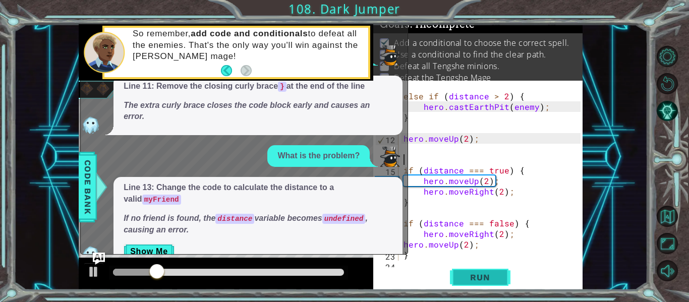
click at [489, 283] on button "Run" at bounding box center [480, 278] width 61 height 21
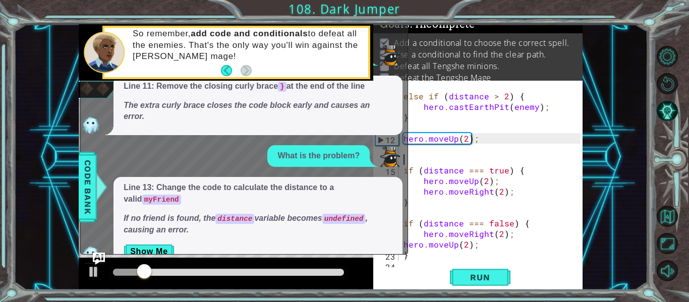
click at [400, 69] on div "Help, please. Line 12: Remove the closing curly brace } before hero.getDistance…" at bounding box center [242, 66] width 322 height 398
click at [674, 113] on button "AI Hint" at bounding box center [667, 110] width 21 height 21
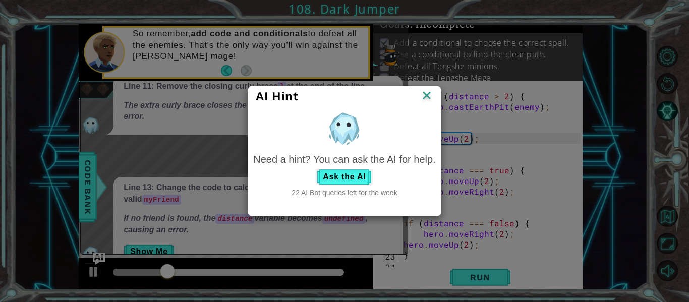
click at [435, 95] on div "AI Hint" at bounding box center [344, 96] width 192 height 21
click at [430, 92] on img at bounding box center [426, 96] width 13 height 15
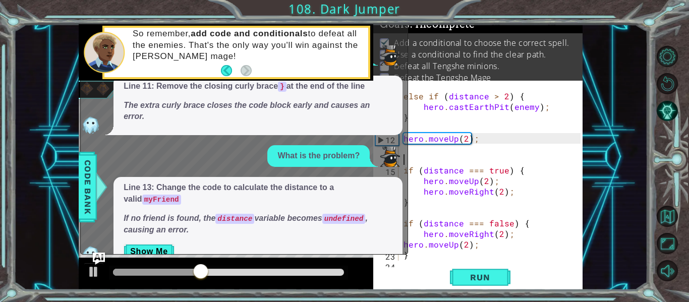
scroll to position [0, 0]
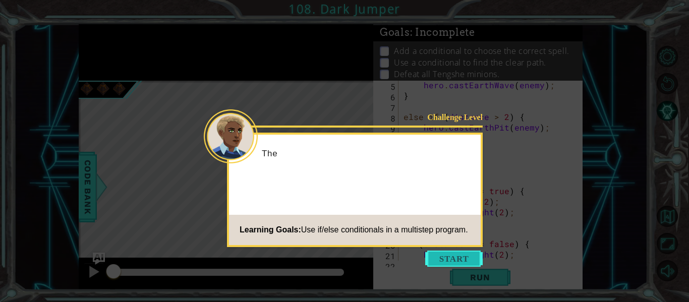
scroll to position [85, 0]
click at [429, 252] on button "Start" at bounding box center [454, 259] width 58 height 16
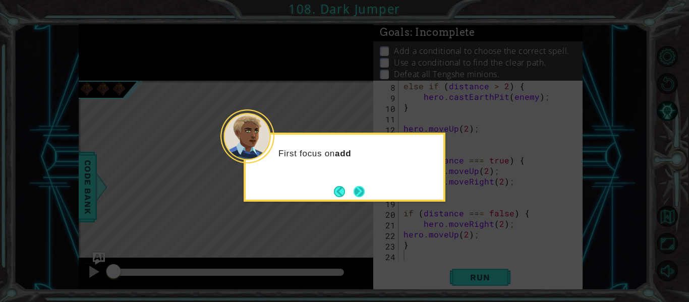
click at [365, 197] on button "Next" at bounding box center [359, 191] width 11 height 11
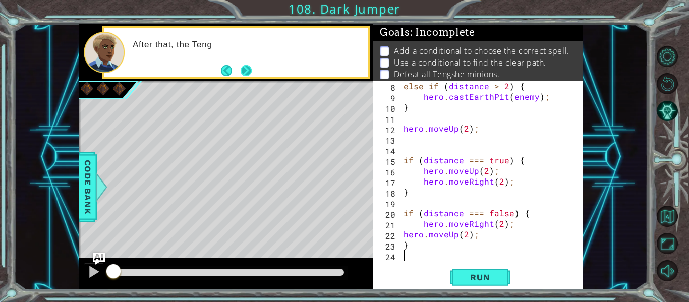
click at [251, 69] on button "Next" at bounding box center [246, 71] width 16 height 16
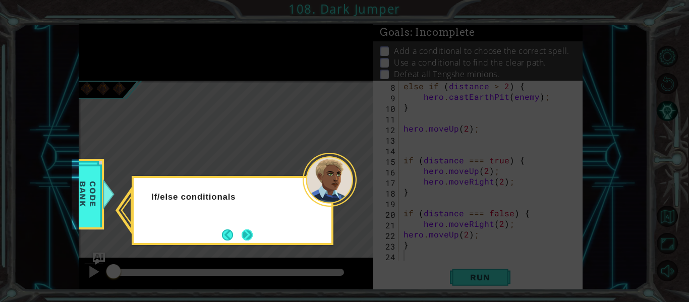
click at [248, 241] on button "Next" at bounding box center [247, 235] width 13 height 13
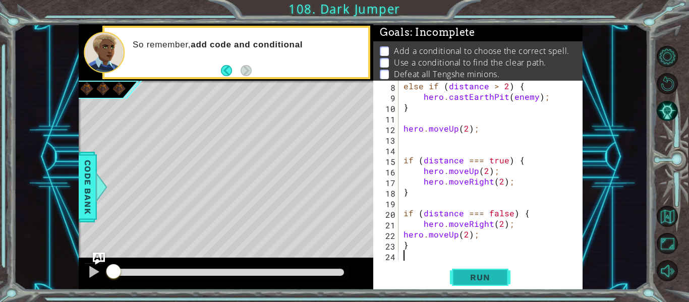
click at [485, 276] on span "Run" at bounding box center [480, 278] width 40 height 10
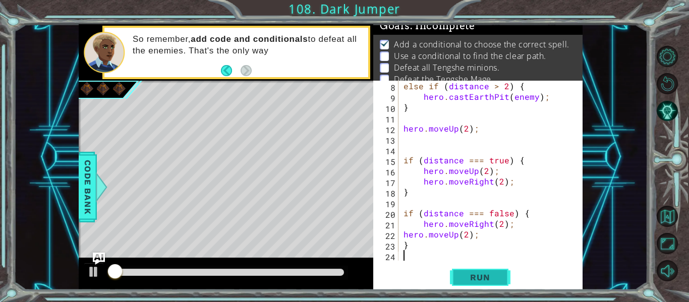
scroll to position [8, 0]
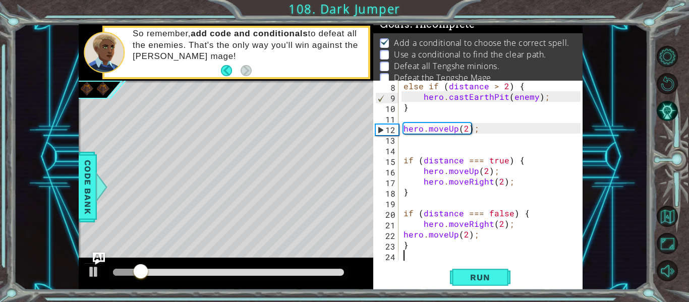
click at [404, 146] on div "else if ( distance > 2 ) { hero . castEarthPit ( enemy ) ; } hero . moveUp ( 2 …" at bounding box center [494, 181] width 184 height 201
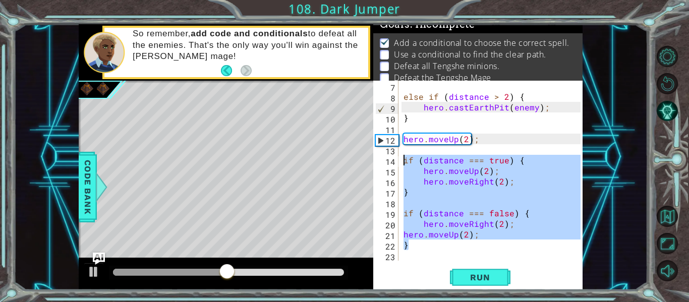
drag, startPoint x: 444, startPoint y: 247, endPoint x: 396, endPoint y: 162, distance: 97.9
click at [396, 162] on div "7 8 9 10 11 12 13 14 15 16 17 18 19 20 21 22 23 else if ( distance > 2 ) { hero…" at bounding box center [476, 171] width 207 height 180
click at [413, 210] on div "else if ( distance > 2 ) { hero . castEarthPit ( enemy ) ; } hero . moveUp ( 2 …" at bounding box center [491, 171] width 179 height 180
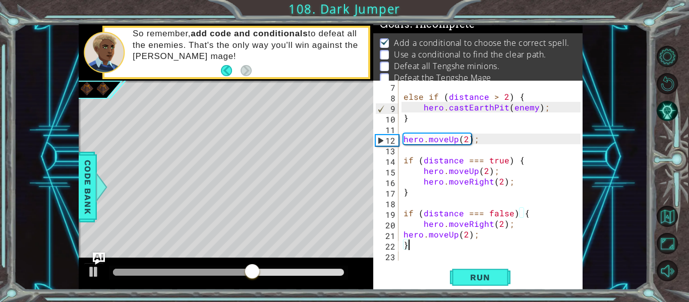
click at [419, 247] on div "else if ( distance > 2 ) { hero . castEarthPit ( enemy ) ; } hero . moveUp ( 2 …" at bounding box center [494, 181] width 184 height 201
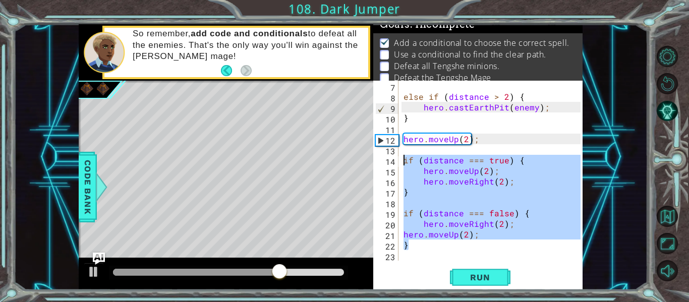
drag, startPoint x: 419, startPoint y: 247, endPoint x: 399, endPoint y: 159, distance: 90.1
click at [399, 159] on div "} 7 8 9 10 11 12 13 14 15 16 17 18 19 20 21 22 23 else if ( distance > 2 ) { he…" at bounding box center [476, 171] width 207 height 180
type textarea "if (distance === true) { hero.moveUp(2);"
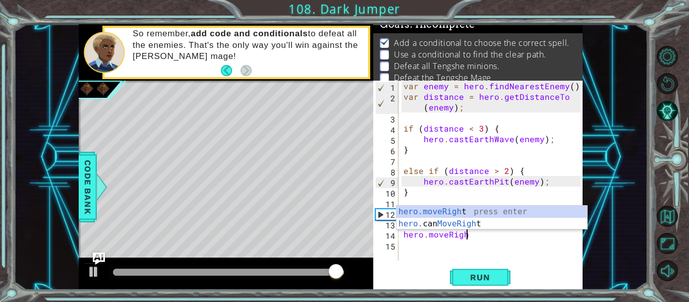
scroll to position [0, 4]
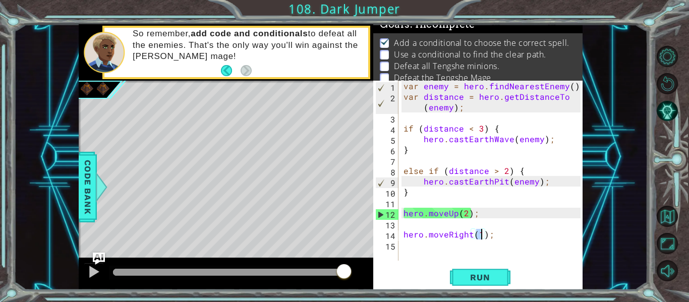
type textarea "hero.moveRight(2);"
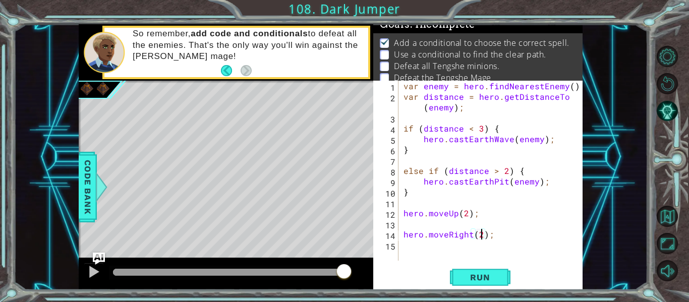
click at [412, 247] on div "var enemy = hero . findNearestEnemy ( ) ; var distance = hero . getDistanceTo (…" at bounding box center [494, 181] width 184 height 201
click at [467, 277] on span "Run" at bounding box center [480, 278] width 40 height 10
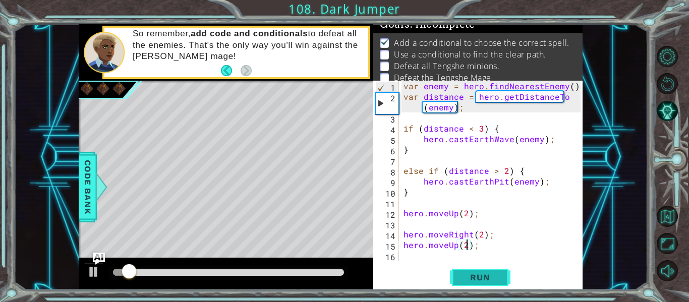
click at [477, 274] on span "Run" at bounding box center [480, 278] width 40 height 10
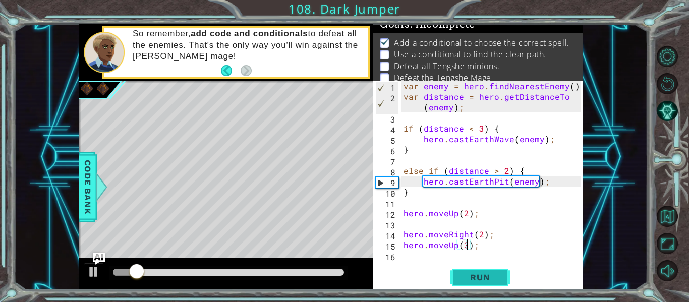
type textarea "hero.moveUp(3);"
click at [485, 277] on span "Run" at bounding box center [480, 278] width 40 height 10
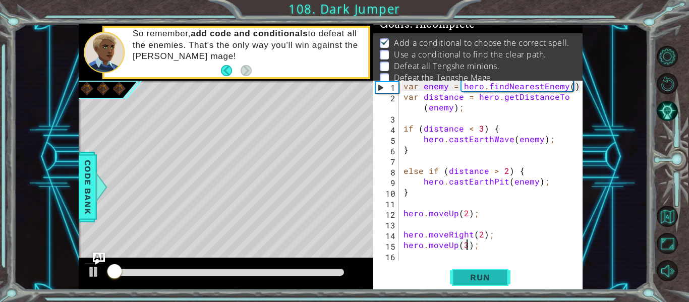
click at [485, 277] on span "Run" at bounding box center [480, 278] width 40 height 10
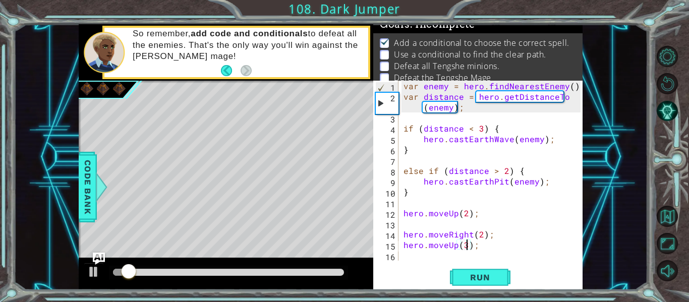
click at [436, 258] on div "var enemy = hero . findNearestEnemy ( ) ; var distance = hero . getDistanceTo (…" at bounding box center [494, 181] width 184 height 201
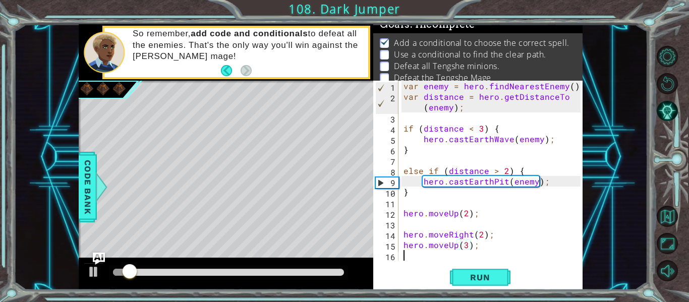
scroll to position [0, 0]
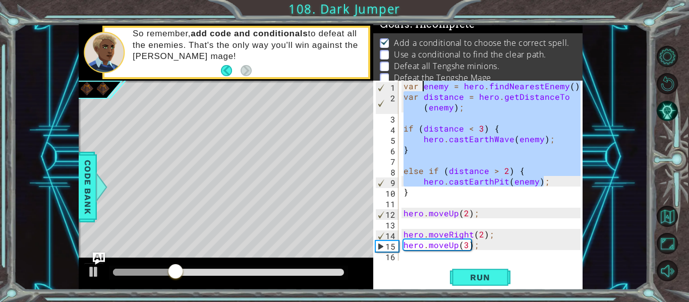
drag, startPoint x: 546, startPoint y: 182, endPoint x: 422, endPoint y: 87, distance: 156.3
click at [422, 87] on div "var enemy = hero . findNearestEnemy ( ) ; var distance = hero . getDistanceTo (…" at bounding box center [494, 181] width 184 height 201
click at [410, 261] on div "var enemy = hero.findNearestEnemy(); var distance = hero.getDistanceTo(enemy); …" at bounding box center [477, 185] width 209 height 209
type textarea "var enemy = hero.findNearestEnemy();"
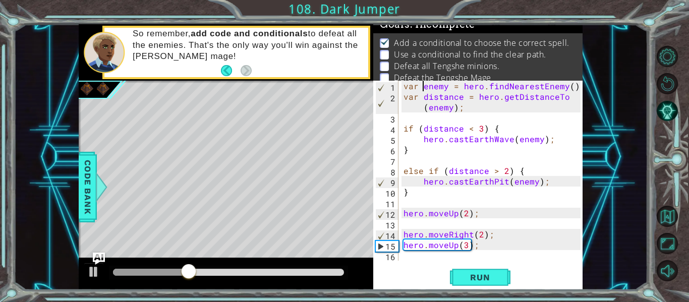
click at [408, 255] on div "var enemy = hero . findNearestEnemy ( ) ; var distance = hero . getDistanceTo (…" at bounding box center [494, 181] width 184 height 201
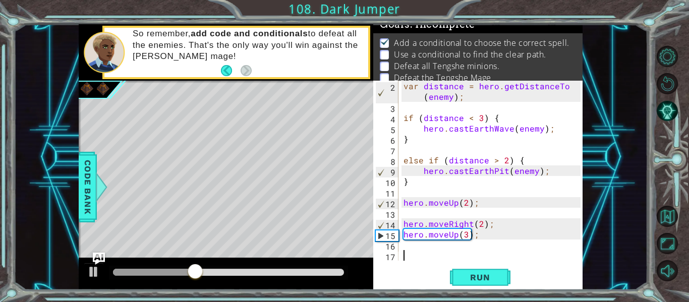
paste textarea "hero.castEarthPit(enemy);"
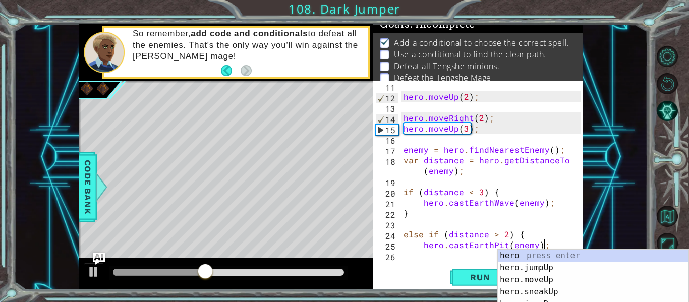
click at [417, 161] on div "hero . moveUp ( 2 ) ; hero . moveRight ( 2 ) ; hero . moveUp ( 3 ) ; enemy = he…" at bounding box center [494, 181] width 184 height 201
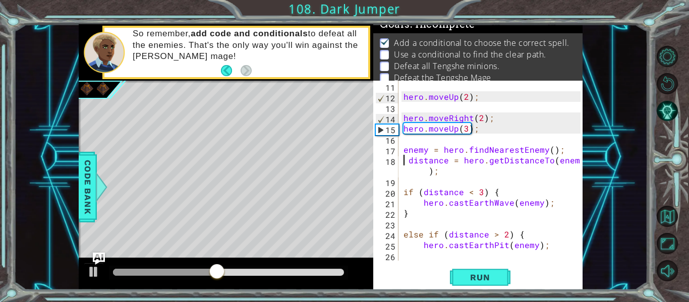
click at [408, 158] on div "hero . moveUp ( 2 ) ; hero . moveRight ( 2 ) ; hero . moveUp ( 3 ) ; enemy = he…" at bounding box center [494, 181] width 184 height 201
type textarea "distance = hero.getDistanceTo(enemy);"
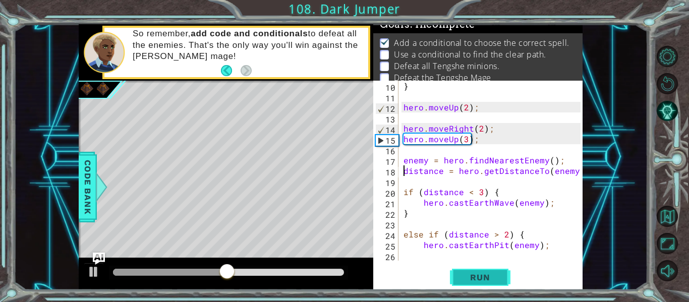
click at [463, 280] on span "Run" at bounding box center [480, 278] width 40 height 10
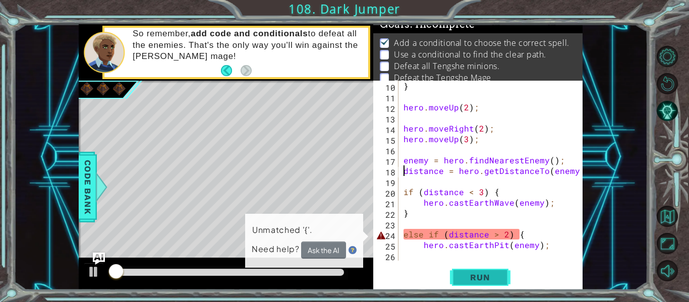
click at [463, 280] on span "Run" at bounding box center [480, 278] width 40 height 10
click at [456, 253] on div "} hero . moveUp ( 2 ) ; hero . moveRight ( 2 ) ; hero . moveUp ( 3 ) ; enemy = …" at bounding box center [494, 181] width 184 height 201
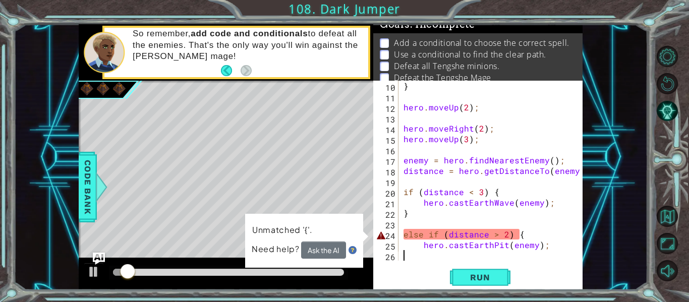
type textarea "{"
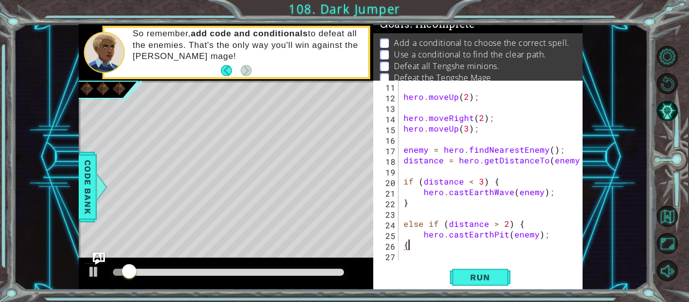
scroll to position [117, 0]
type textarea "}"
click at [477, 274] on span "Run" at bounding box center [480, 278] width 40 height 10
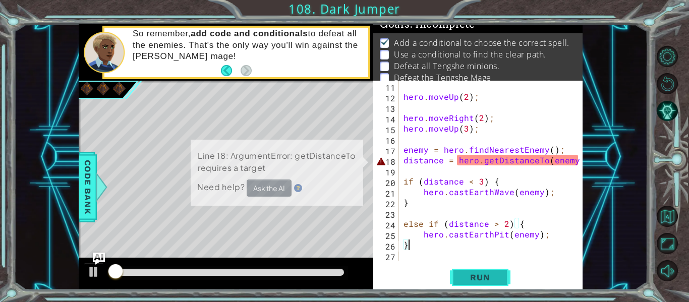
click at [477, 274] on span "Run" at bounding box center [480, 278] width 40 height 10
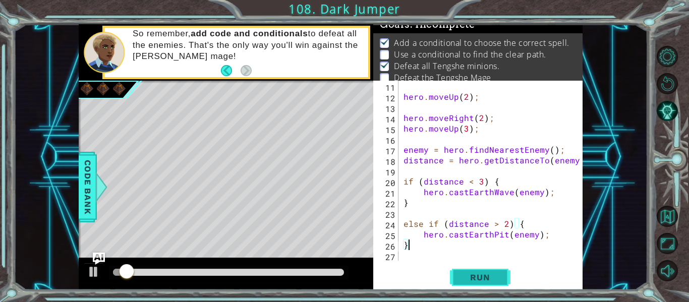
click at [470, 288] on button "Run" at bounding box center [480, 278] width 61 height 21
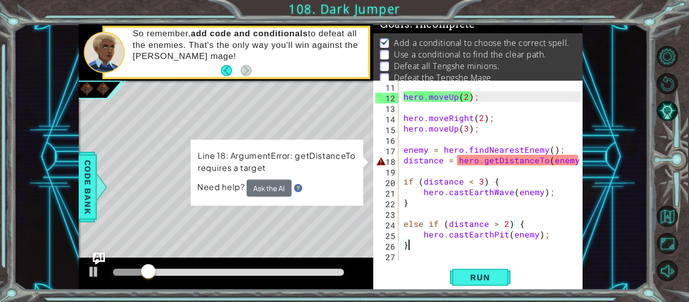
click at [406, 169] on div "hero . moveUp ( 2 ) ; hero . moveRight ( 2 ) ; hero . moveUp ( 3 ) ; enemy = he…" at bounding box center [494, 181] width 184 height 201
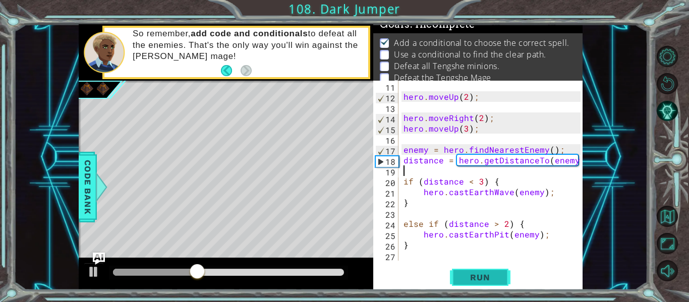
click at [469, 282] on span "Run" at bounding box center [480, 278] width 40 height 10
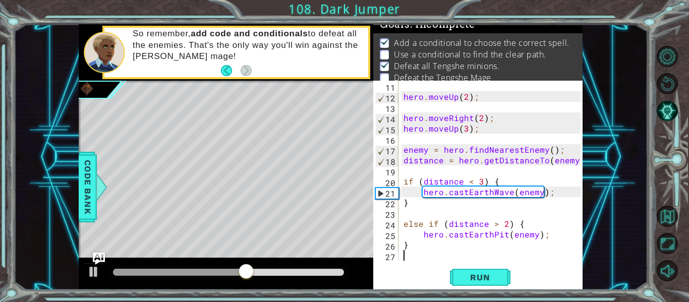
click at [405, 259] on div "hero . moveUp ( 2 ) ; hero . moveRight ( 2 ) ; hero . moveUp ( 3 ) ; enemy = he…" at bounding box center [494, 181] width 184 height 201
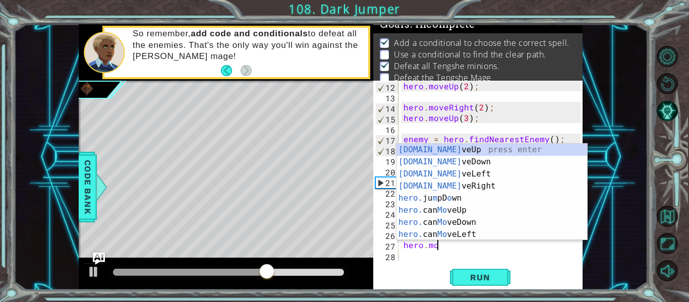
scroll to position [0, 2]
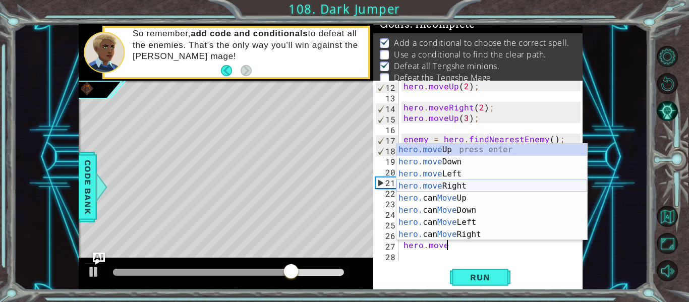
click at [440, 185] on div "hero.move Up press enter hero.move Down press enter hero.move Left press enter …" at bounding box center [492, 204] width 191 height 121
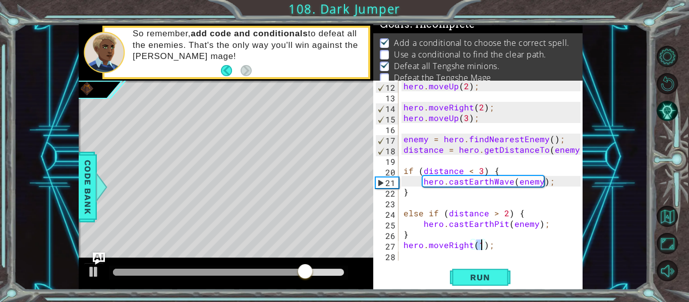
type textarea "hero.moveRight(4);"
click at [410, 254] on div "hero . moveUp ( 2 ) ; hero . moveRight ( 2 ) ; hero . moveUp ( 3 ) ; enemy = he…" at bounding box center [494, 181] width 184 height 201
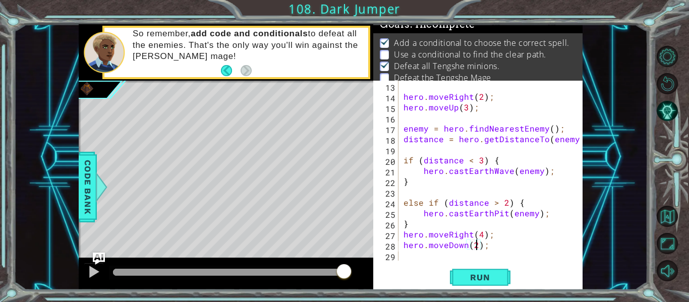
scroll to position [0, 5]
click at [402, 233] on div "hero . moveRight ( 2 ) ; hero . moveUp ( 3 ) ; enemy = hero . findNearestEnemy …" at bounding box center [494, 181] width 184 height 201
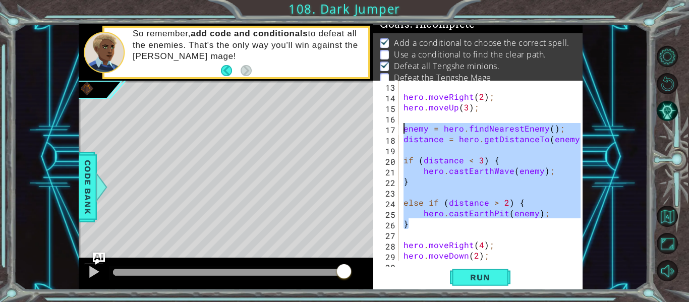
drag, startPoint x: 412, startPoint y: 222, endPoint x: 378, endPoint y: 127, distance: 100.4
click at [378, 127] on div "hero.moveRight(4); 13 14 15 16 17 18 19 20 21 22 23 24 25 26 27 28 29 30 hero .…" at bounding box center [476, 171] width 207 height 180
type textarea "enemy = hero.findNearestEnemy(); distance = hero.getDistanceTo(enemy);"
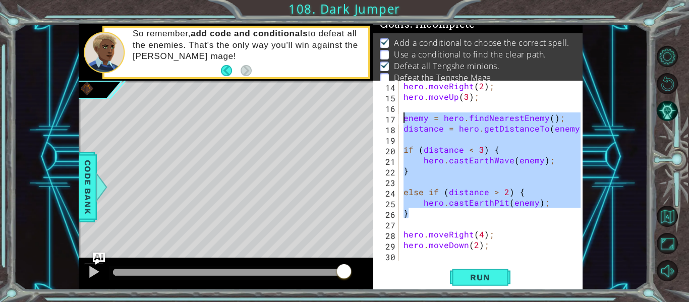
scroll to position [148, 0]
click at [406, 259] on div "hero . moveRight ( 2 ) ; hero . moveUp ( 3 ) ; enemy = hero . findNearestEnemy …" at bounding box center [494, 181] width 184 height 201
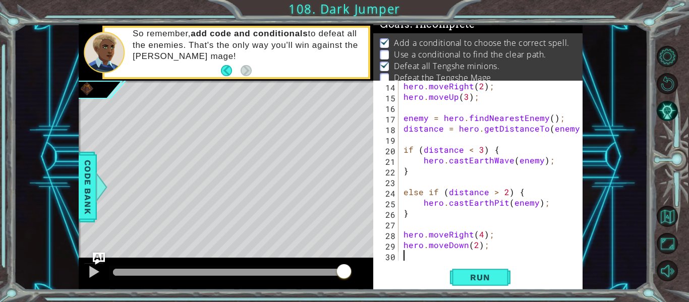
scroll to position [0, 0]
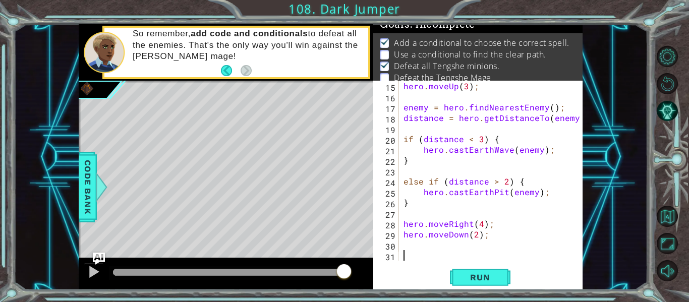
paste textarea "}"
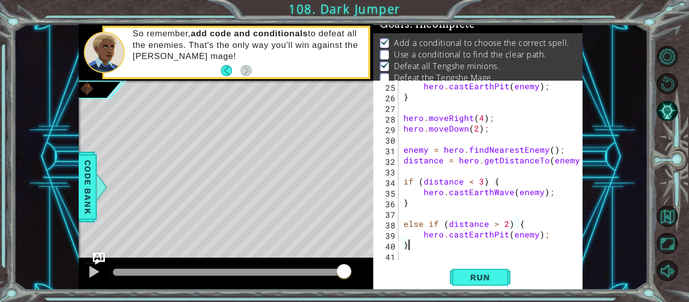
scroll to position [265, 0]
type textarea "}"
click at [459, 272] on button "Run" at bounding box center [480, 278] width 61 height 21
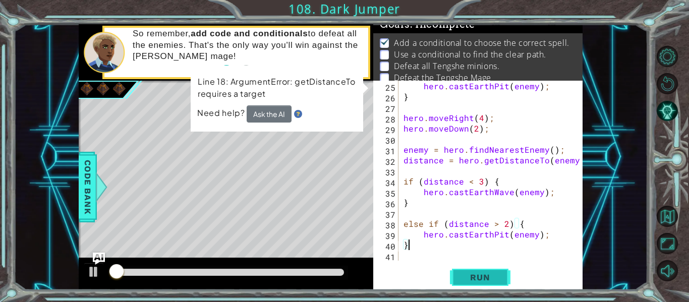
click at [459, 272] on button "Run" at bounding box center [480, 278] width 61 height 21
